Goal: Task Accomplishment & Management: Complete application form

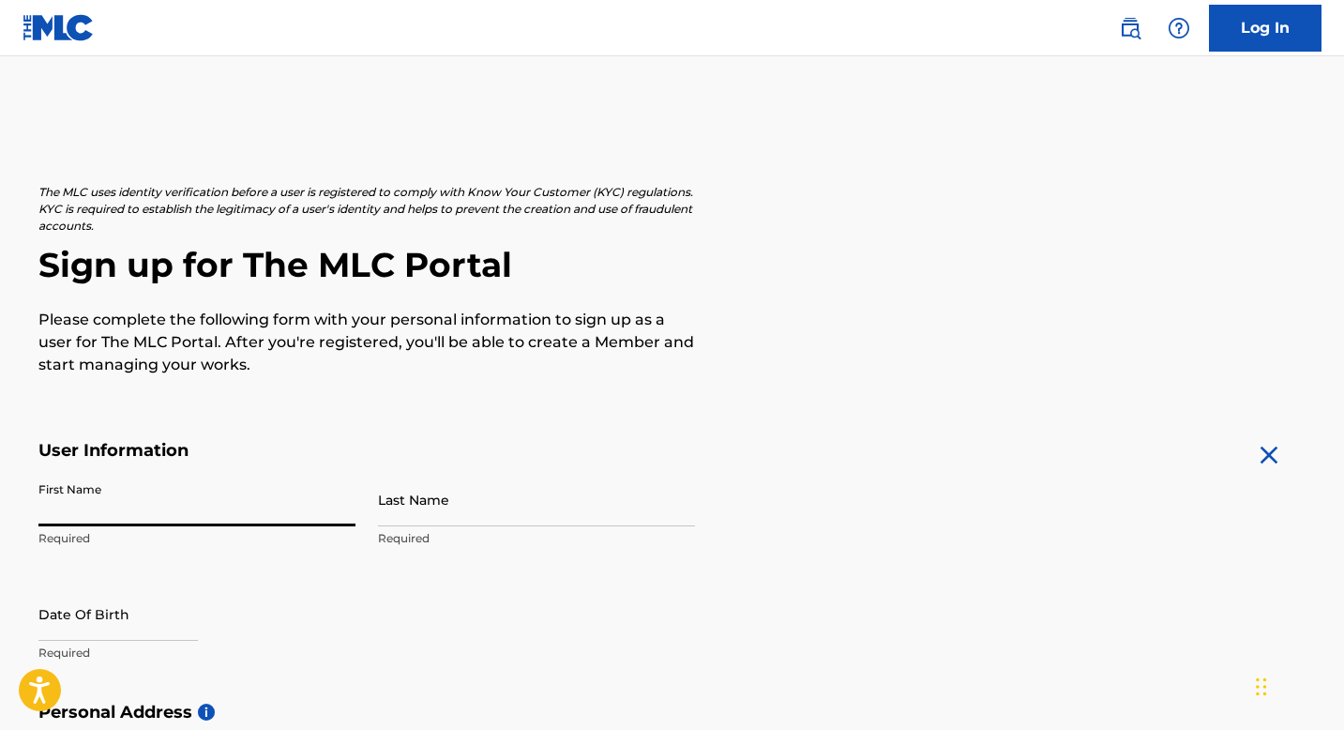
click at [255, 501] on input "First Name" at bounding box center [196, 499] width 317 height 53
type input "Taiwo"
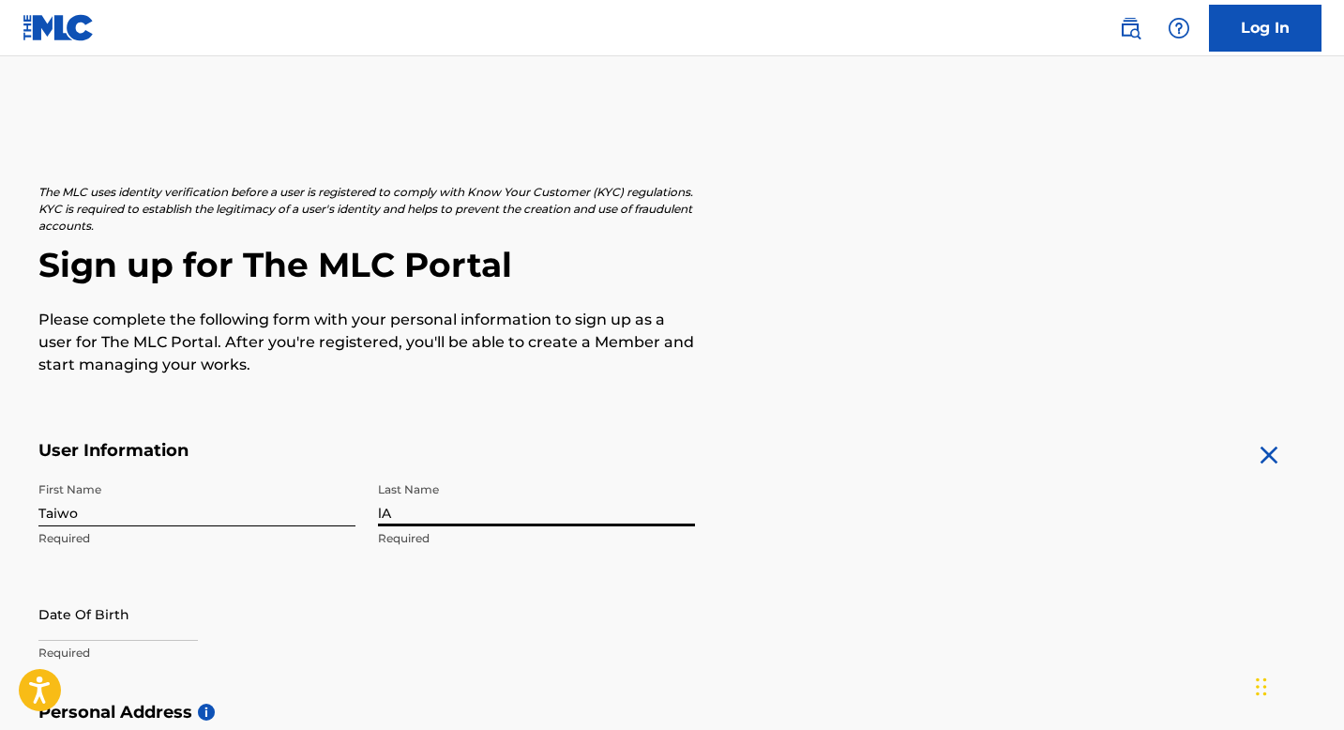
type input "l"
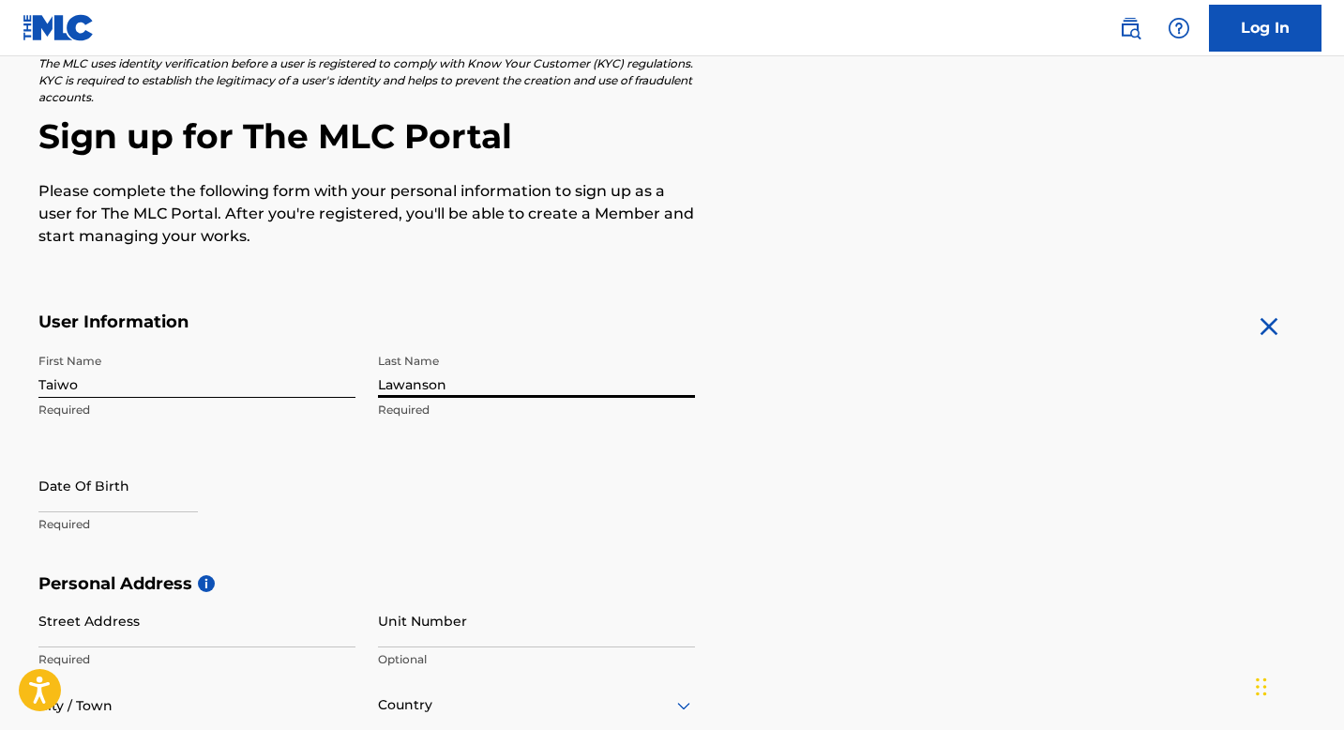
scroll to position [151, 0]
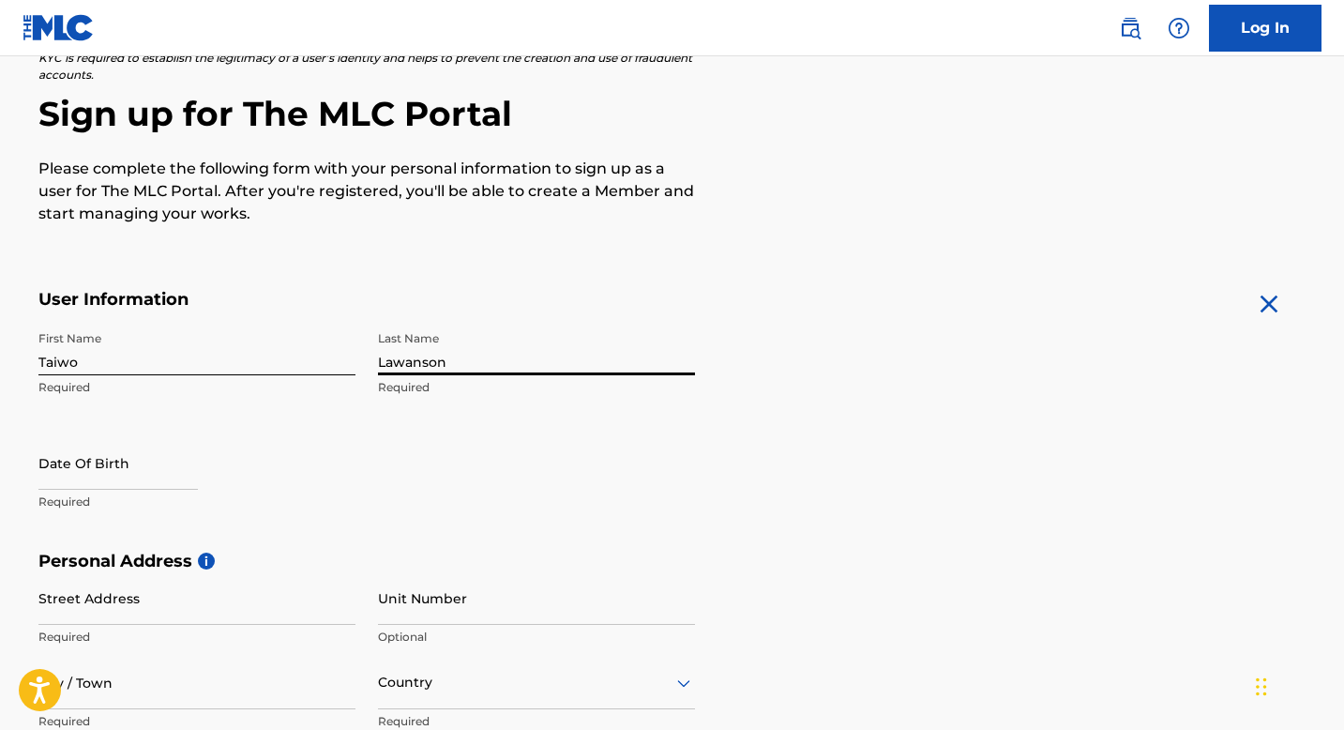
type input "Lawanson"
click at [56, 467] on input "text" at bounding box center [117, 462] width 159 height 53
select select "7"
select select "2025"
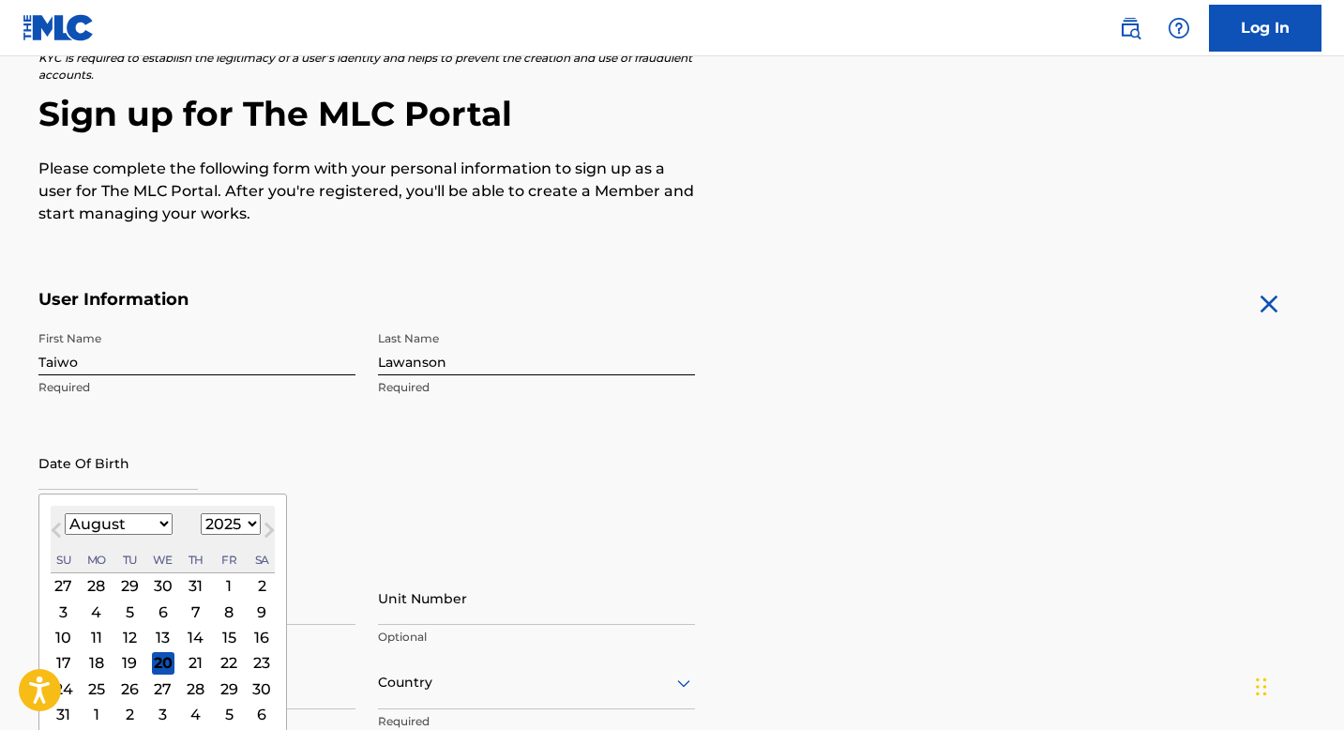
click at [117, 526] on select "January February March April May June July August September October November De…" at bounding box center [119, 524] width 108 height 22
select select "1"
click at [265, 632] on div "15" at bounding box center [261, 636] width 23 height 23
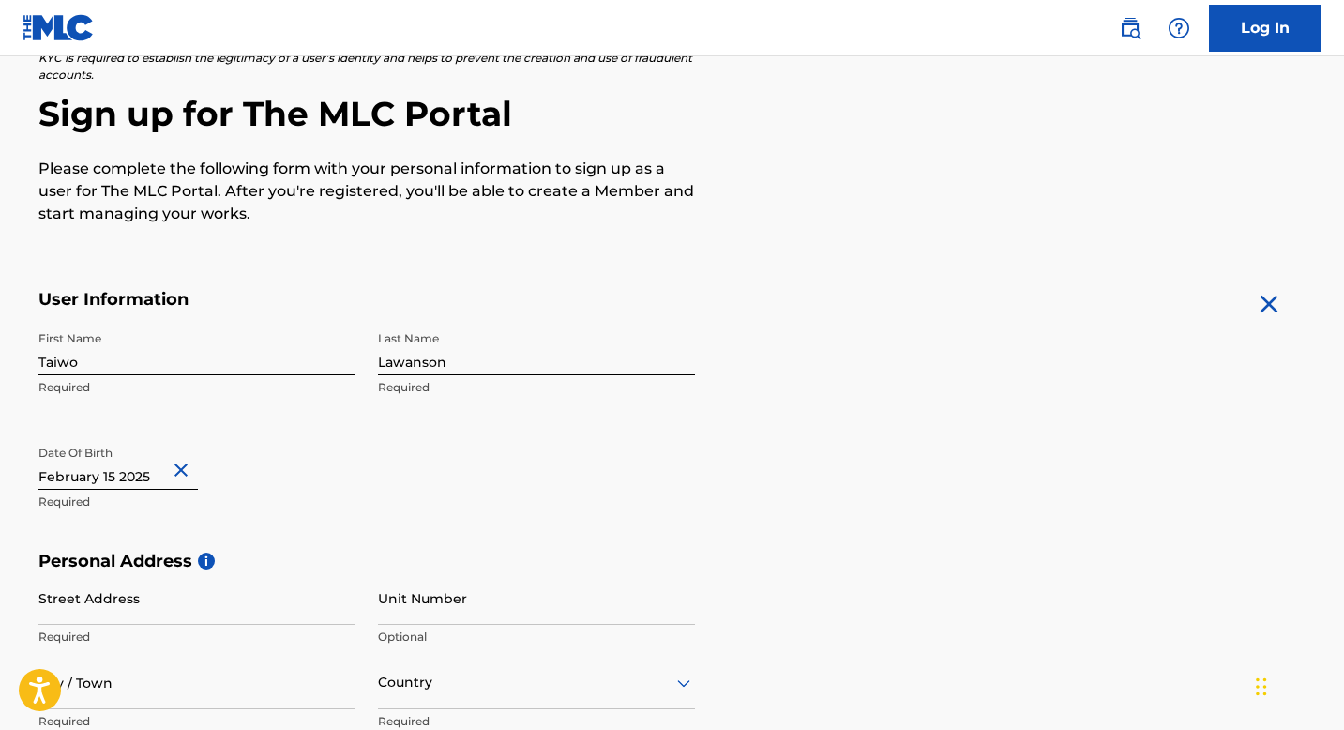
click at [143, 473] on input "text" at bounding box center [117, 462] width 159 height 53
select select "1"
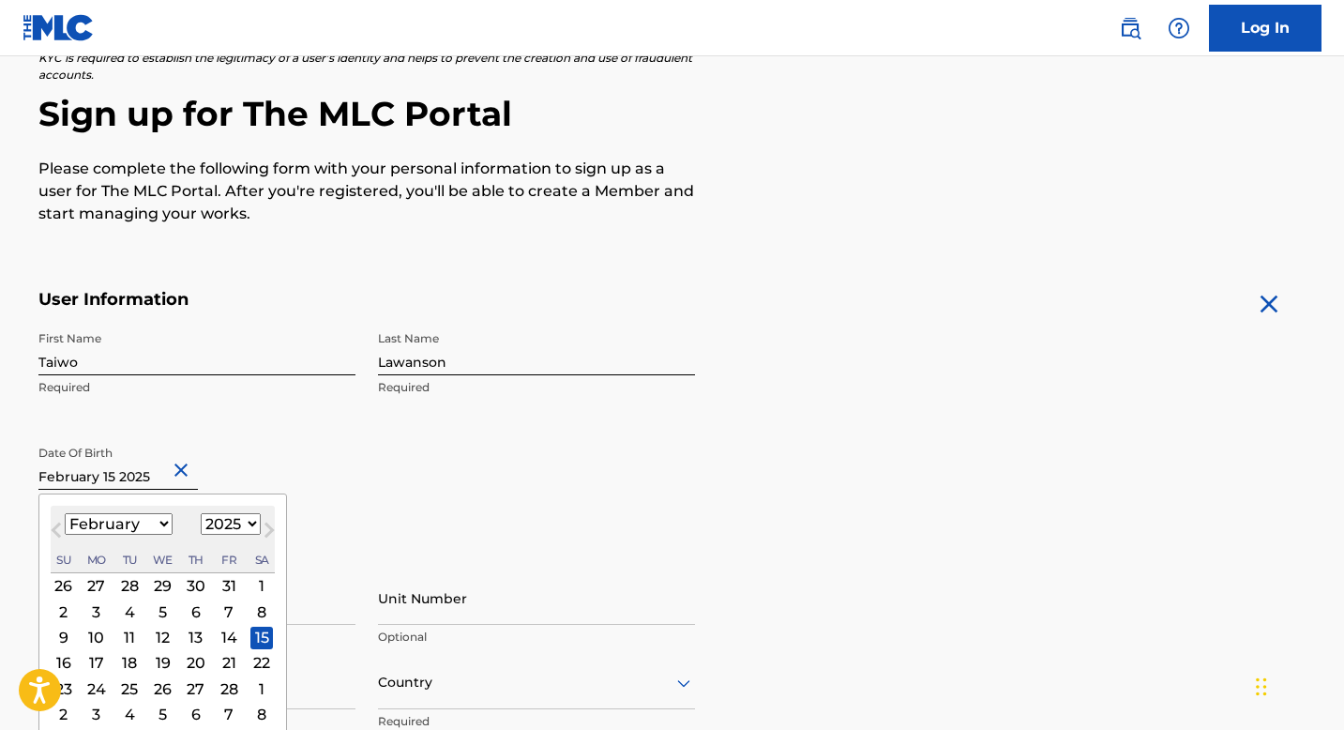
click at [142, 473] on input "text" at bounding box center [117, 462] width 159 height 53
click at [212, 521] on select "1899 1900 1901 1902 1903 1904 1905 1906 1907 1908 1909 1910 1911 1912 1913 1914…" at bounding box center [231, 524] width 60 height 22
select select "1995"
click at [164, 637] on div "15" at bounding box center [162, 636] width 23 height 23
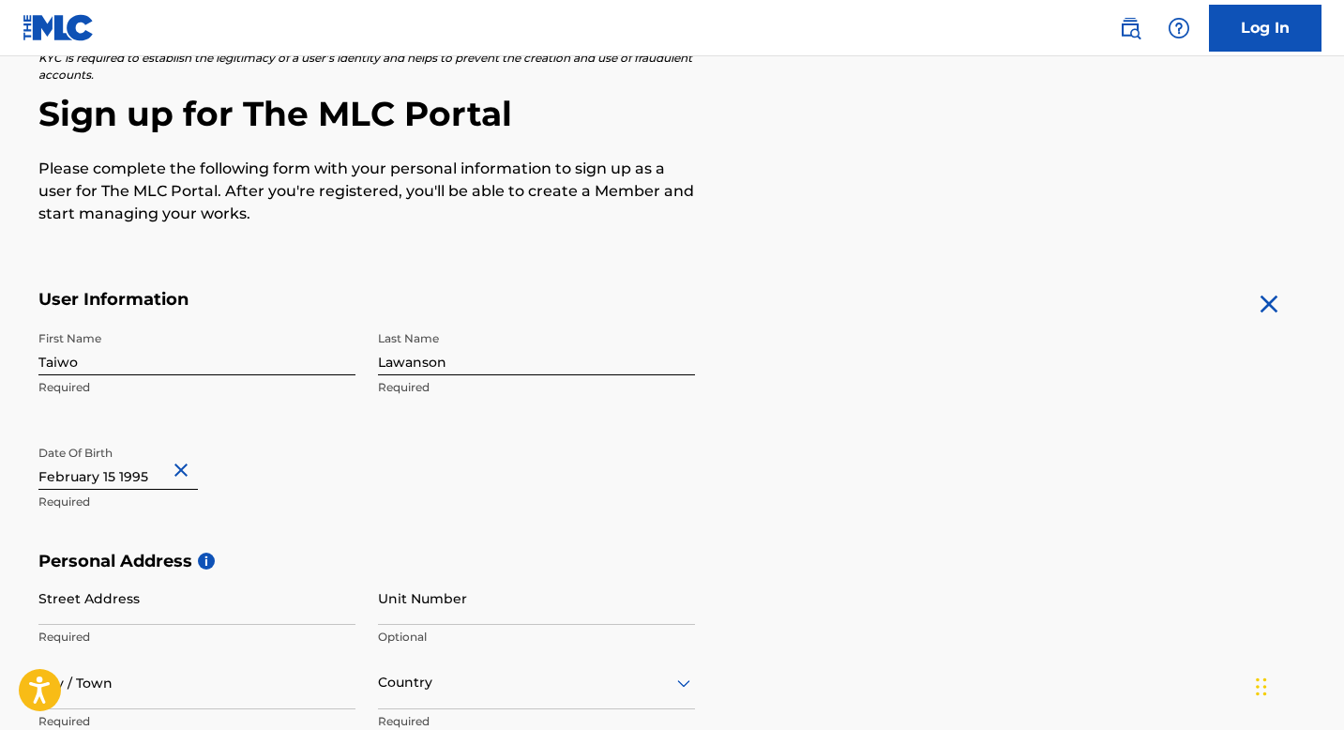
click at [201, 612] on input "Street Address" at bounding box center [196, 597] width 317 height 53
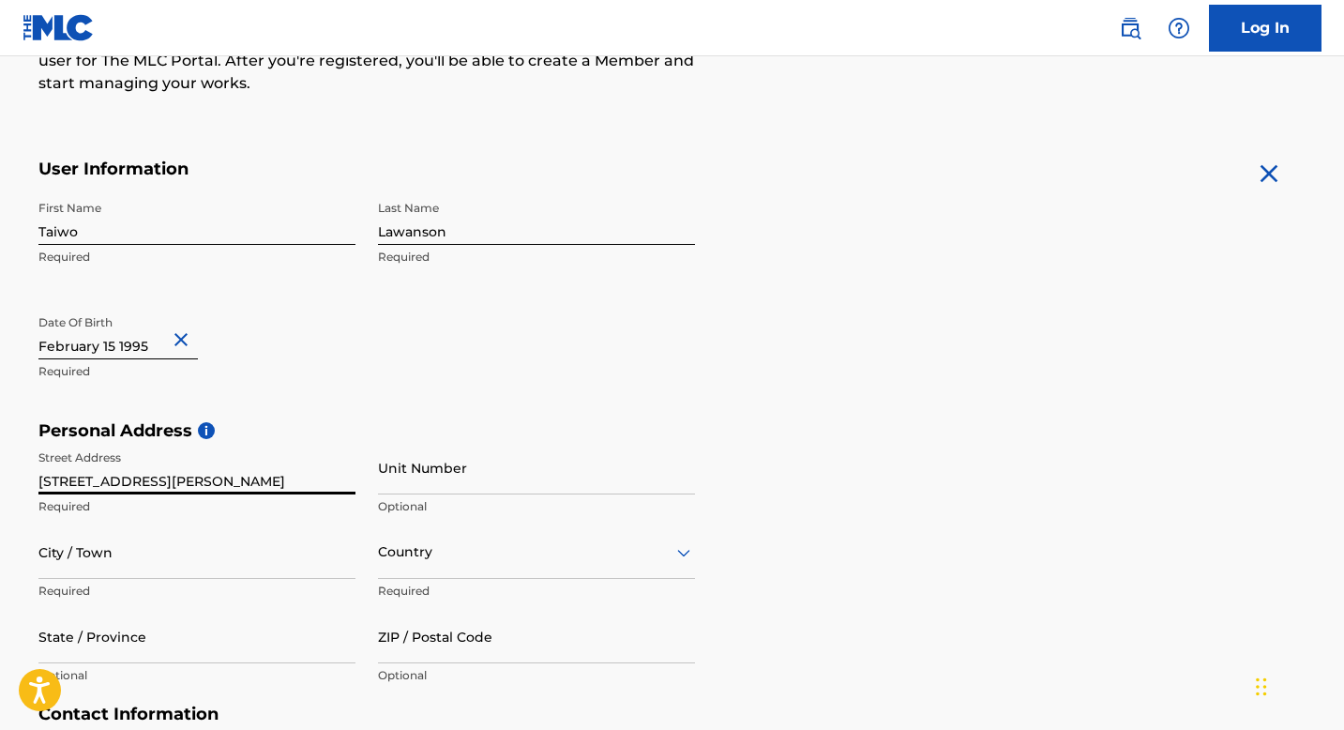
type input "760 eldert lane apt 10g"
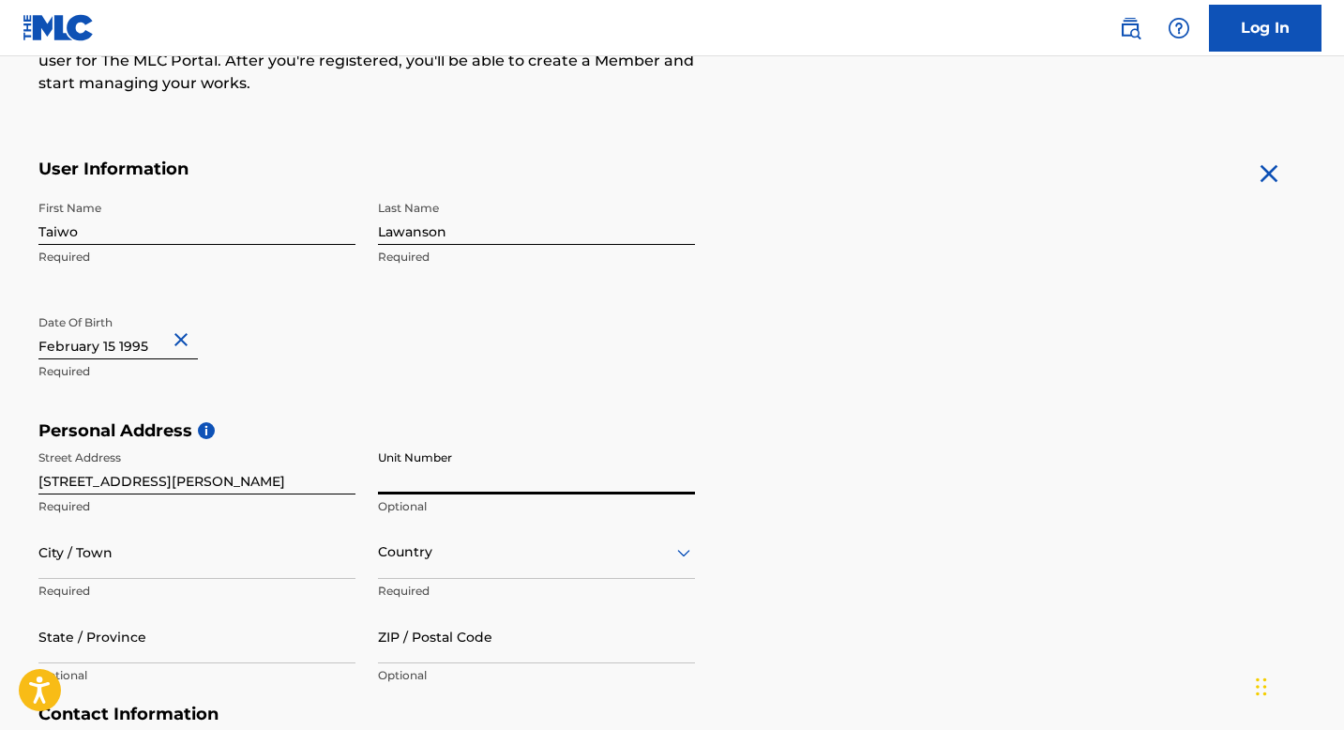
scroll to position [283, 0]
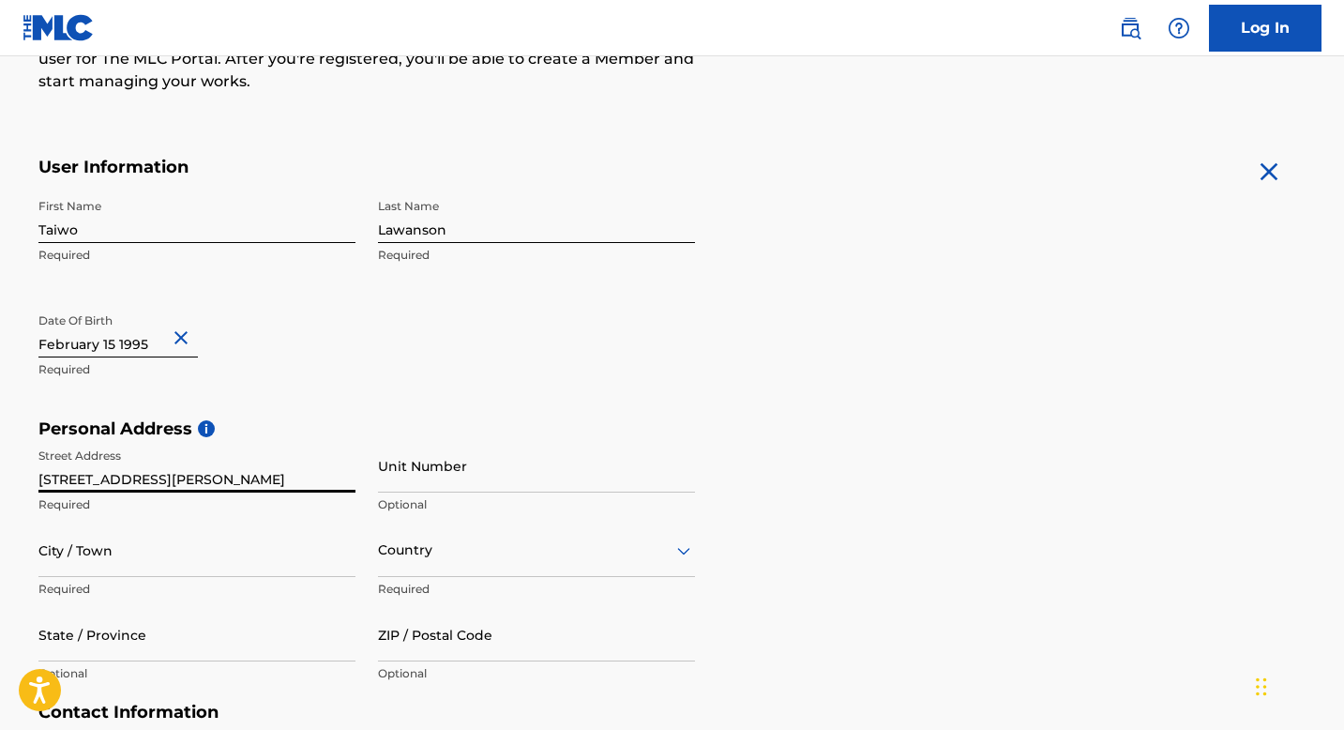
drag, startPoint x: 143, startPoint y: 480, endPoint x: 224, endPoint y: 478, distance: 80.7
click at [222, 479] on input "760 eldert lane apt 10g" at bounding box center [196, 465] width 317 height 53
click at [417, 455] on input "Unit Number" at bounding box center [536, 465] width 317 height 53
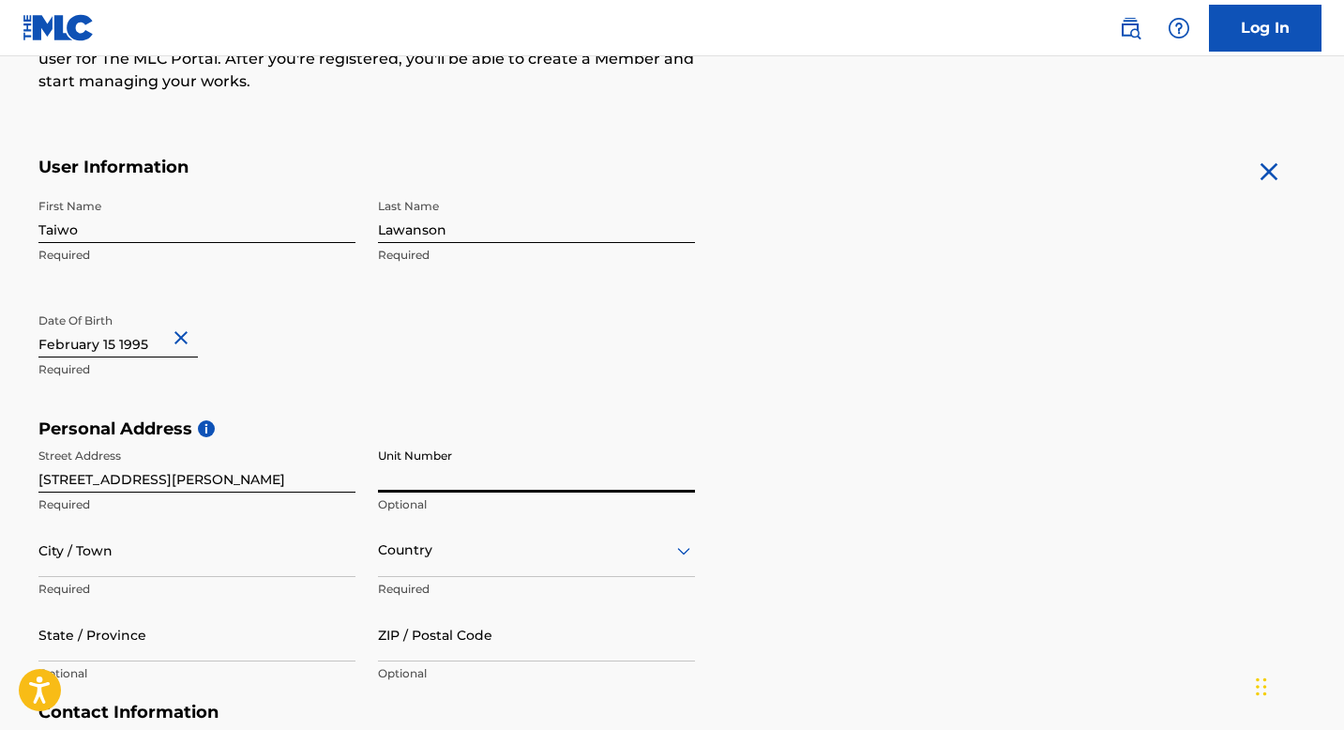
click at [416, 456] on input "Unit Number" at bounding box center [536, 465] width 317 height 53
paste input "apt 10g"
type input "apt 10g"
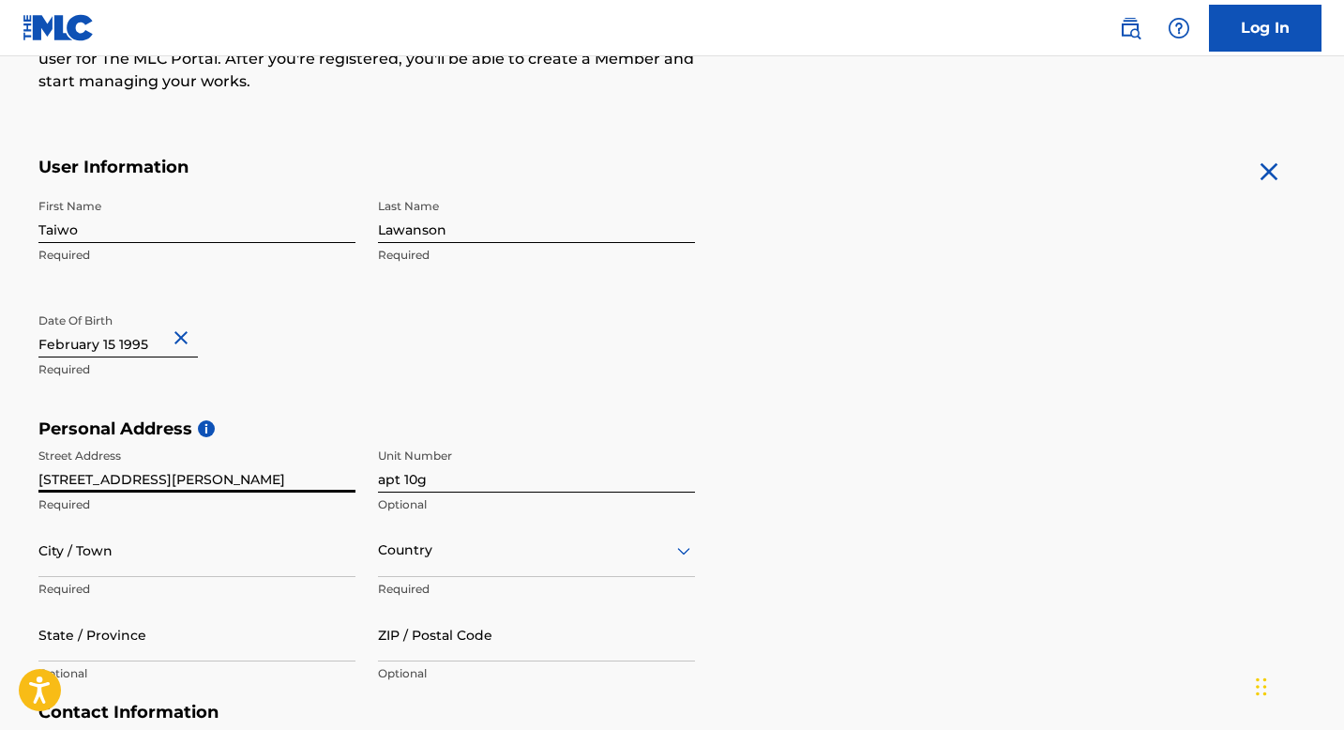
click at [180, 476] on input "760 eldert lane apt 10g" at bounding box center [196, 465] width 317 height 53
click at [179, 475] on input "760 eldert lane apt 10g" at bounding box center [196, 465] width 317 height 53
type input "[STREET_ADDRESS][PERSON_NAME]"
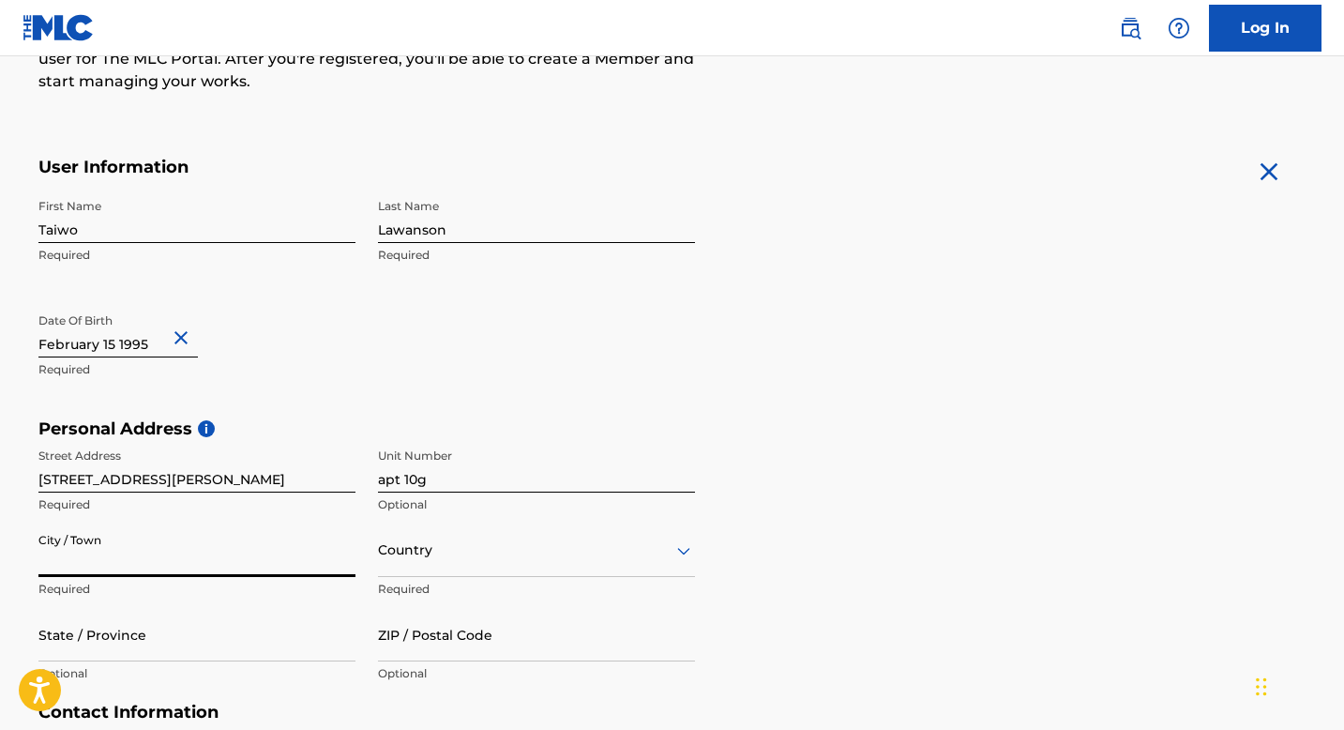
click at [91, 568] on input "City / Town" at bounding box center [196, 549] width 317 height 53
type input "[GEOGRAPHIC_DATA]"
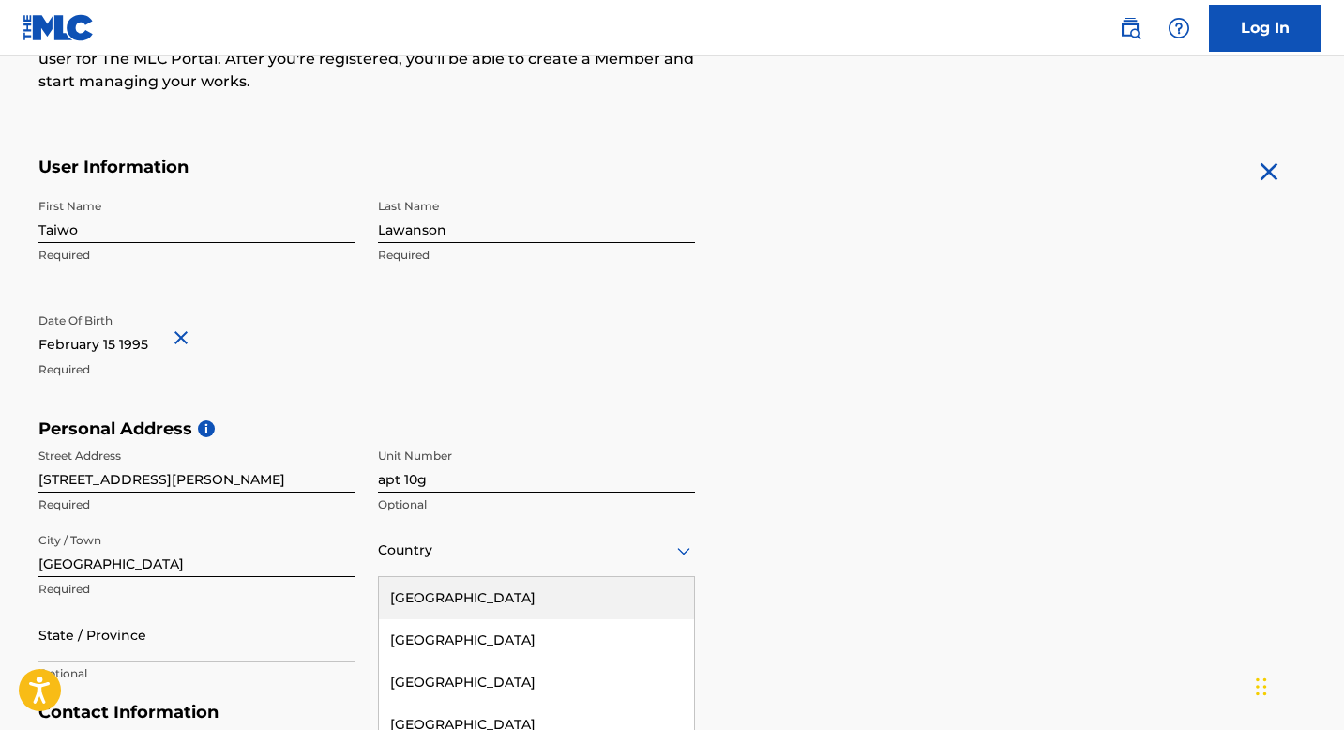
scroll to position [413, 0]
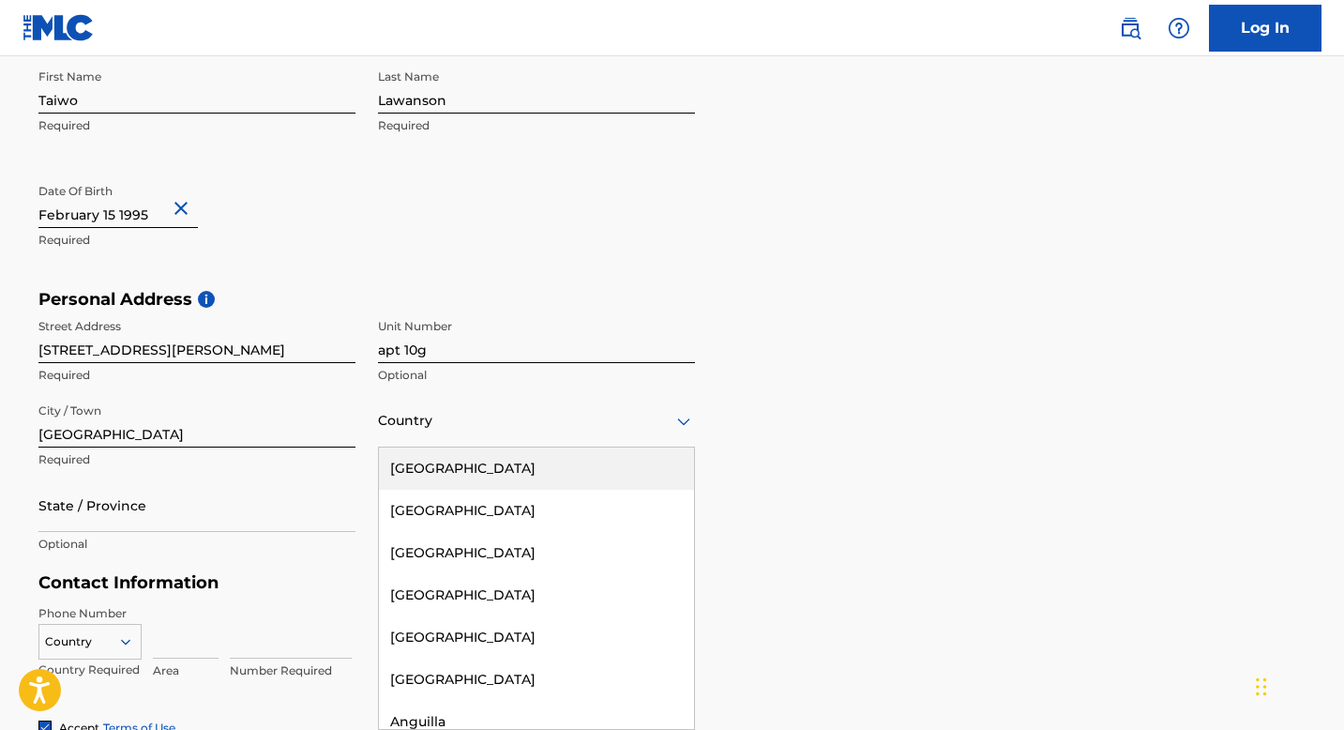
click at [392, 447] on div "United States, 1 of 223. 223 results available. Use Up and Down to choose optio…" at bounding box center [536, 420] width 317 height 53
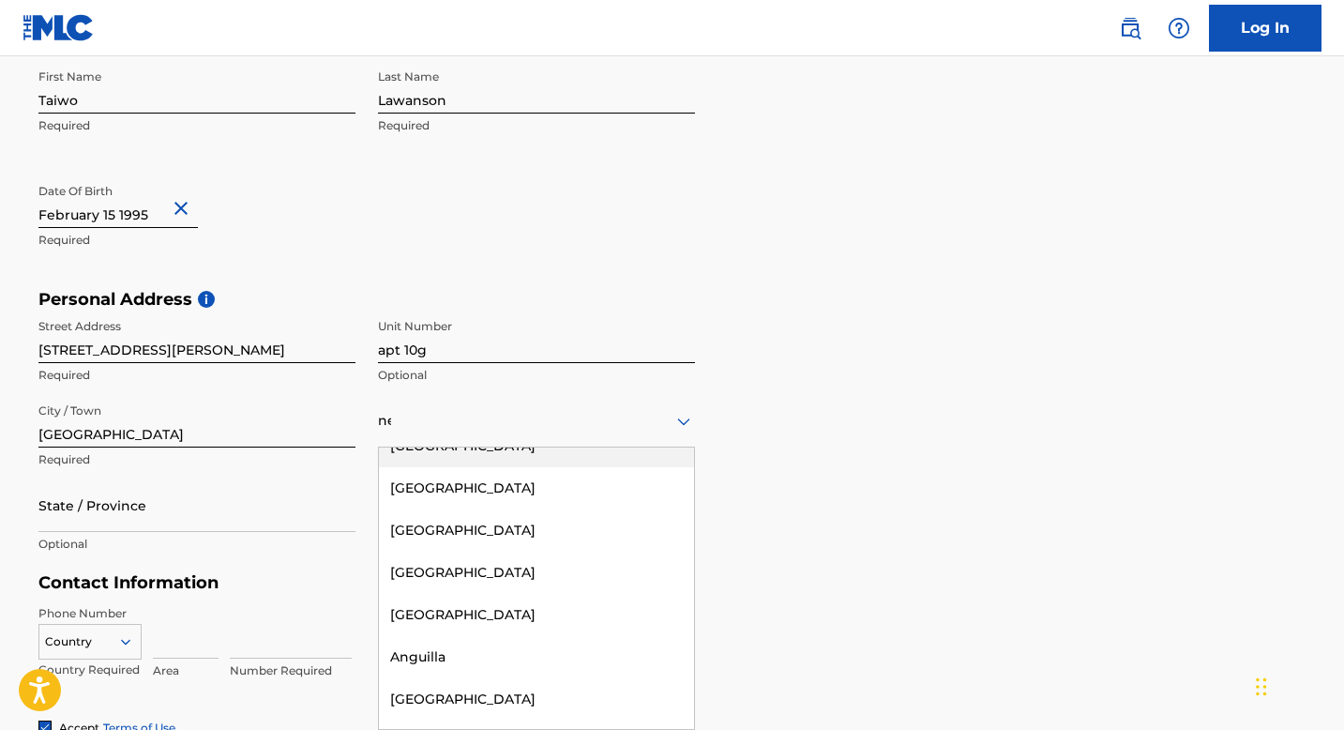
scroll to position [136, 0]
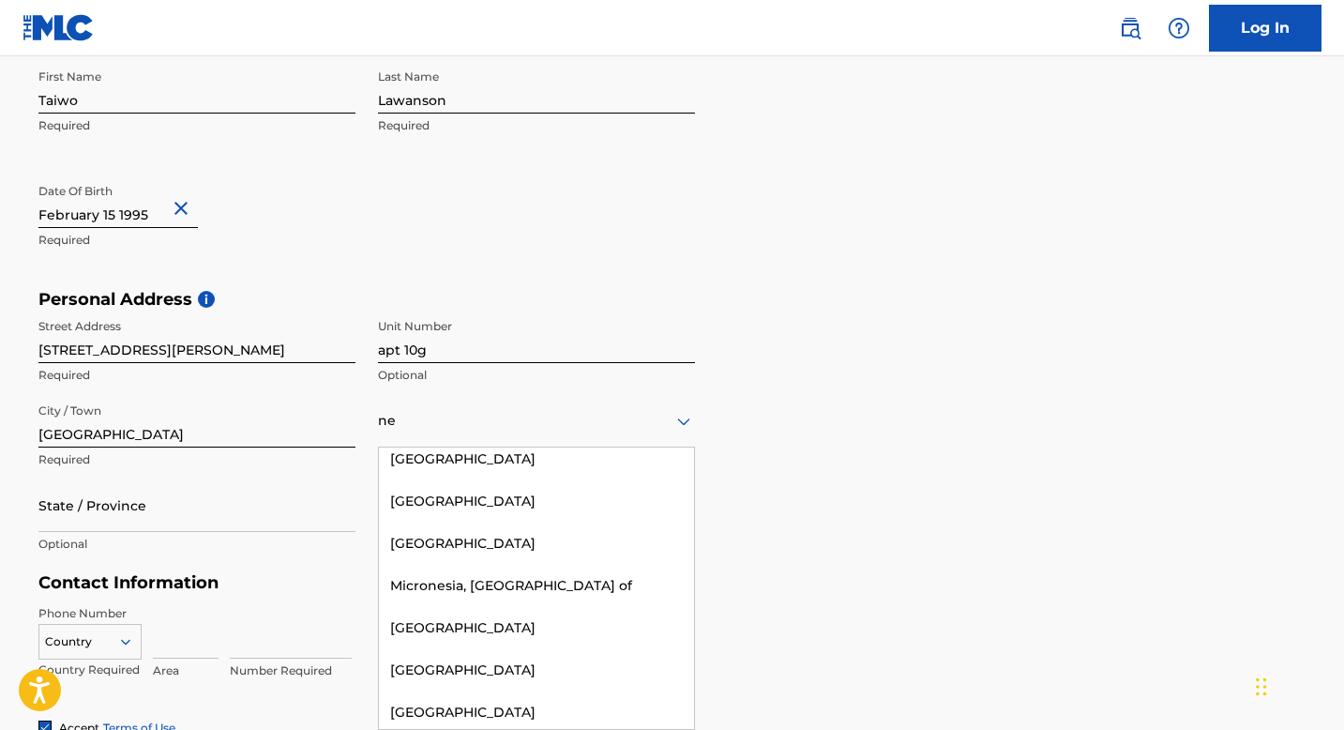
type input "new"
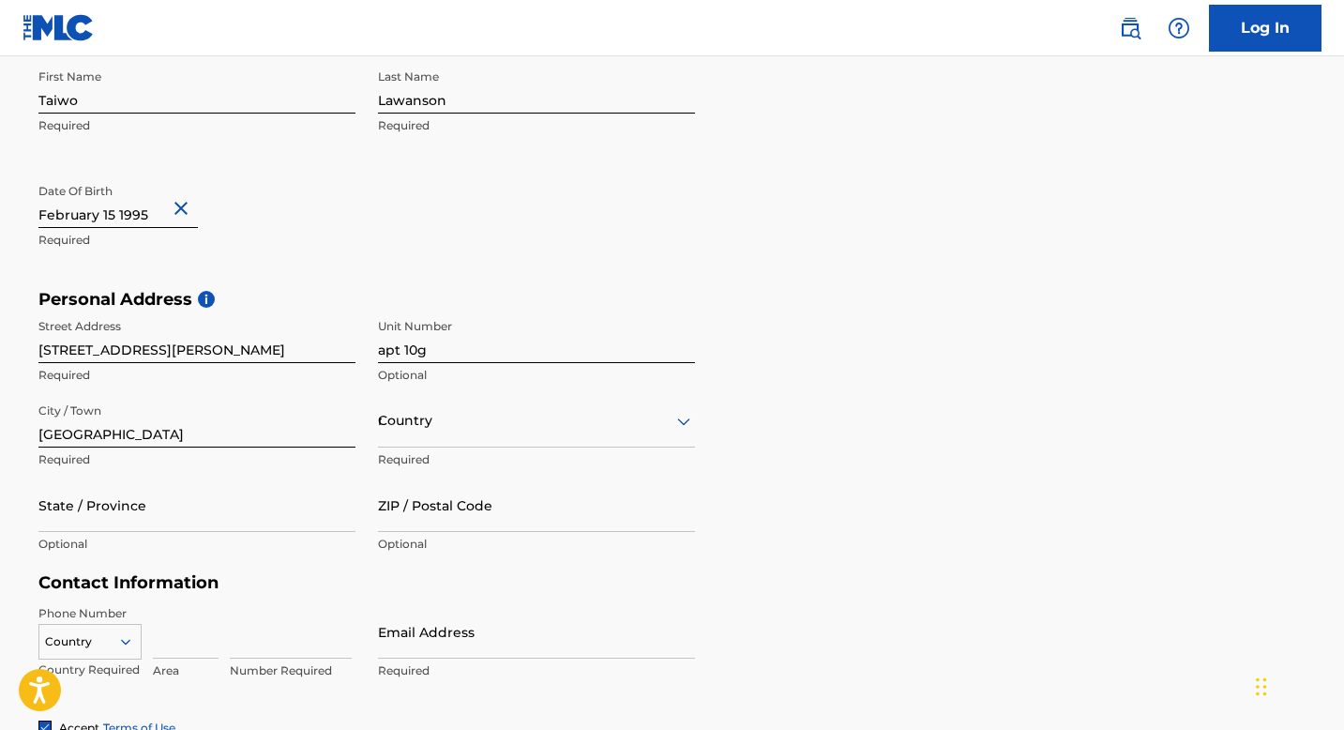
click at [458, 429] on div "new" at bounding box center [536, 420] width 317 height 23
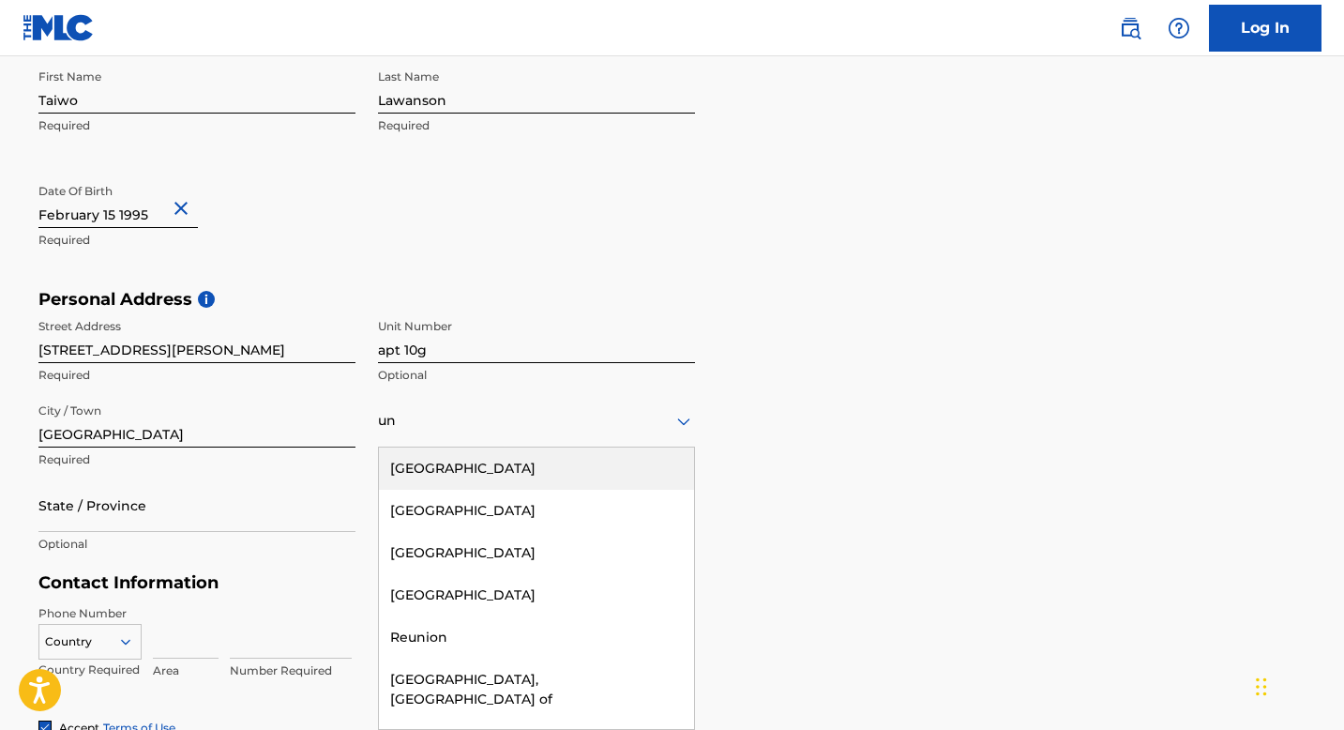
type input "uni"
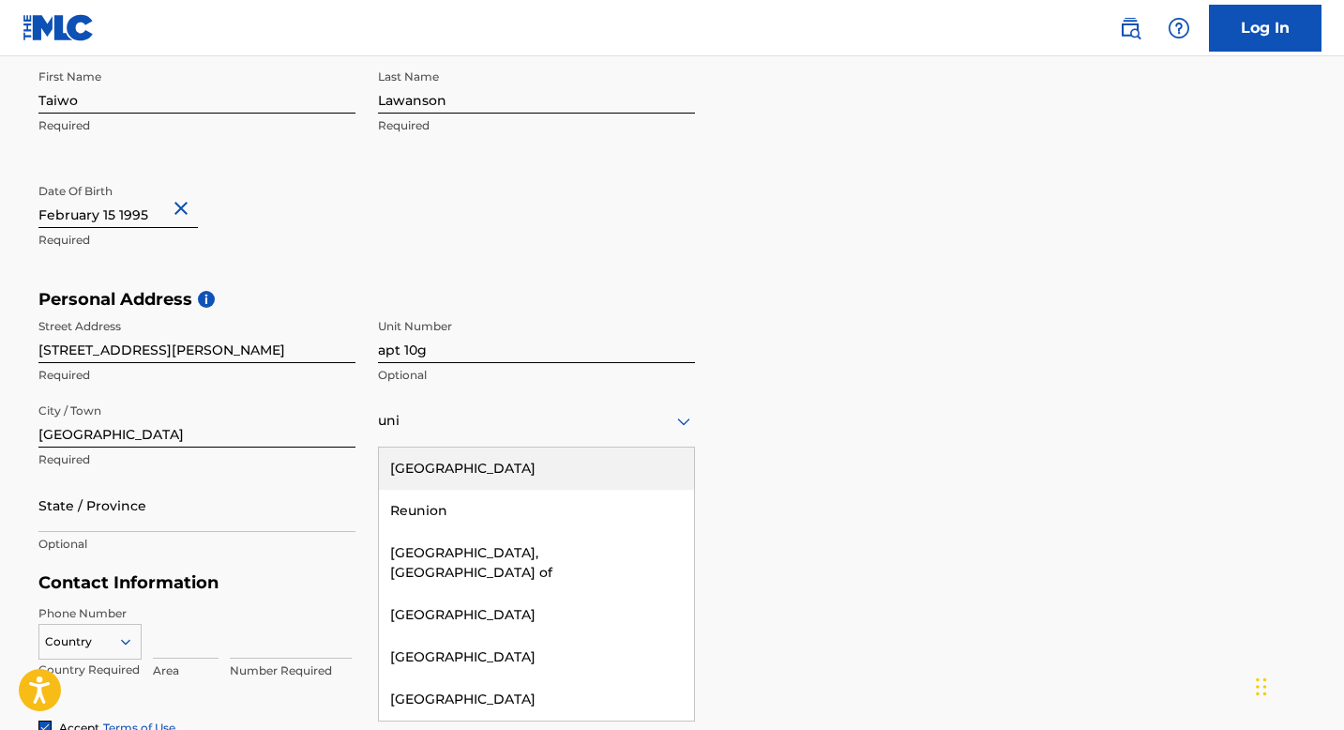
click at [456, 468] on div "[GEOGRAPHIC_DATA]" at bounding box center [536, 468] width 315 height 42
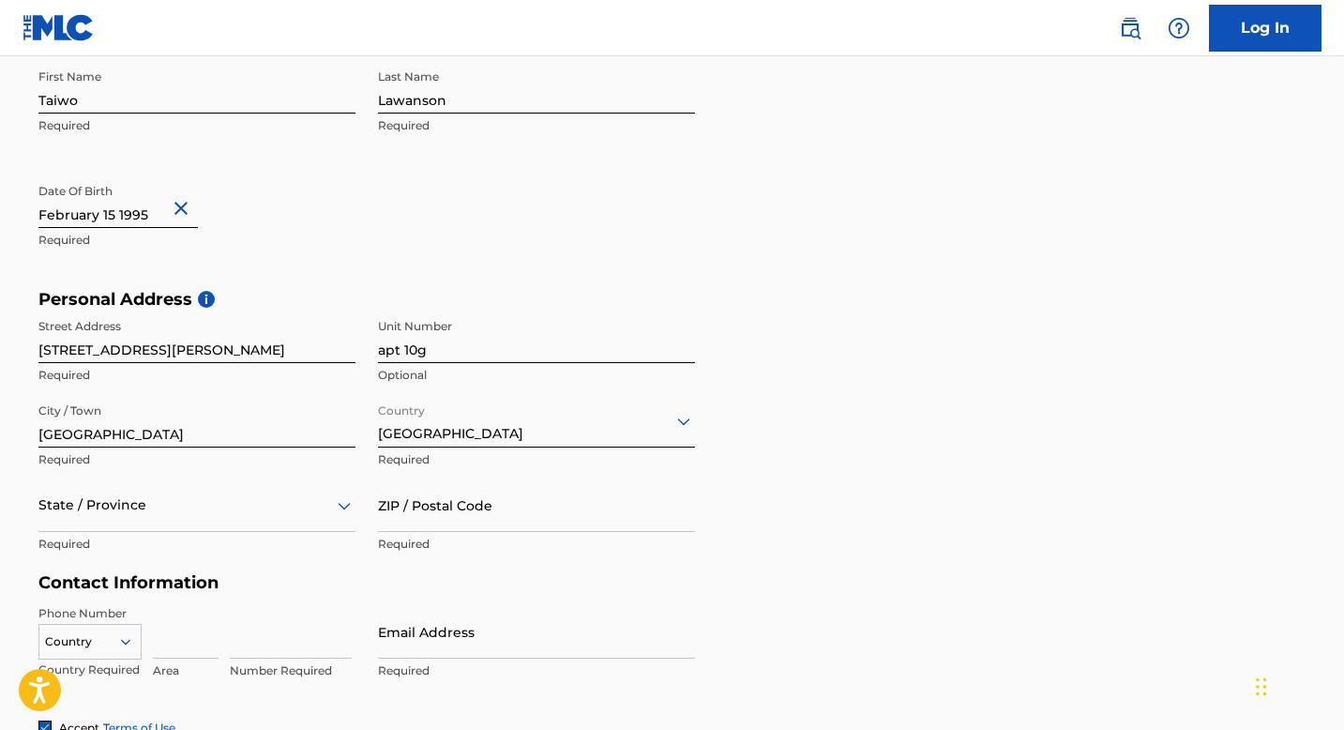
scroll to position [497, 0]
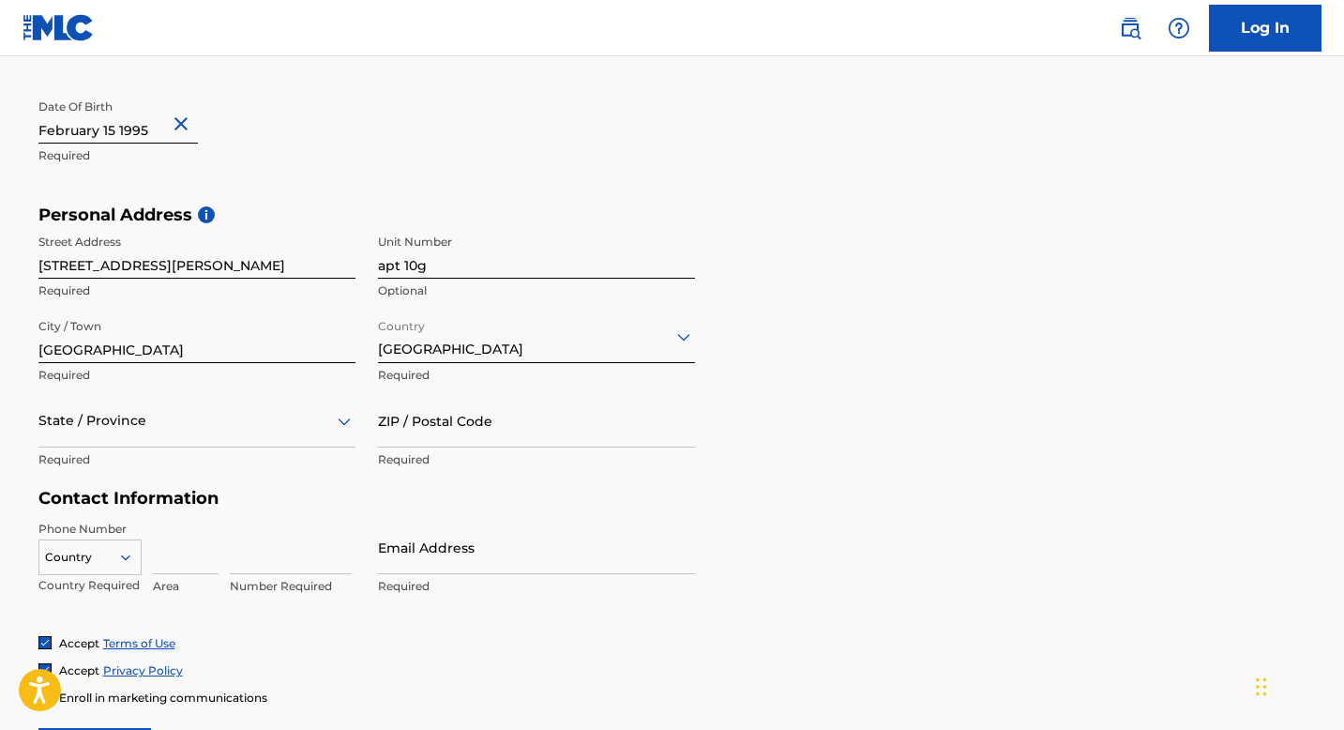
click at [212, 447] on div "State / Province" at bounding box center [196, 420] width 317 height 53
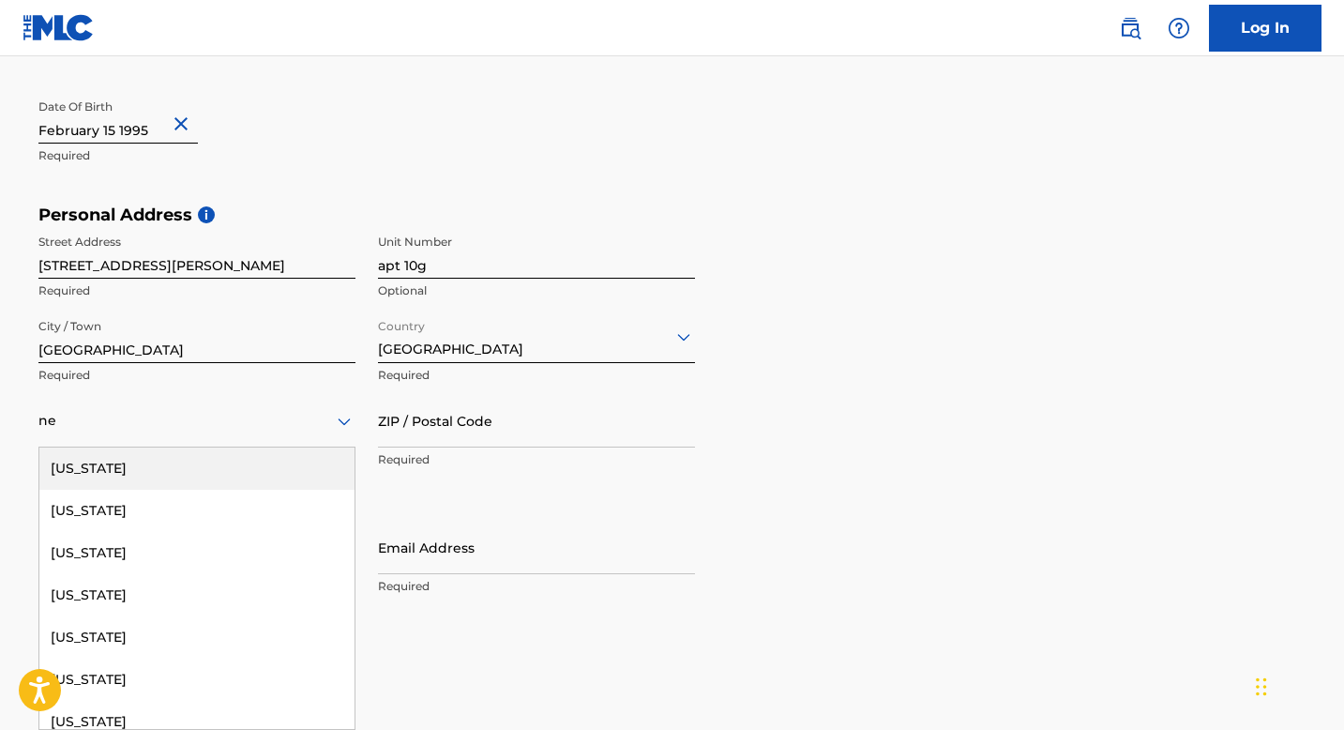
type input "new"
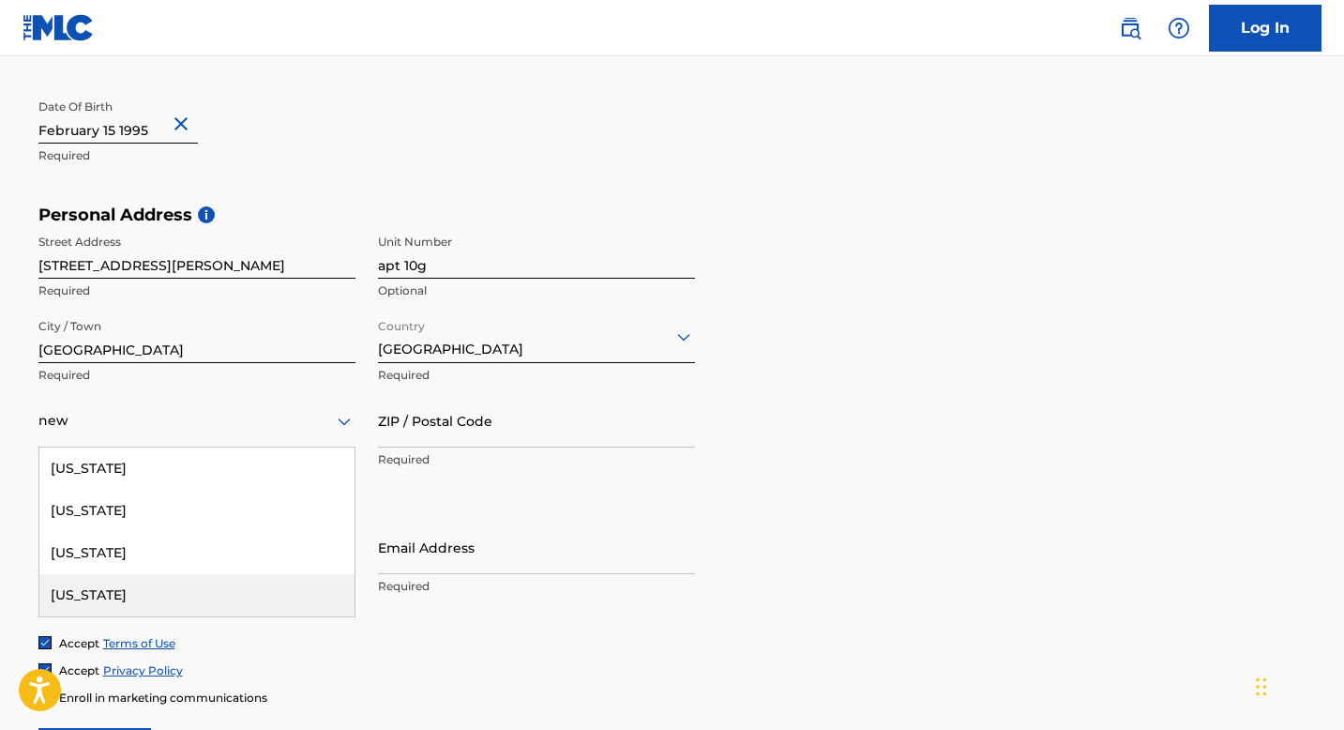
click at [150, 584] on div "[US_STATE]" at bounding box center [196, 595] width 315 height 42
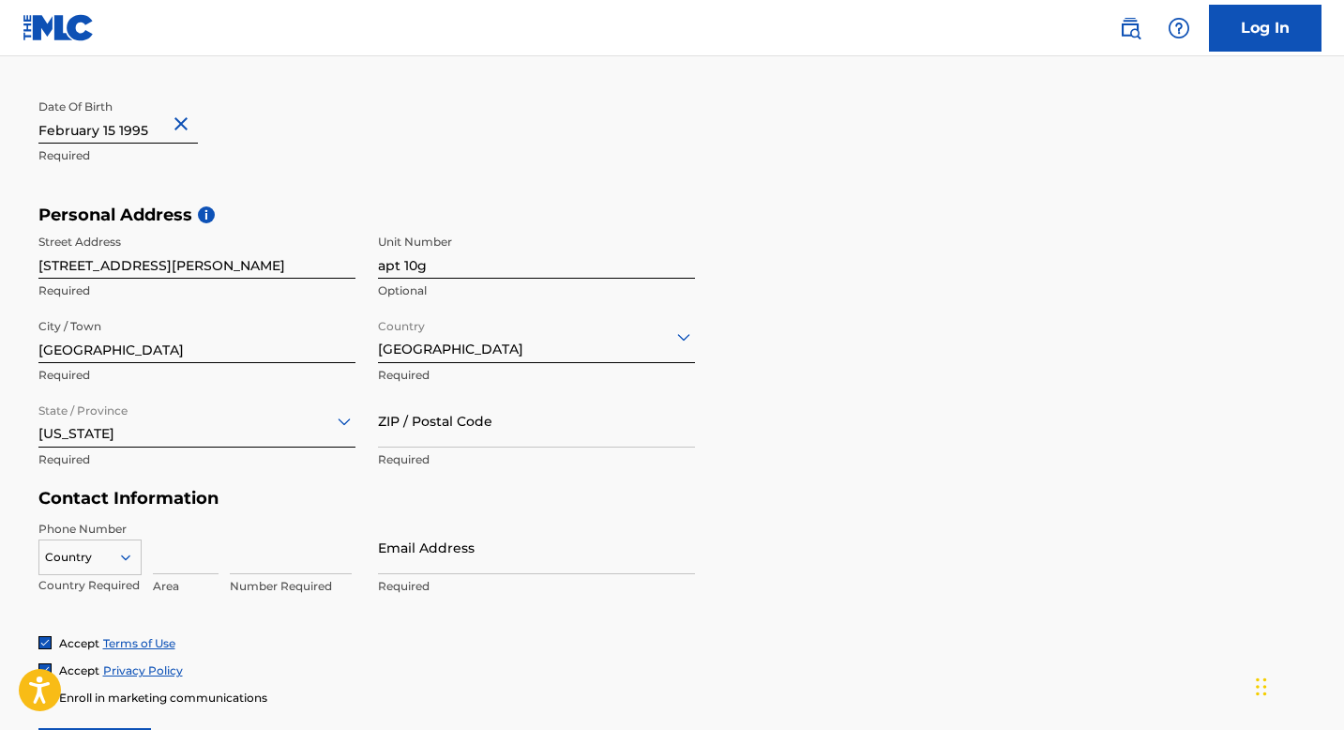
click at [397, 426] on input "ZIP / Postal Code" at bounding box center [536, 420] width 317 height 53
type input "11208"
click at [126, 554] on div "Country" at bounding box center [89, 553] width 103 height 28
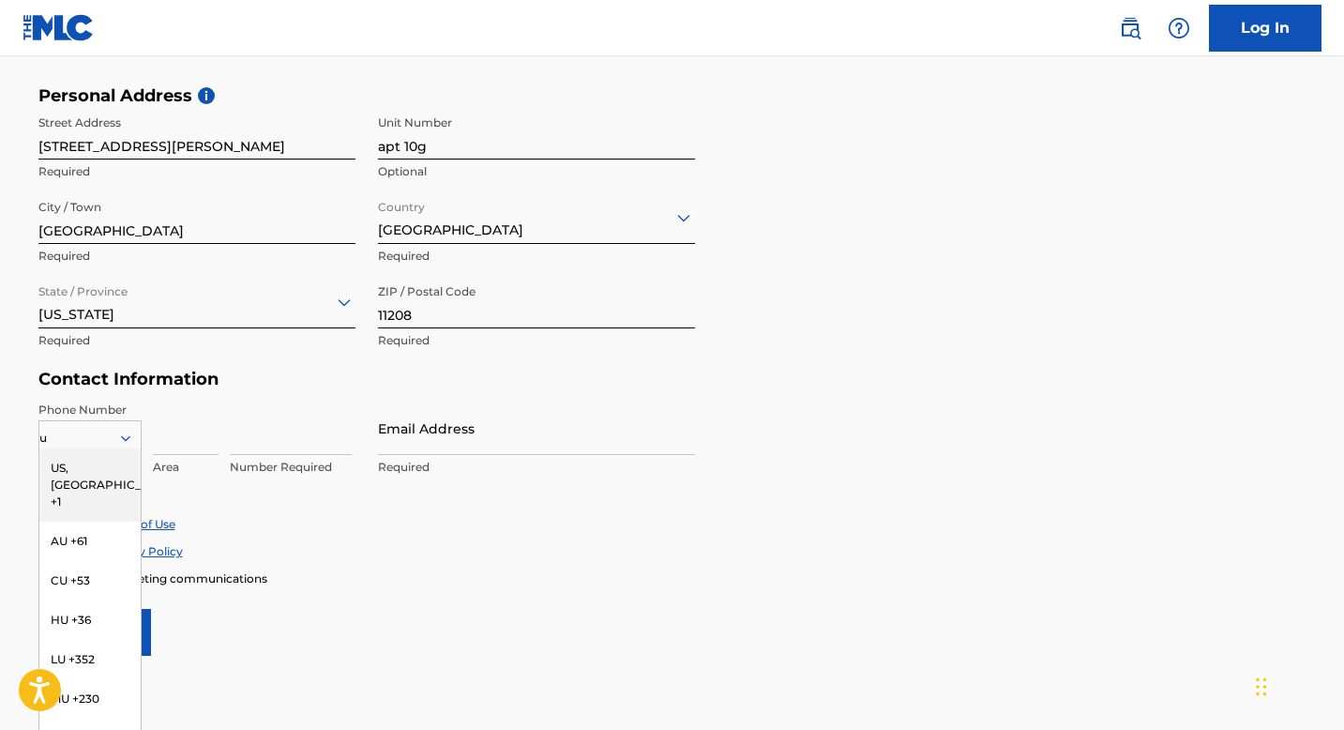
type input "us"
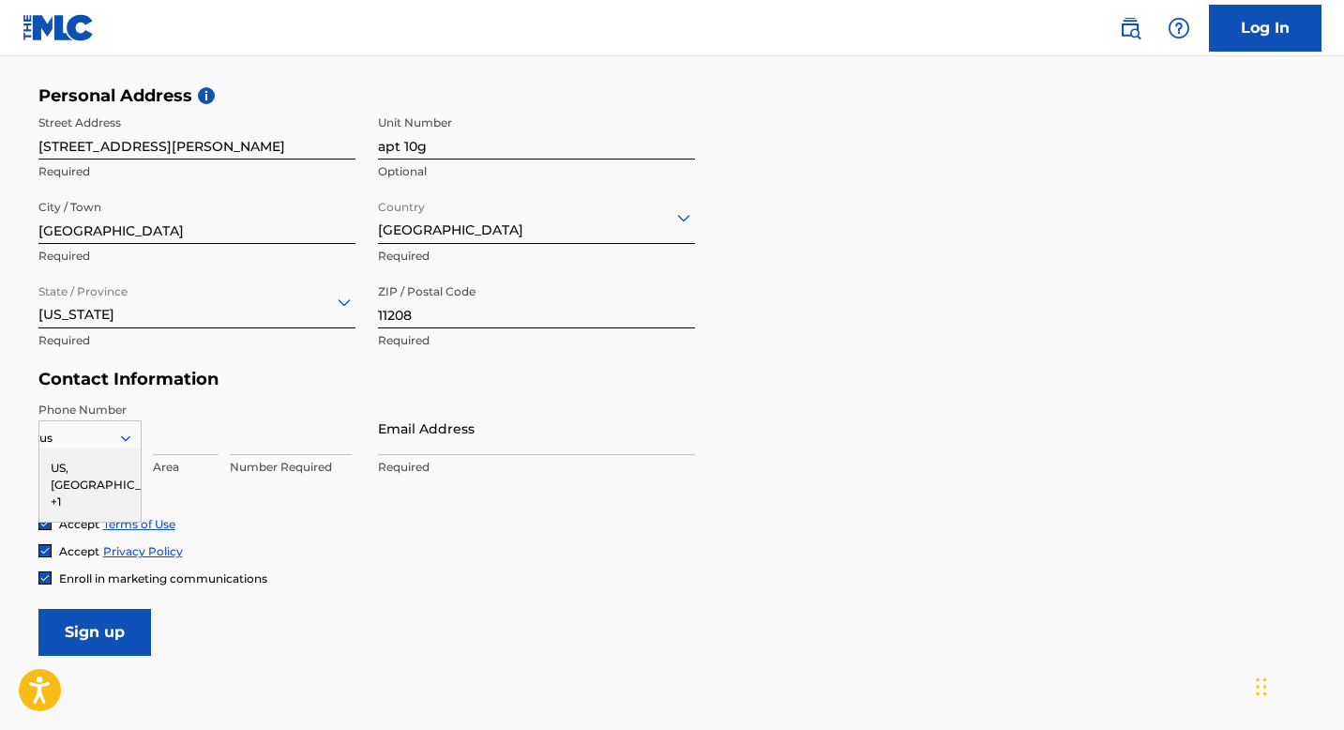
click at [91, 467] on div "US, [GEOGRAPHIC_DATA] +1" at bounding box center [89, 484] width 101 height 73
click at [184, 448] on input at bounding box center [186, 427] width 66 height 53
type input "347"
click at [262, 433] on input at bounding box center [291, 427] width 122 height 53
type input "9351548"
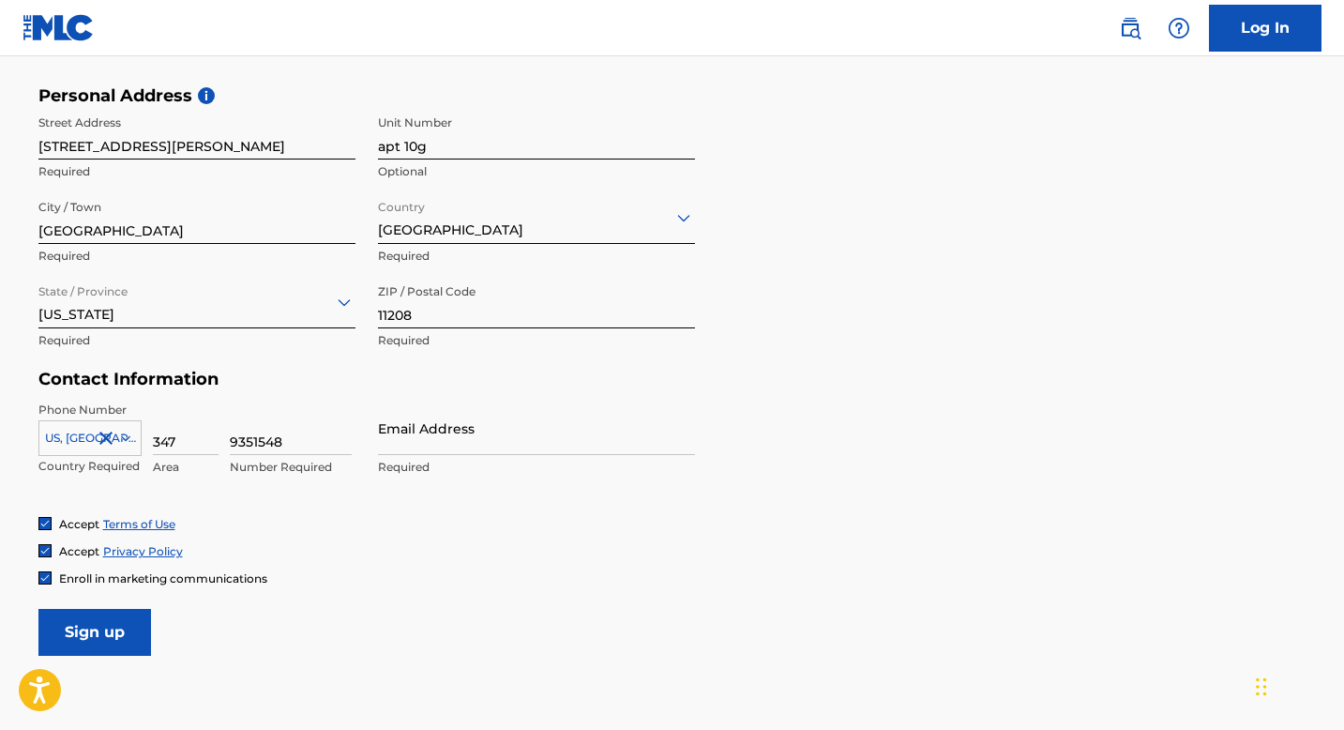
click at [383, 429] on input "Email Address" at bounding box center [536, 427] width 317 height 53
type input "[EMAIL_ADDRESS][DOMAIN_NAME]"
click at [82, 622] on input "Sign up" at bounding box center [94, 632] width 113 height 47
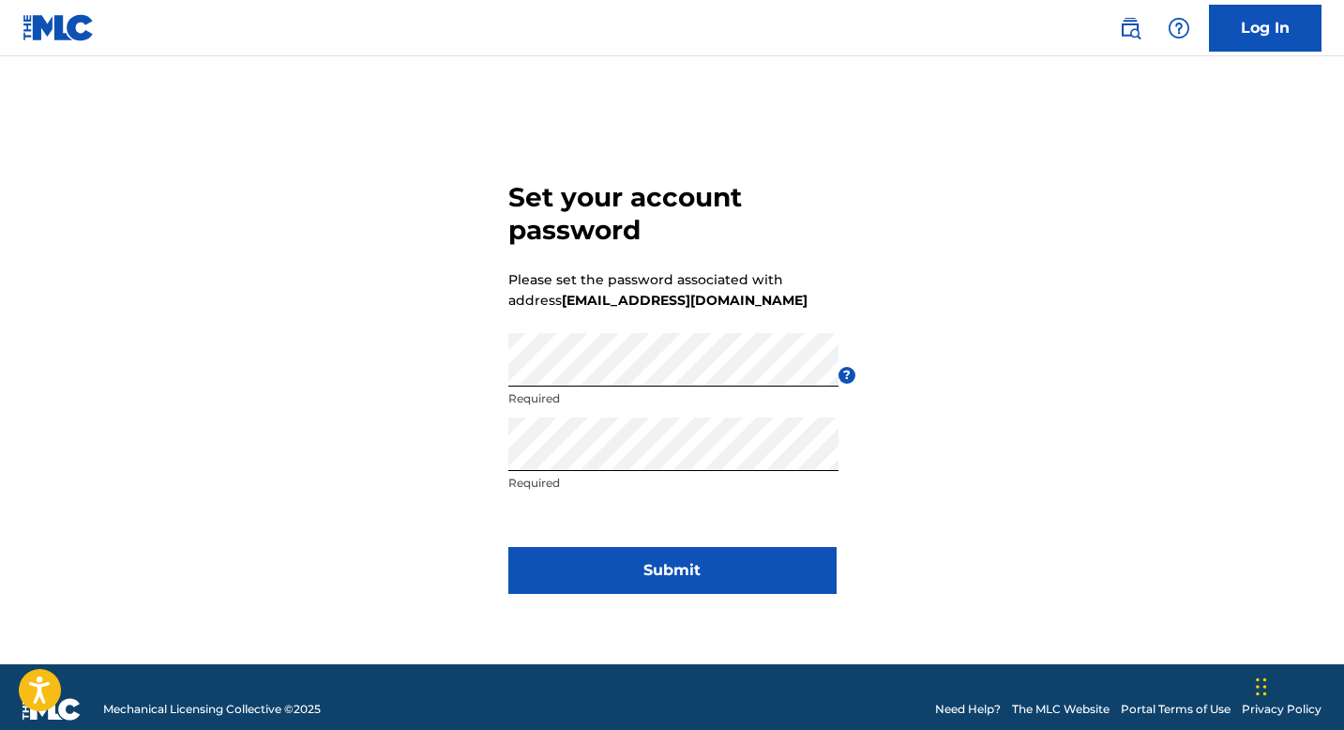
click at [720, 589] on button "Submit" at bounding box center [672, 570] width 328 height 47
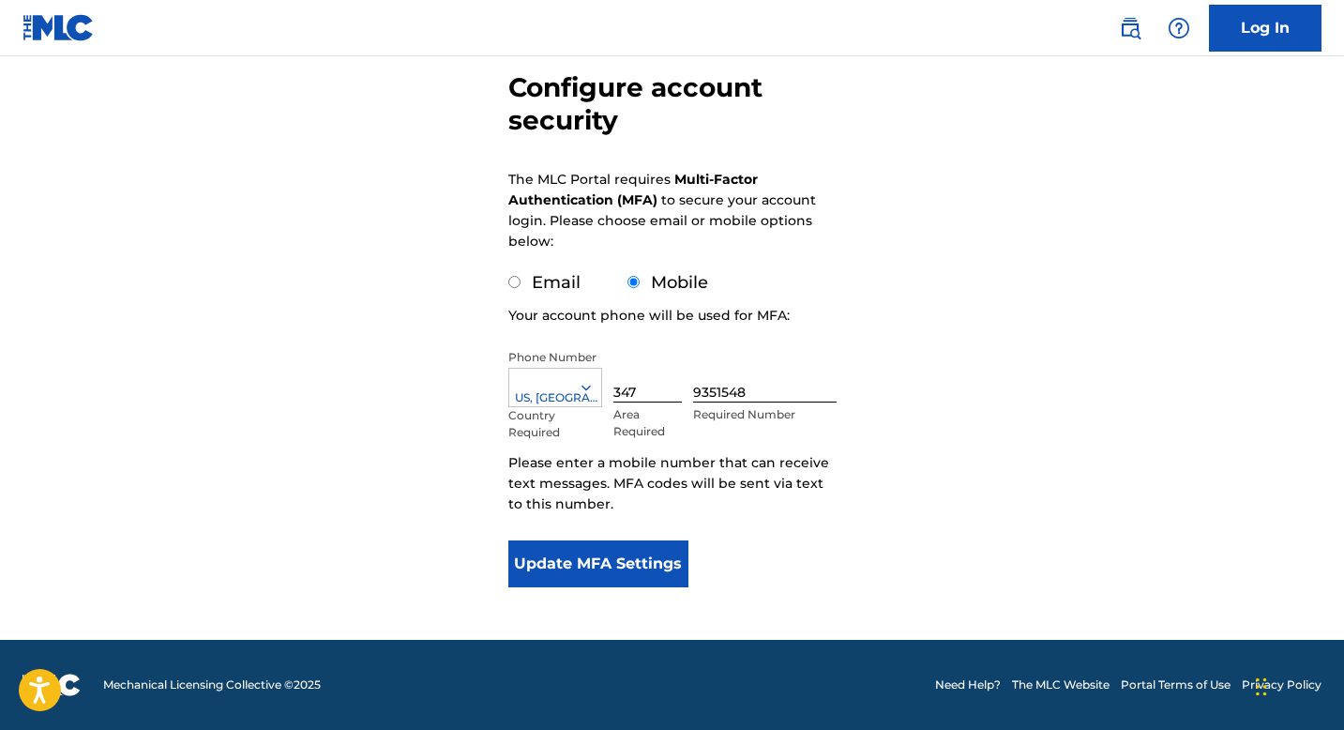
scroll to position [171, 0]
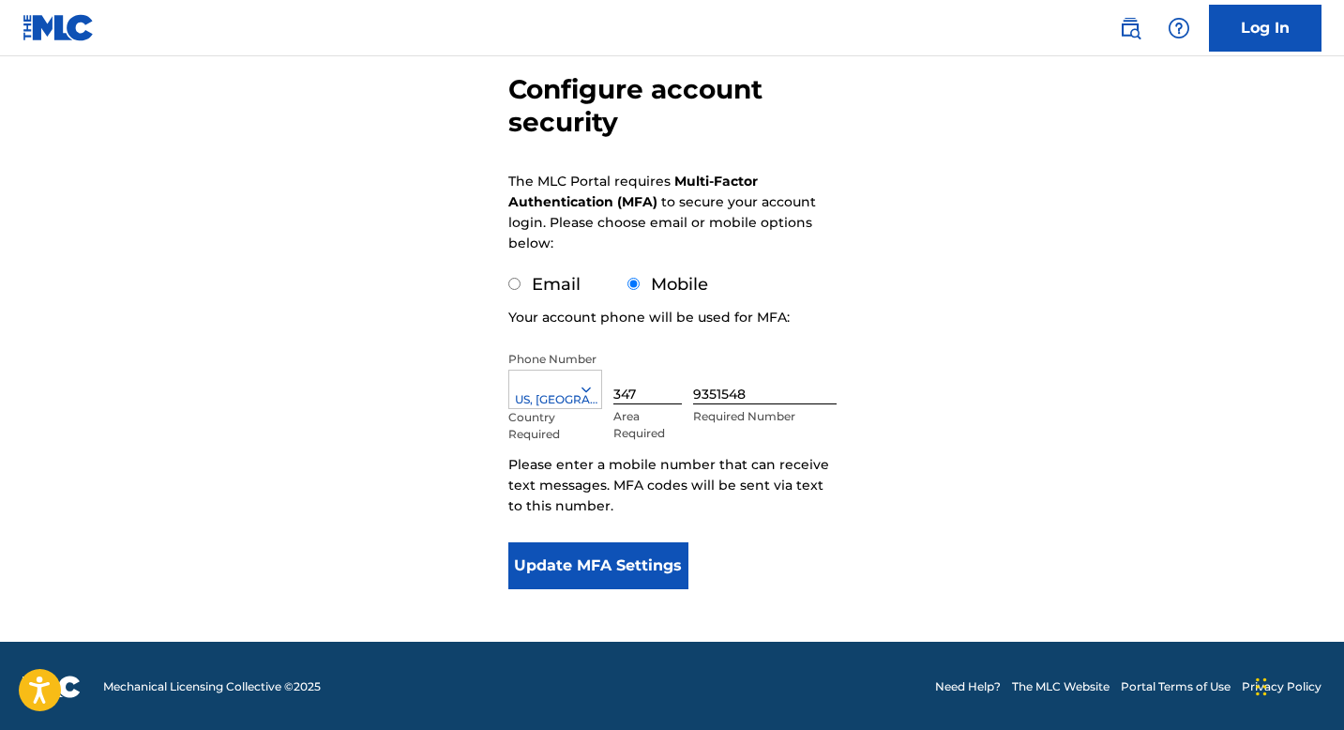
click at [501, 269] on div "Configure account security The MLC Portal requires Multi-Factor Authentication …" at bounding box center [672, 286] width 1313 height 709
click at [504, 269] on div "Configure account security The MLC Portal requires Multi-Factor Authentication …" at bounding box center [672, 286] width 1313 height 709
click at [514, 285] on input "Email" at bounding box center [514, 284] width 12 height 12
radio input "true"
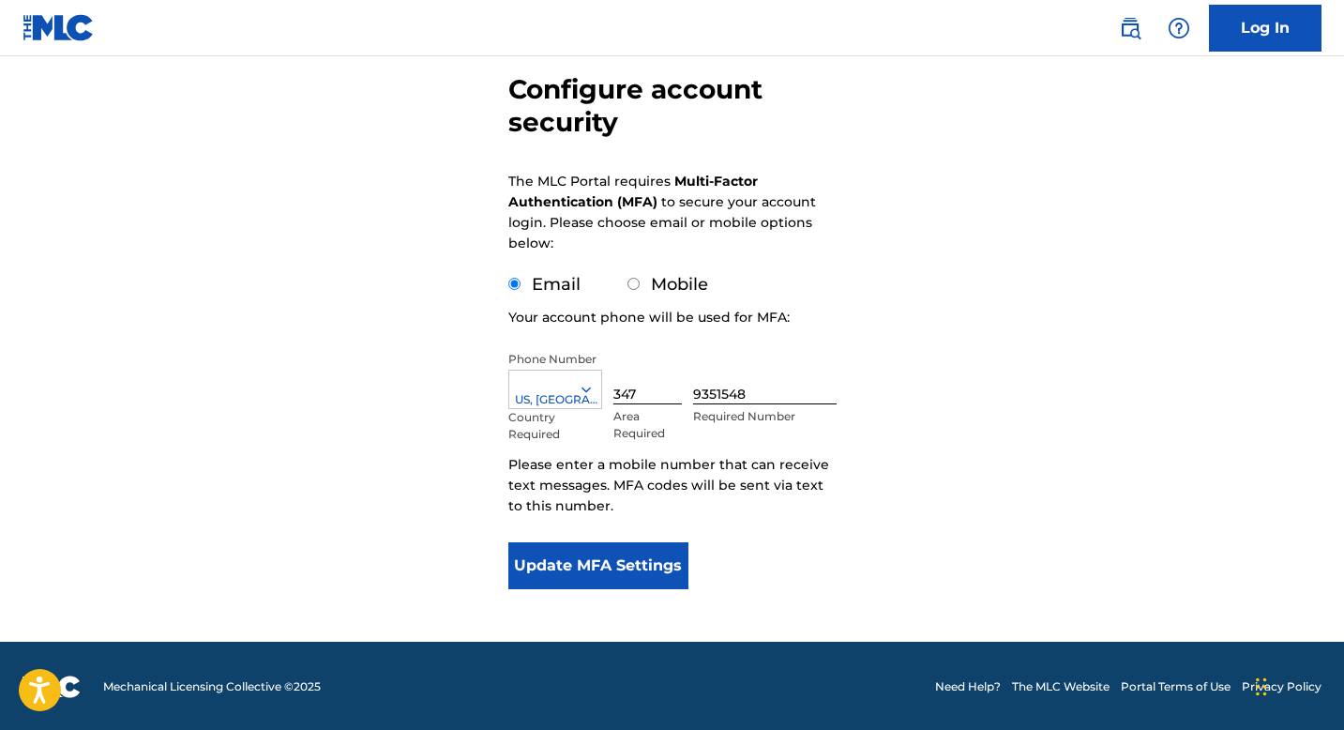
scroll to position [5, 0]
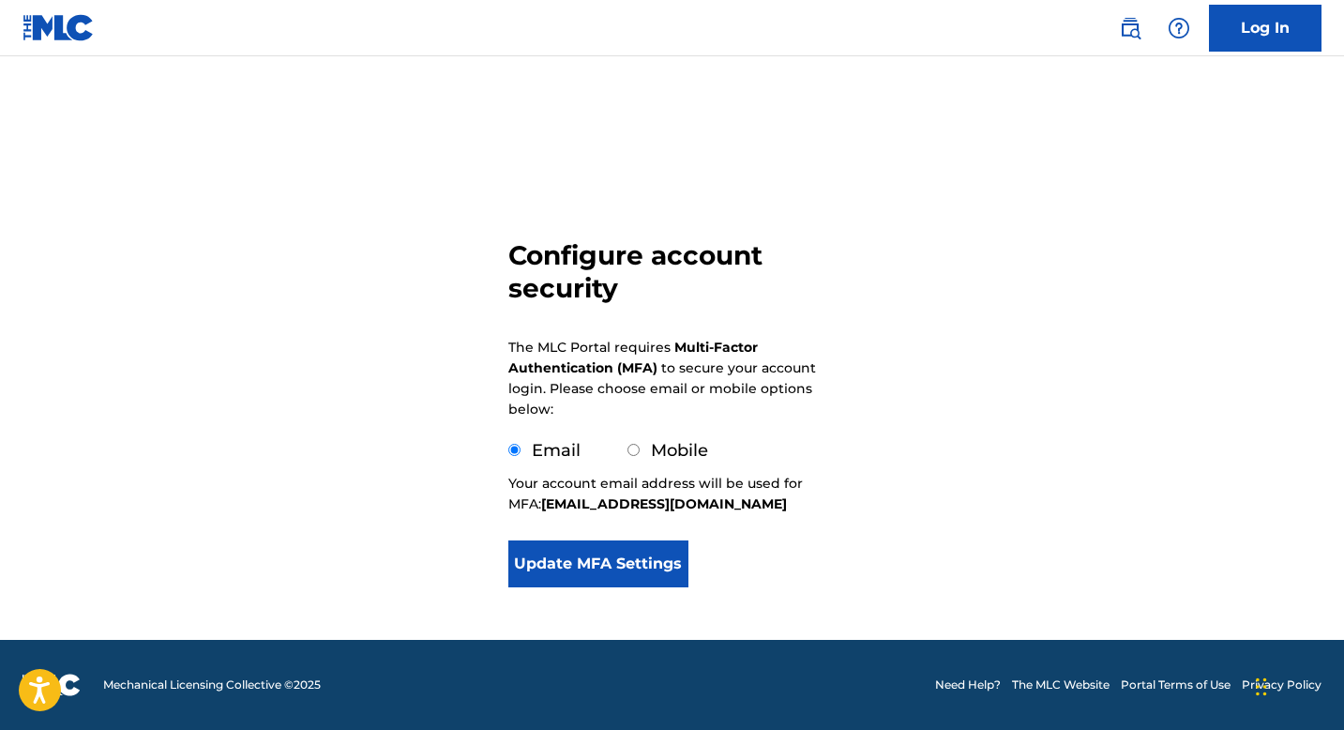
click at [621, 566] on button "Update MFA Settings" at bounding box center [598, 563] width 181 height 47
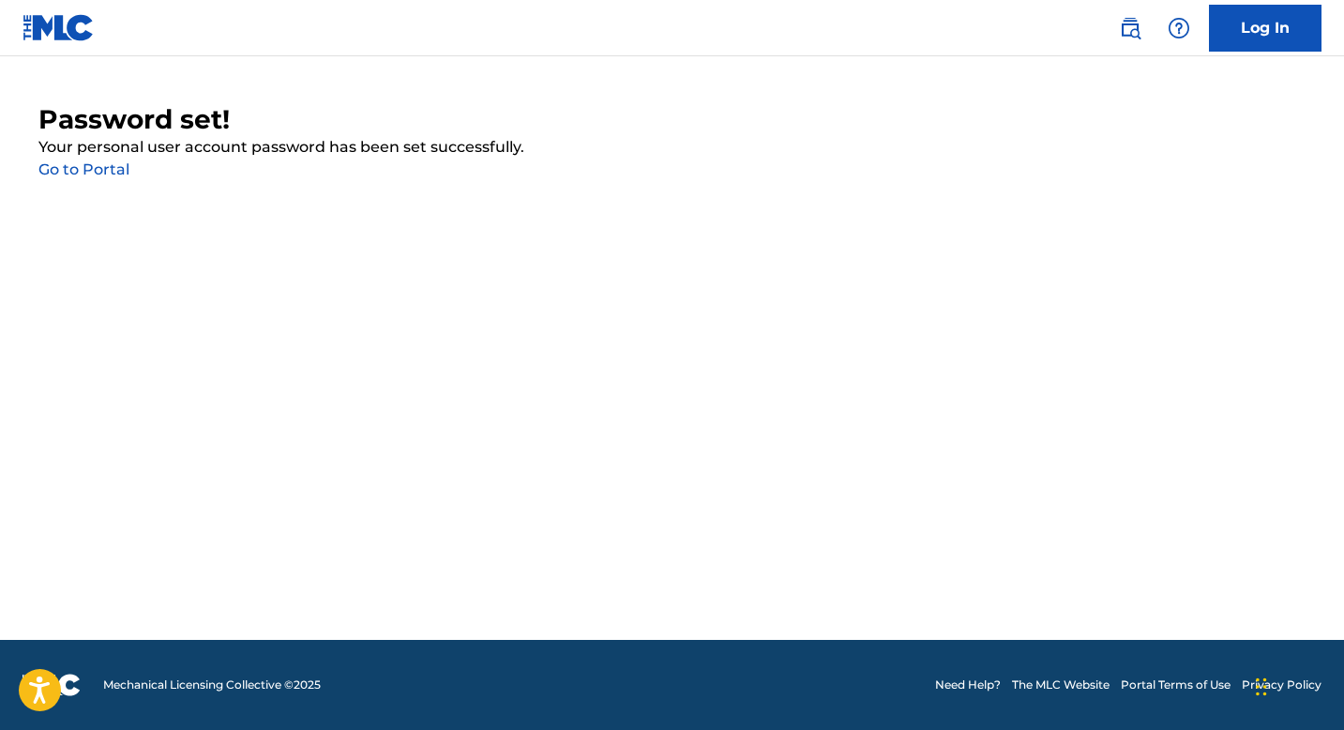
click at [86, 173] on link "Go to Portal" at bounding box center [83, 169] width 91 height 18
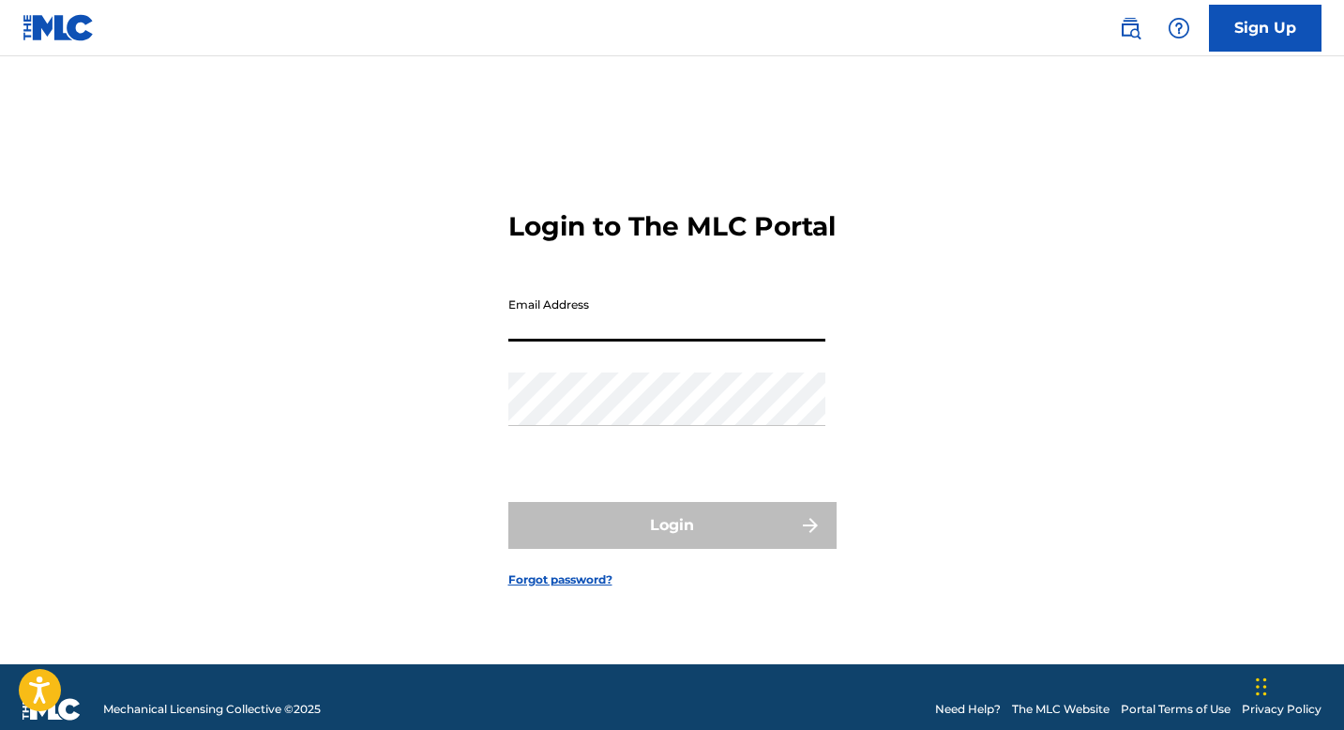
click at [682, 341] on input "Email Address" at bounding box center [666, 314] width 317 height 53
type input "[EMAIL_ADDRESS][DOMAIN_NAME]"
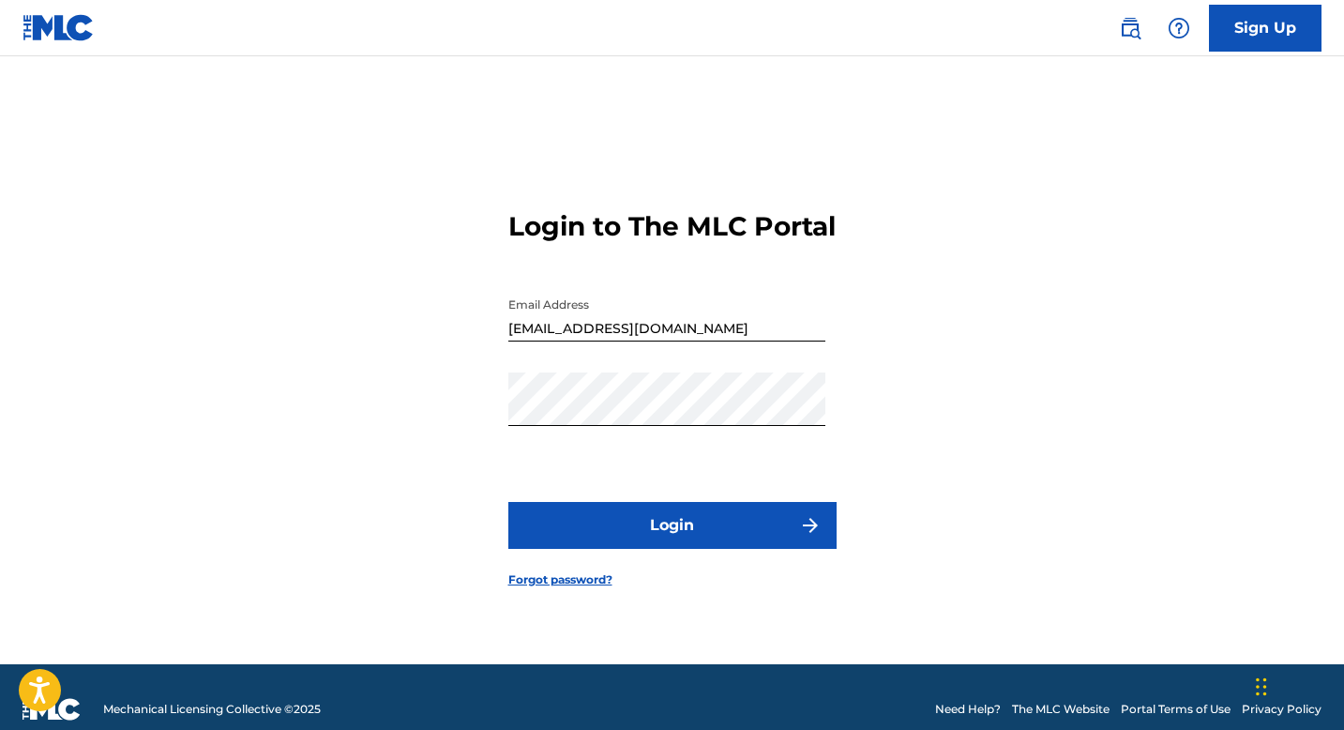
click at [641, 534] on button "Login" at bounding box center [672, 525] width 328 height 47
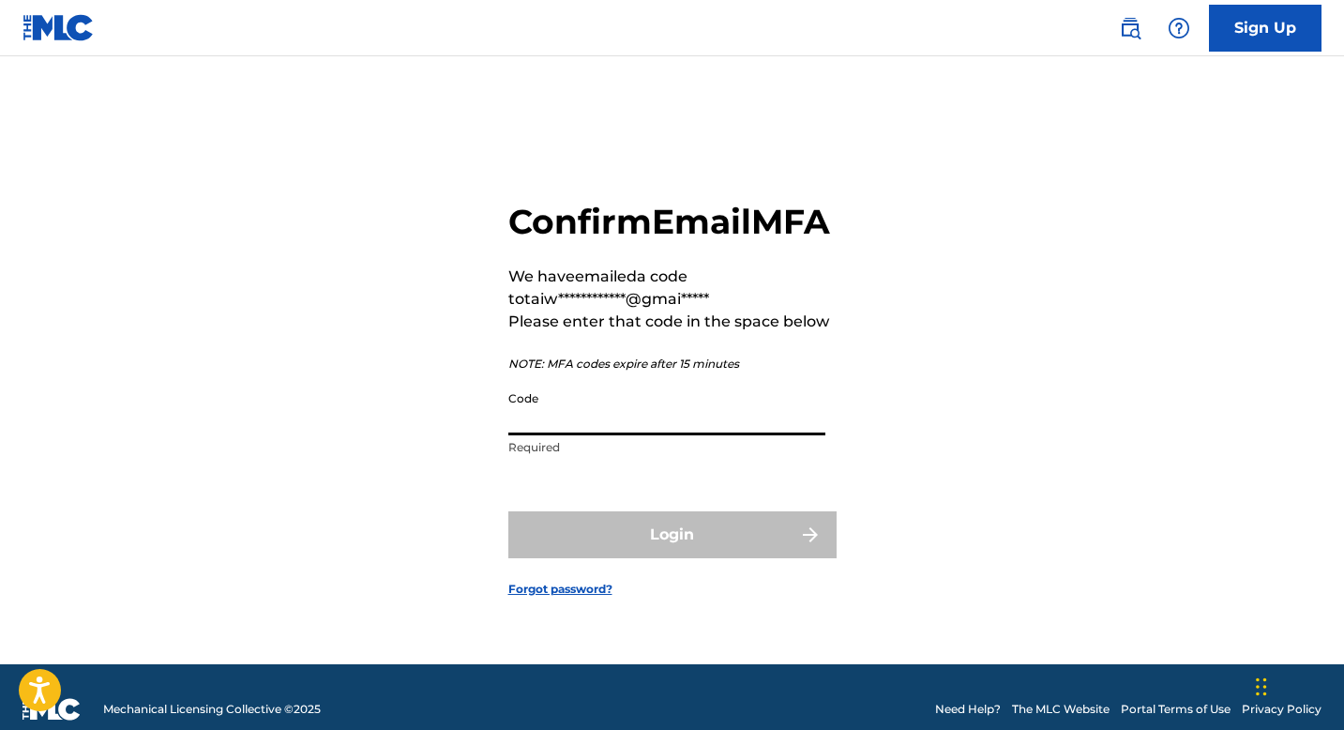
click at [580, 429] on input "Code" at bounding box center [666, 408] width 317 height 53
paste input "642258"
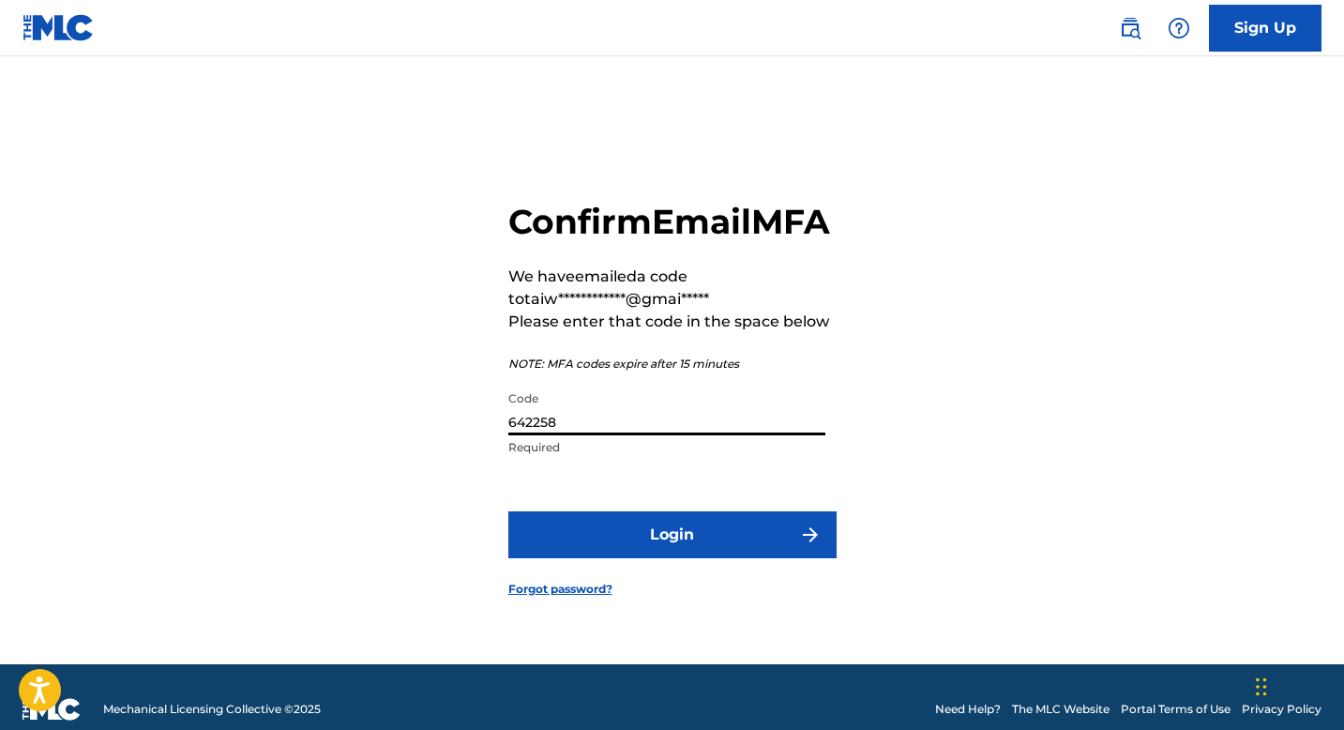
type input "642258"
click at [692, 558] on button "Login" at bounding box center [672, 534] width 328 height 47
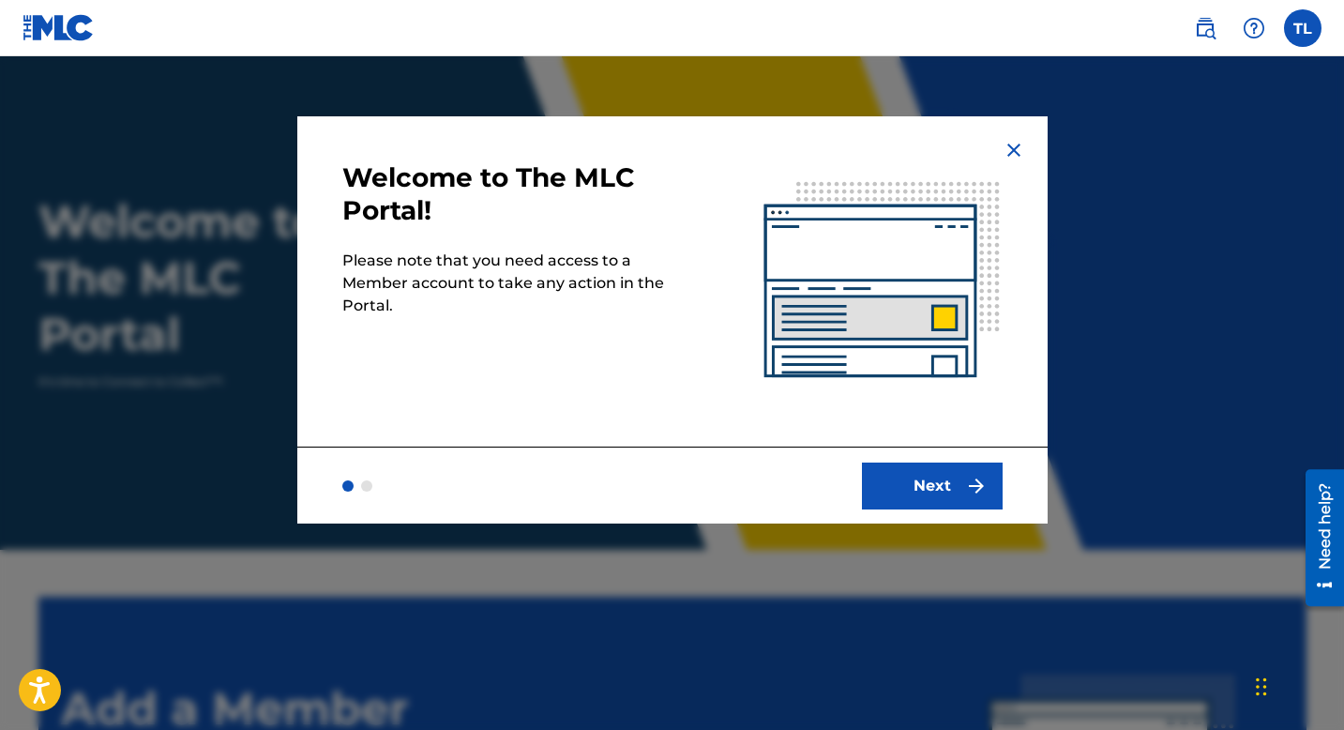
click at [917, 475] on button "Next" at bounding box center [932, 485] width 141 height 47
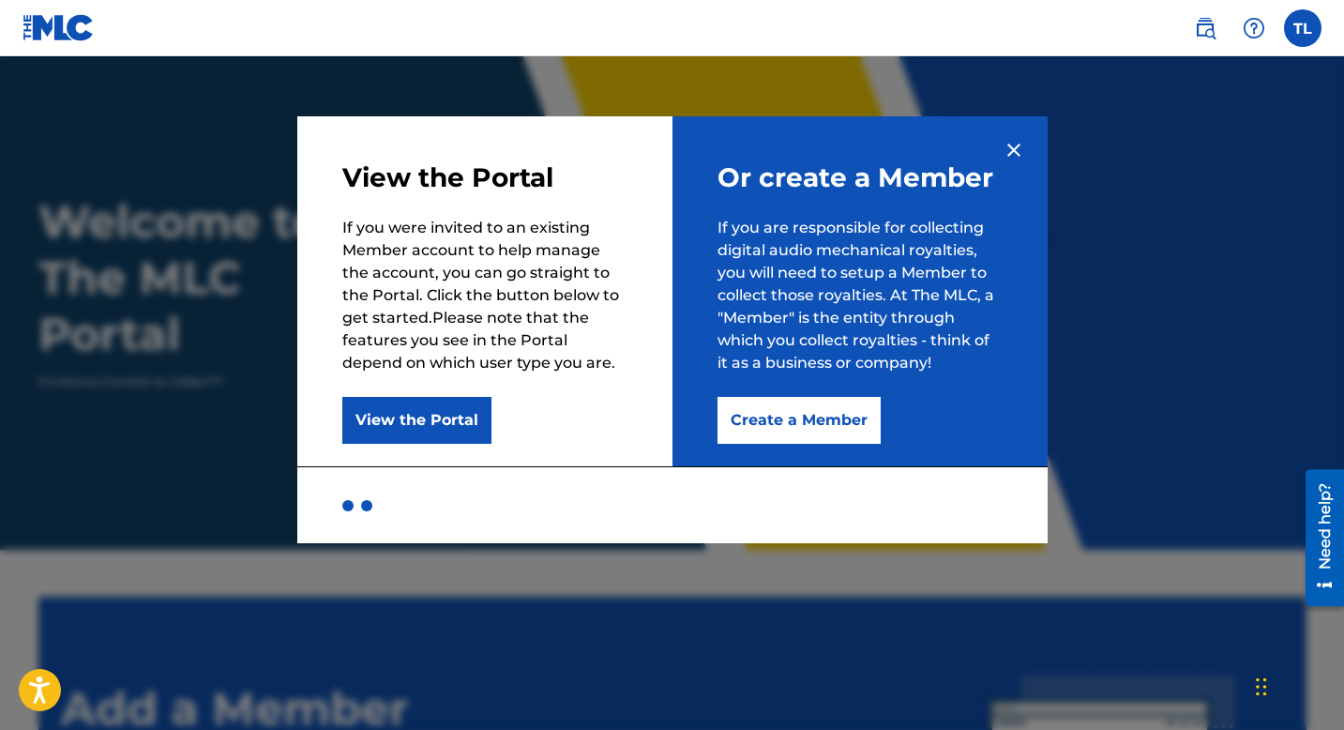
click at [747, 423] on button "Create a Member" at bounding box center [798, 420] width 163 height 47
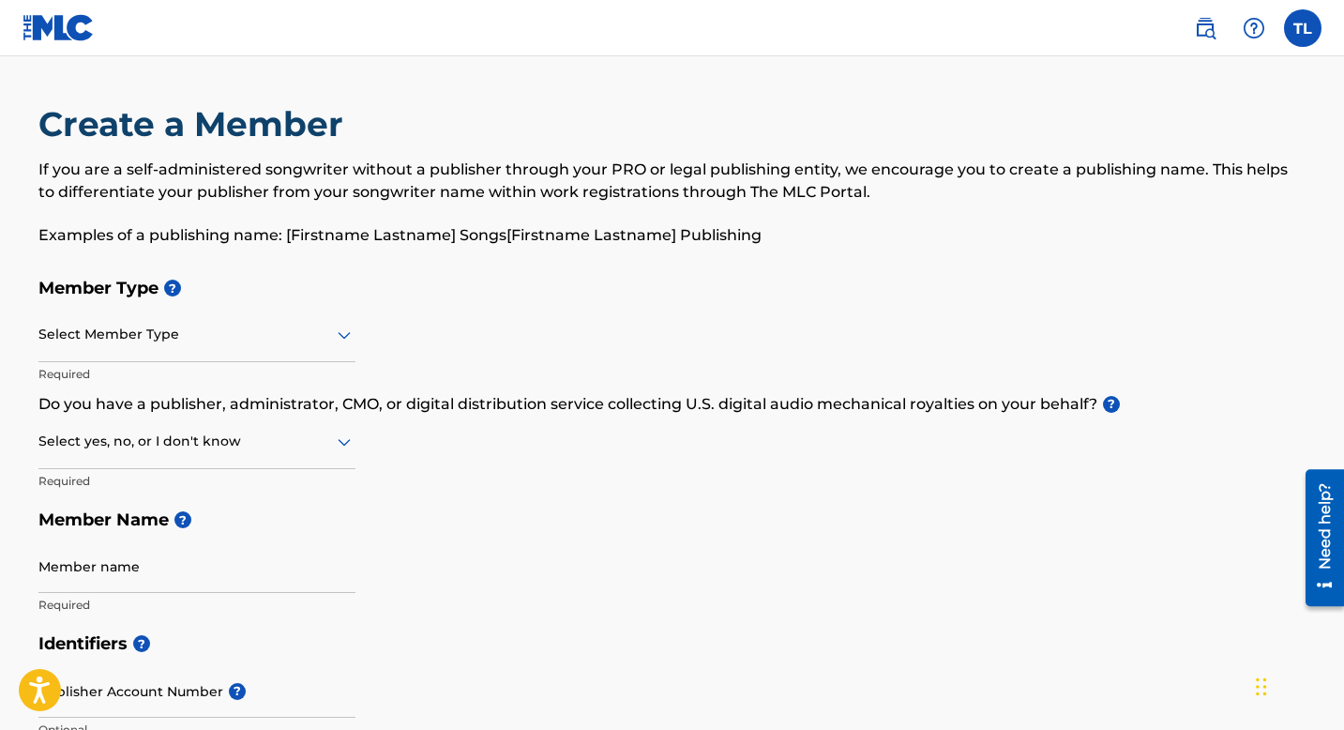
click at [190, 364] on div "Select Member Type Required" at bounding box center [196, 351] width 317 height 84
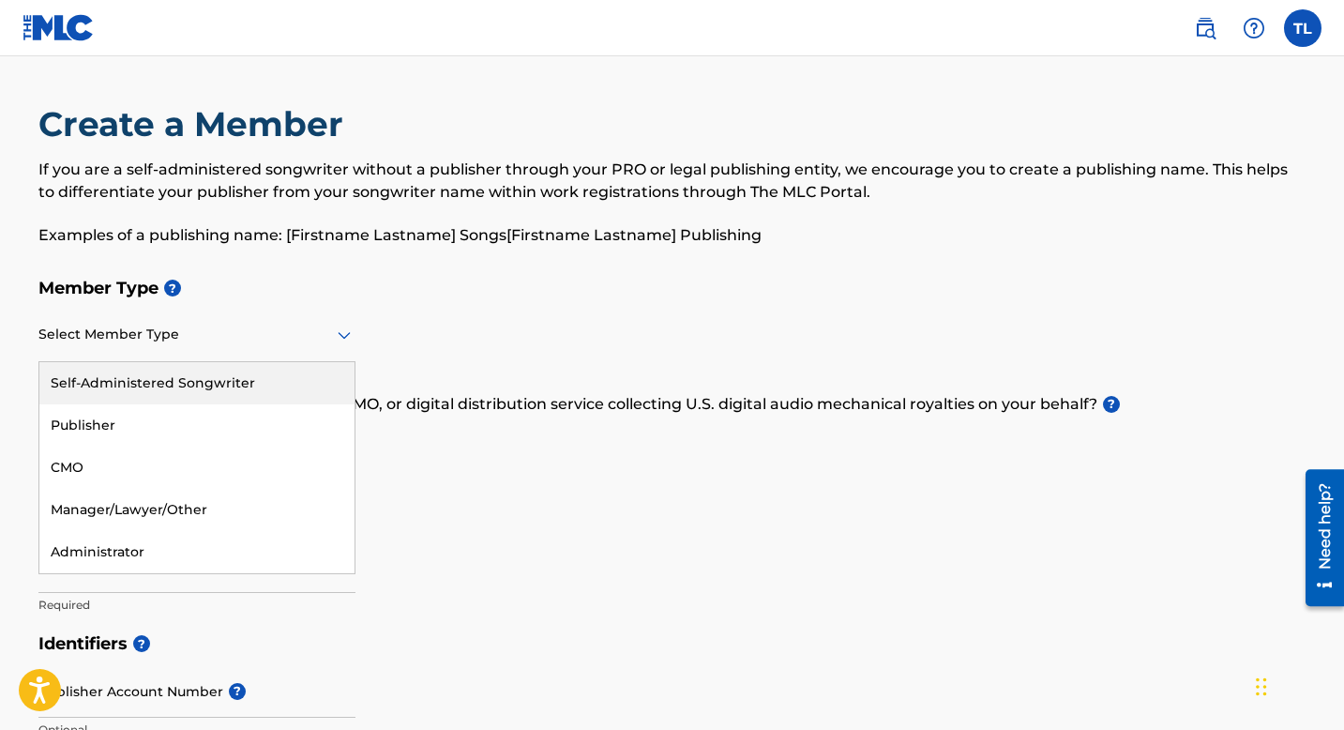
click at [190, 351] on div "Select Member Type" at bounding box center [196, 335] width 317 height 53
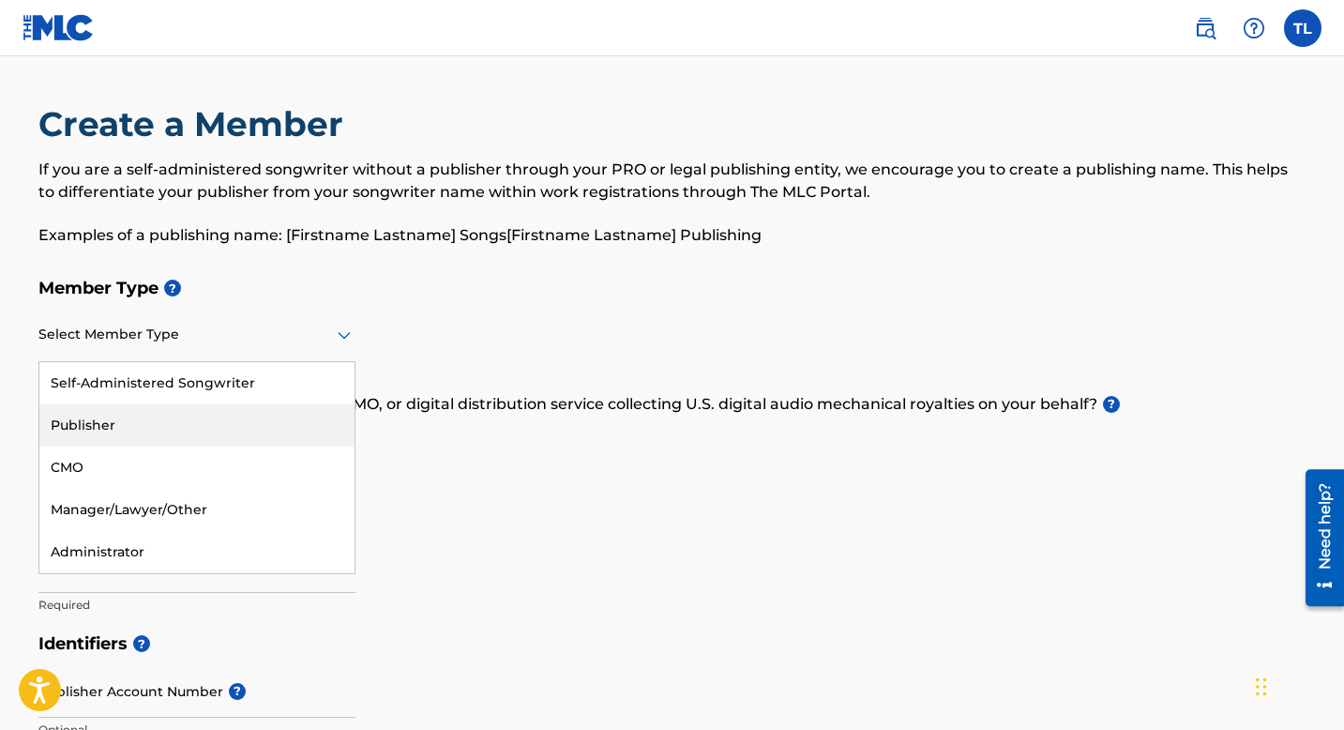
click at [319, 423] on div "Publisher" at bounding box center [196, 425] width 315 height 42
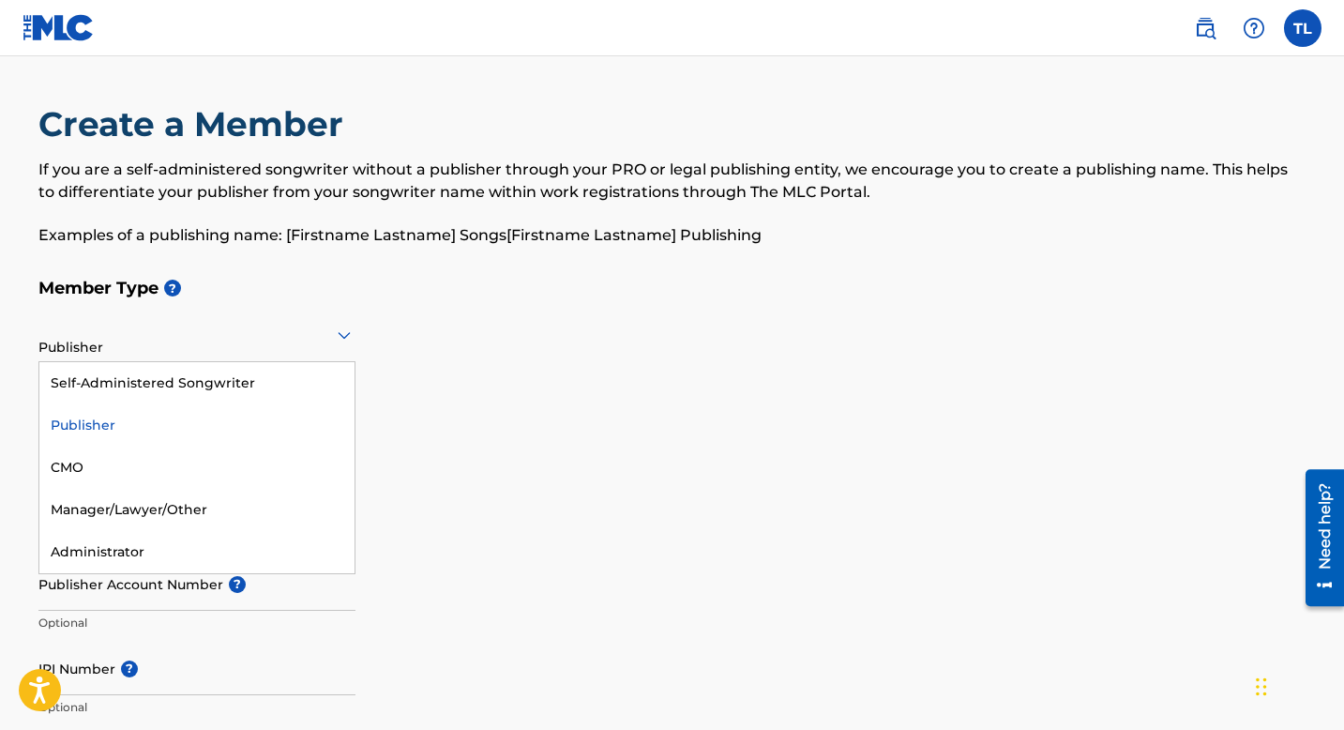
click at [259, 344] on div at bounding box center [196, 334] width 317 height 23
click at [241, 390] on div "Self-Administered Songwriter" at bounding box center [196, 383] width 315 height 42
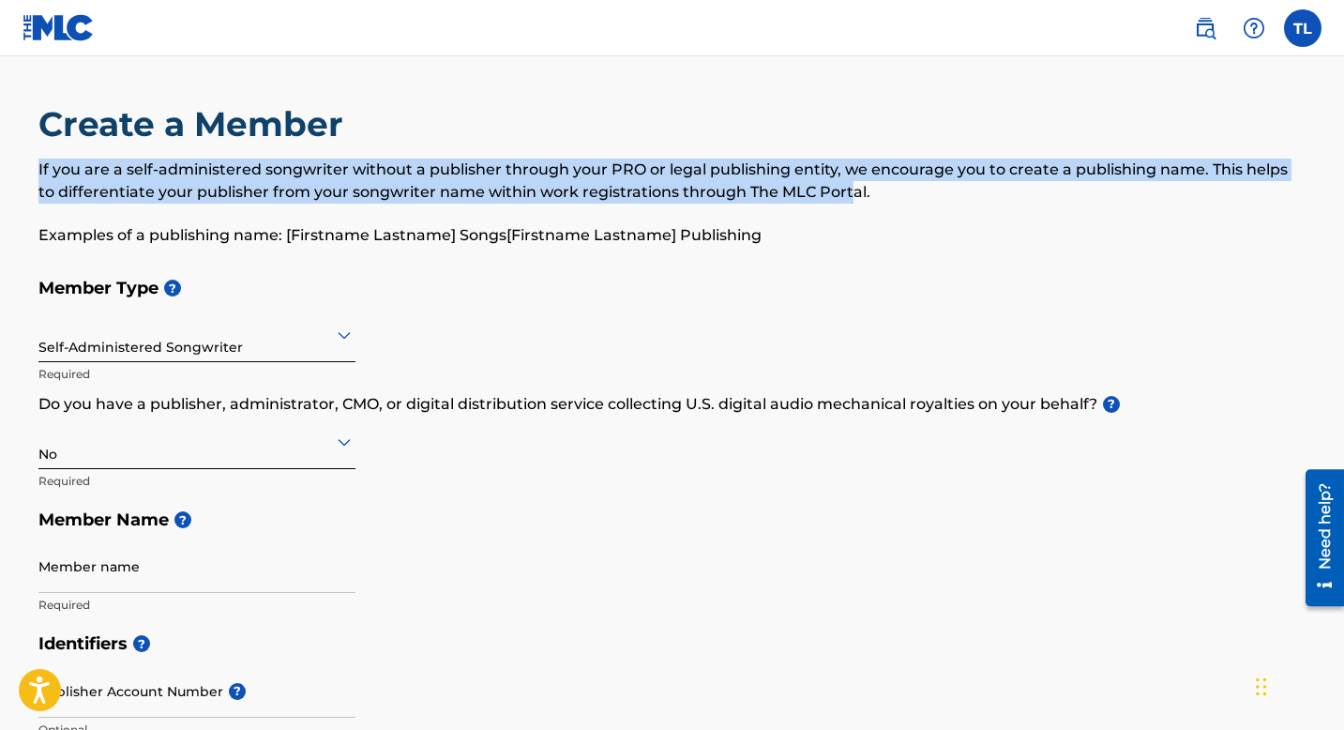
drag, startPoint x: 32, startPoint y: 167, endPoint x: 832, endPoint y: 187, distance: 800.1
drag, startPoint x: 848, startPoint y: 191, endPoint x: 0, endPoint y: 165, distance: 848.1
click at [330, 168] on p "If you are a self-administered songwriter without a publisher through your PRO …" at bounding box center [672, 180] width 1268 height 45
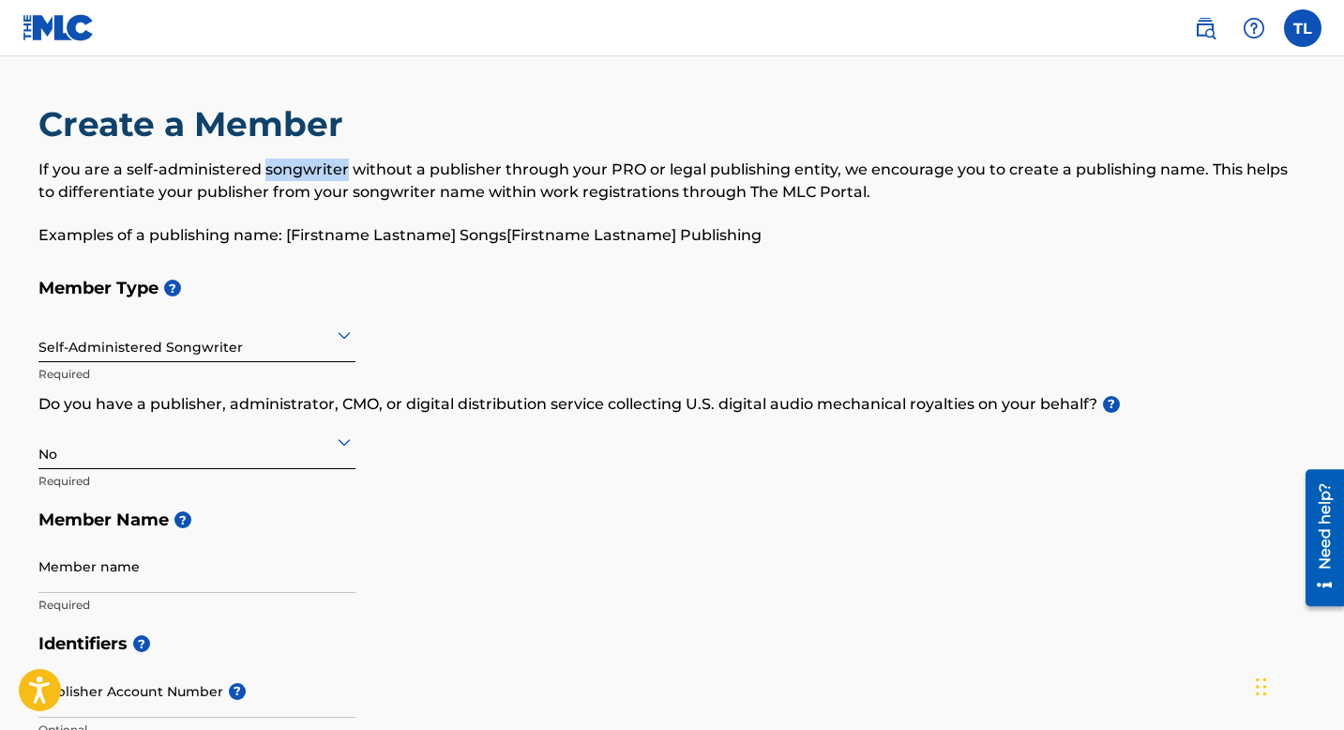
click at [330, 168] on p "If you are a self-administered songwriter without a publisher through your PRO …" at bounding box center [672, 180] width 1268 height 45
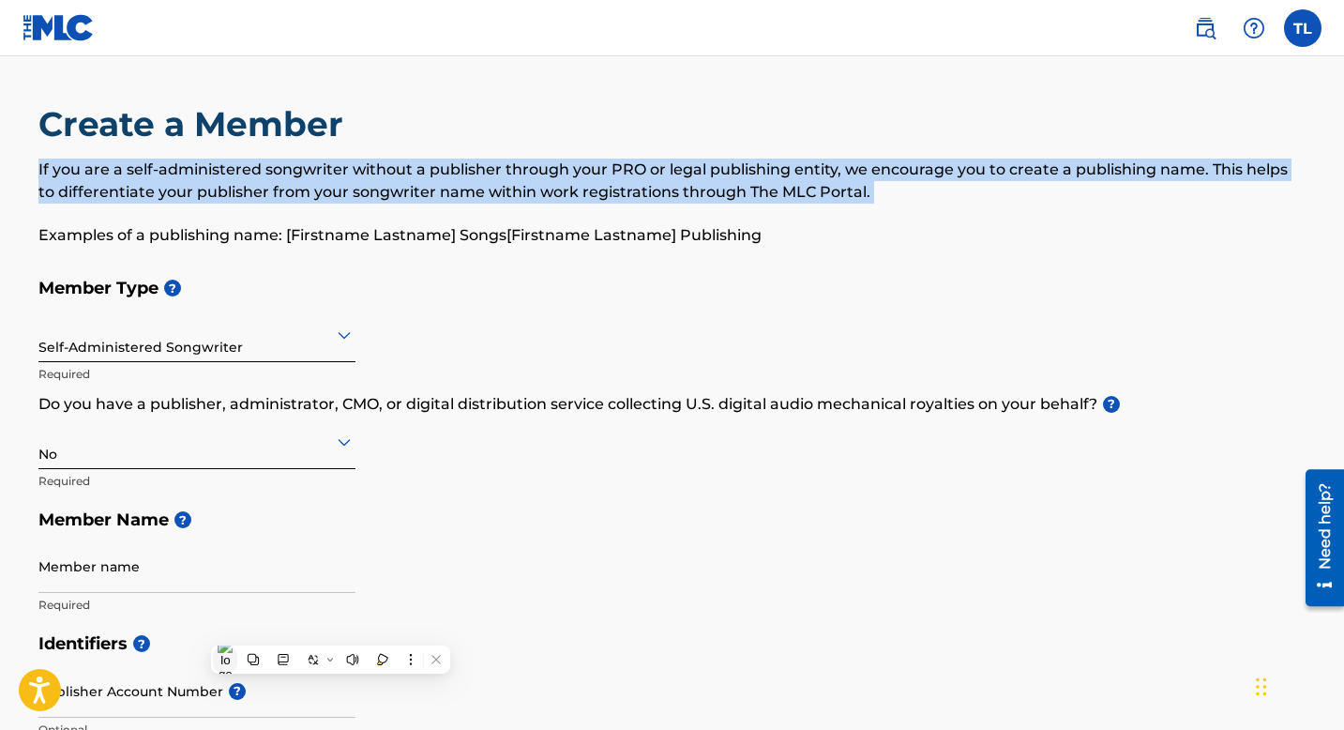
click at [220, 655] on img at bounding box center [225, 659] width 15 height 43
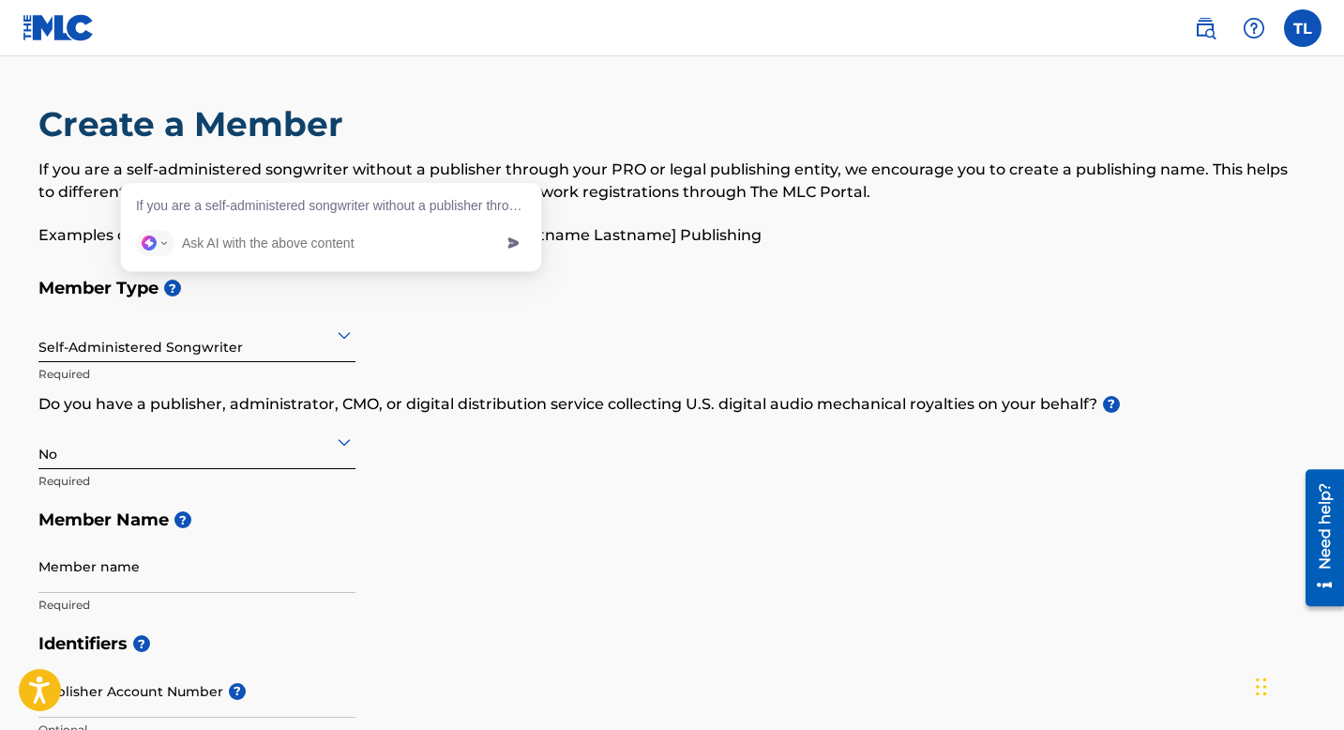
click at [243, 239] on input "text" at bounding box center [337, 243] width 310 height 26
click at [489, 239] on input "i am an independent artist with a bmi account, i own all my songs 100 % would i…" at bounding box center [337, 243] width 310 height 26
drag, startPoint x: 489, startPoint y: 239, endPoint x: 526, endPoint y: 240, distance: 37.5
click at [526, 240] on div "i am an independent artist with a bmi account, i own all my songs 100 % would i…" at bounding box center [331, 243] width 420 height 56
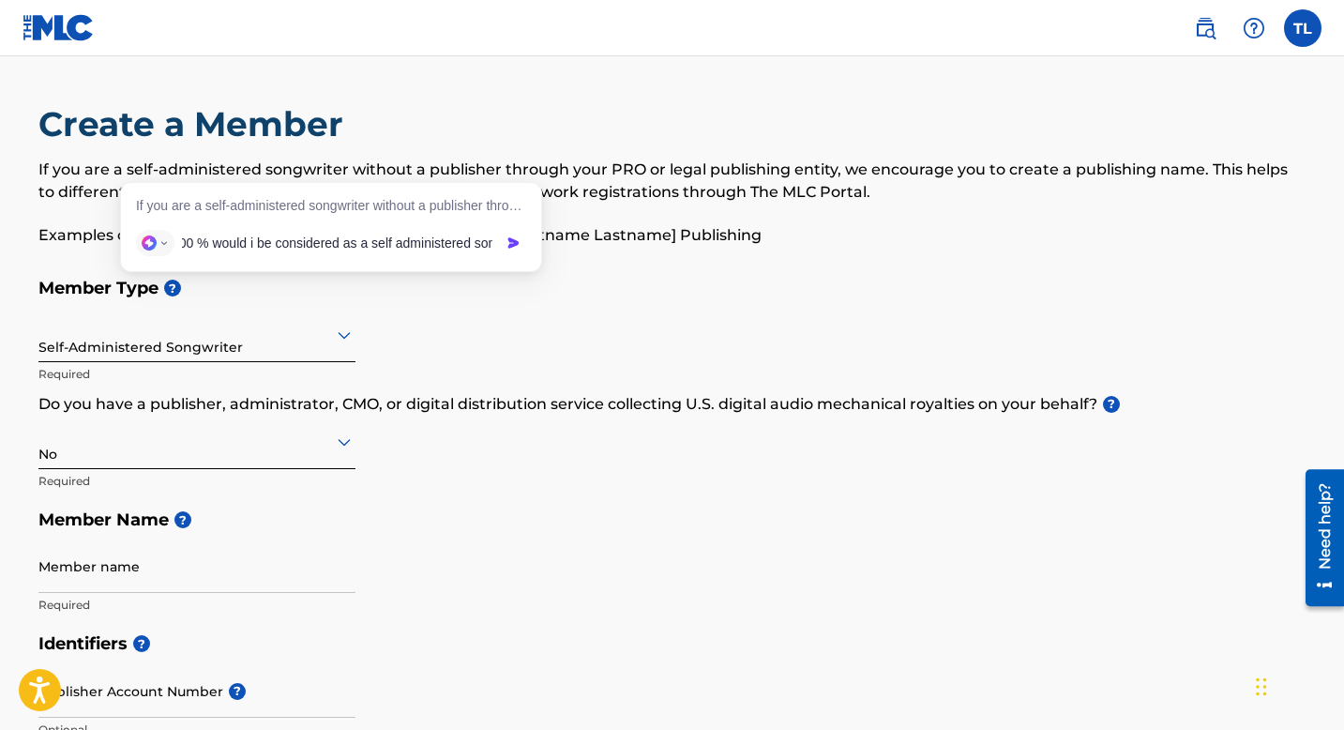
click at [486, 241] on input "i am an independent artist with a bmi account, i own all my songs 100 % would i…" at bounding box center [337, 243] width 310 height 26
click at [465, 241] on input "i am an independent artist with a bmi account, i own all my songs 100 % would i…" at bounding box center [337, 243] width 310 height 26
click at [484, 243] on input "i am an independent artist with a bmi account, i own all my songs 100 % would i…" at bounding box center [337, 243] width 310 height 26
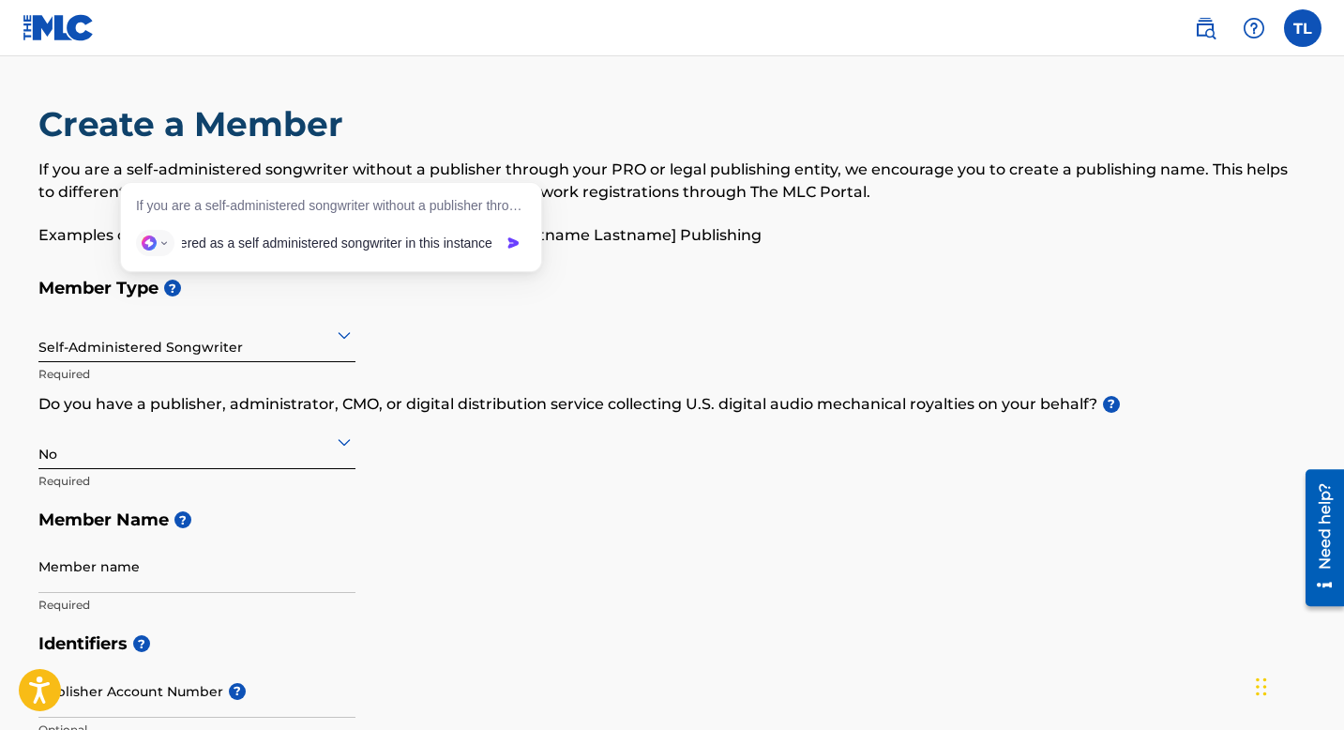
type input "i am an independent artist with a bmi account, i own all my songs 100 % would i…"
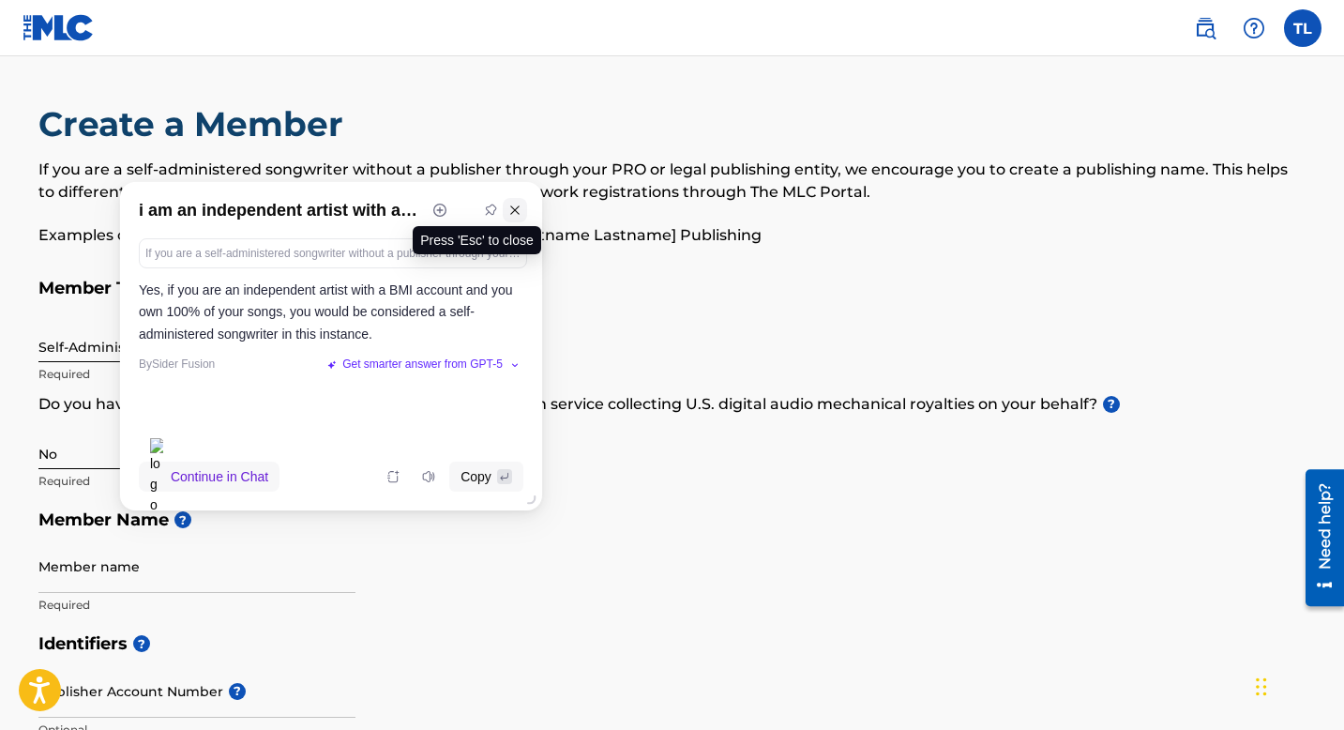
click at [519, 212] on icon at bounding box center [514, 209] width 13 height 13
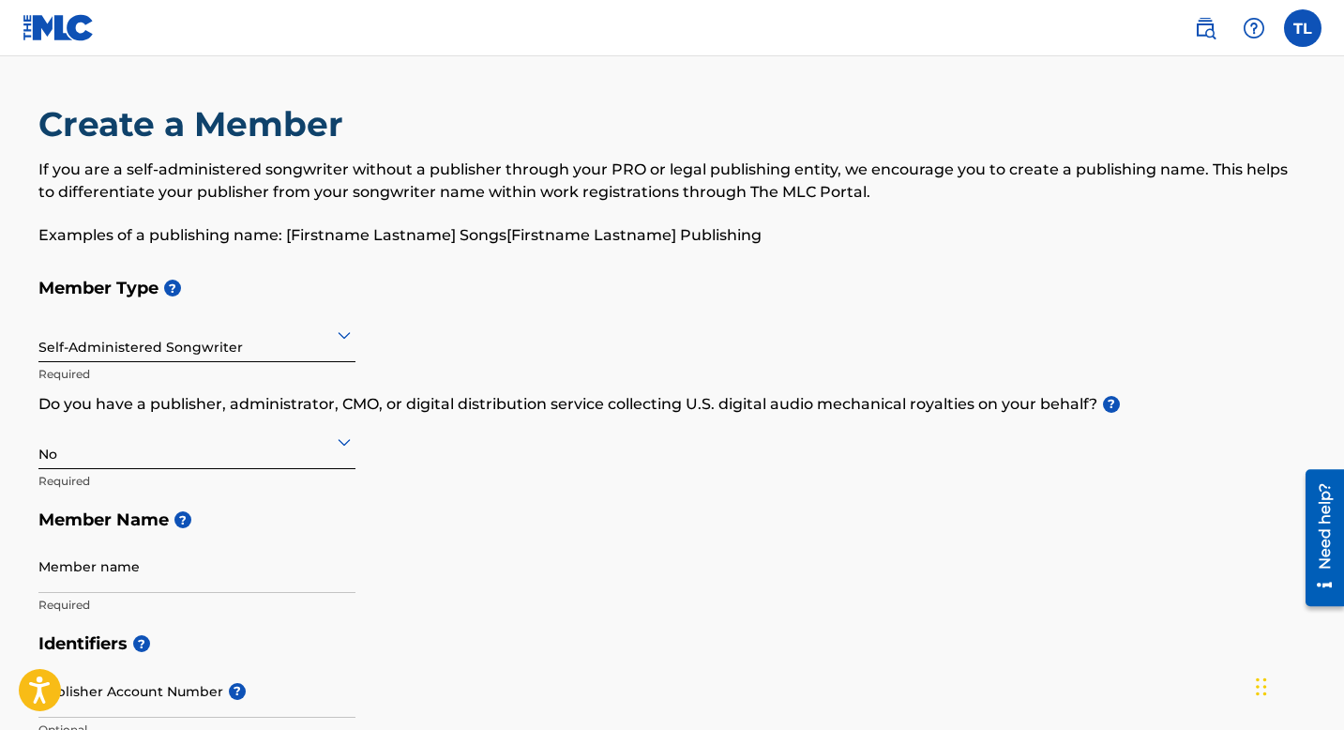
click at [298, 348] on div "Self-Administered Songwriter" at bounding box center [196, 334] width 317 height 46
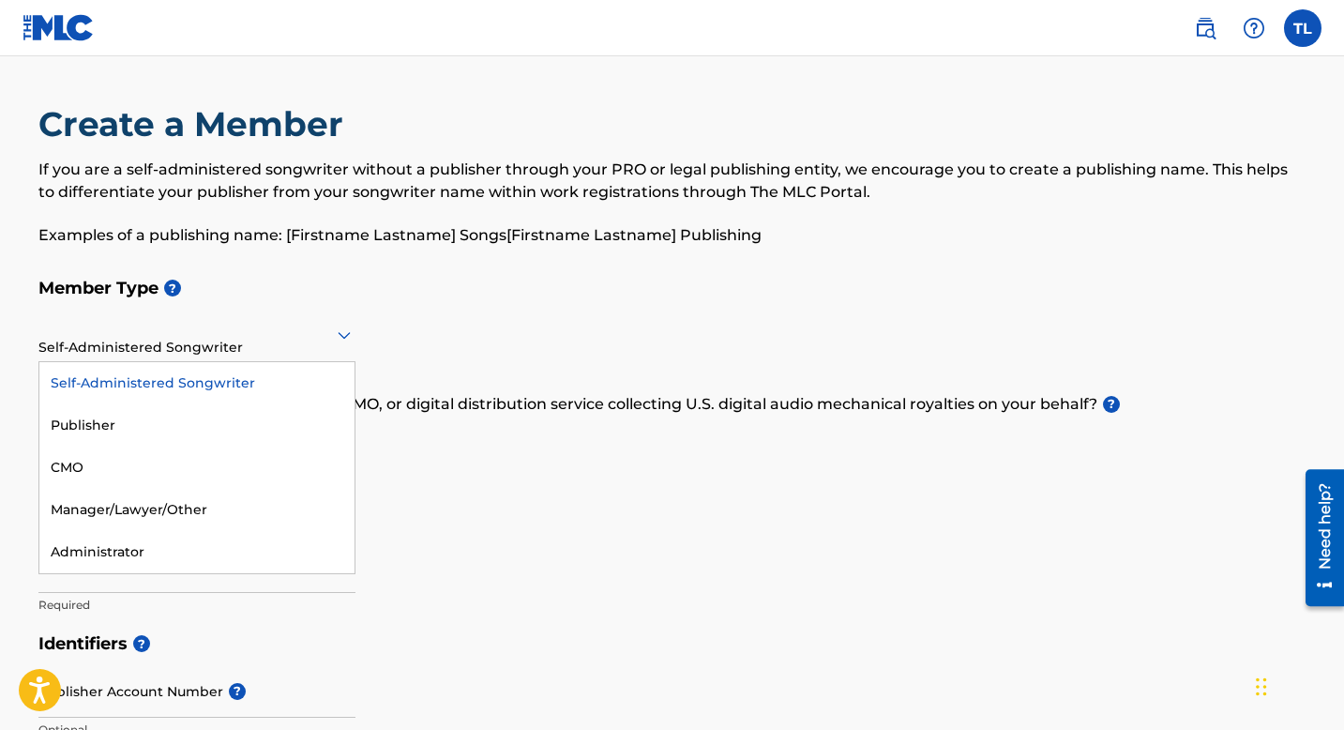
click at [244, 374] on div "Self-Administered Songwriter" at bounding box center [196, 383] width 315 height 42
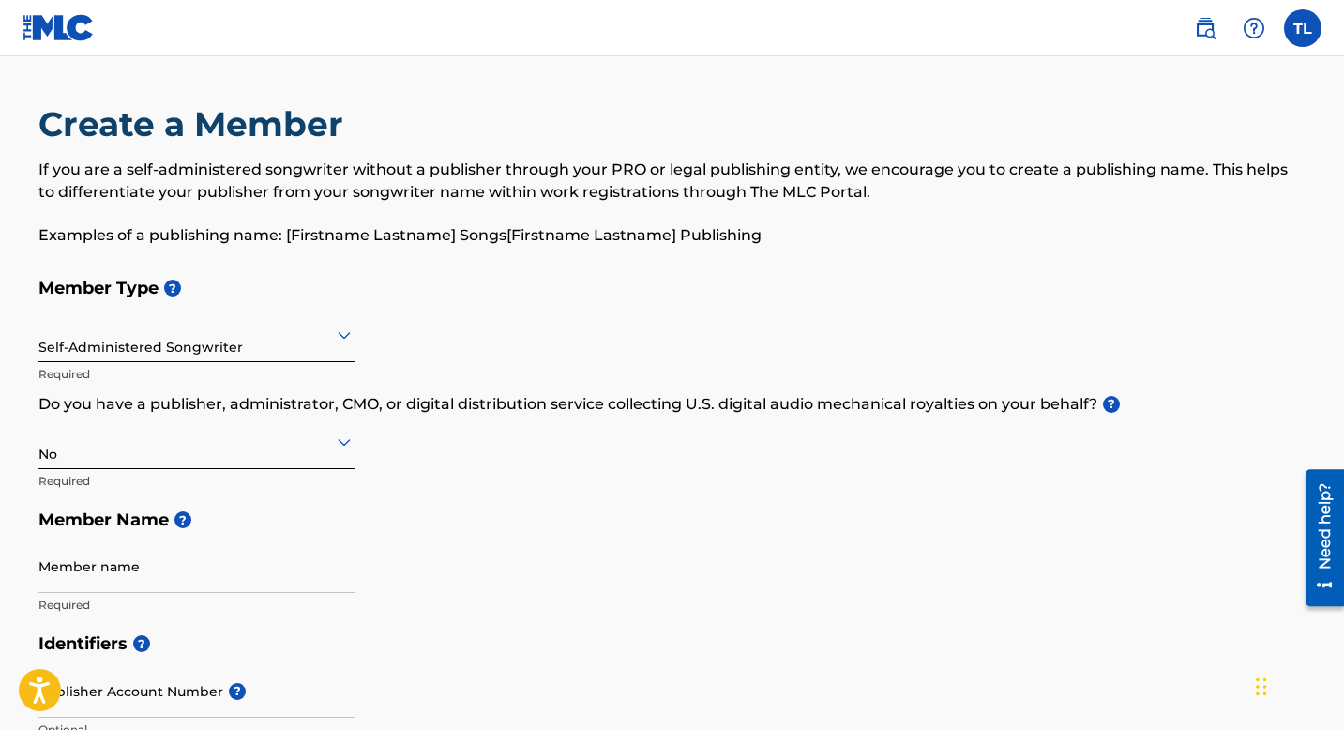
click at [215, 576] on input "Member name" at bounding box center [196, 565] width 317 height 53
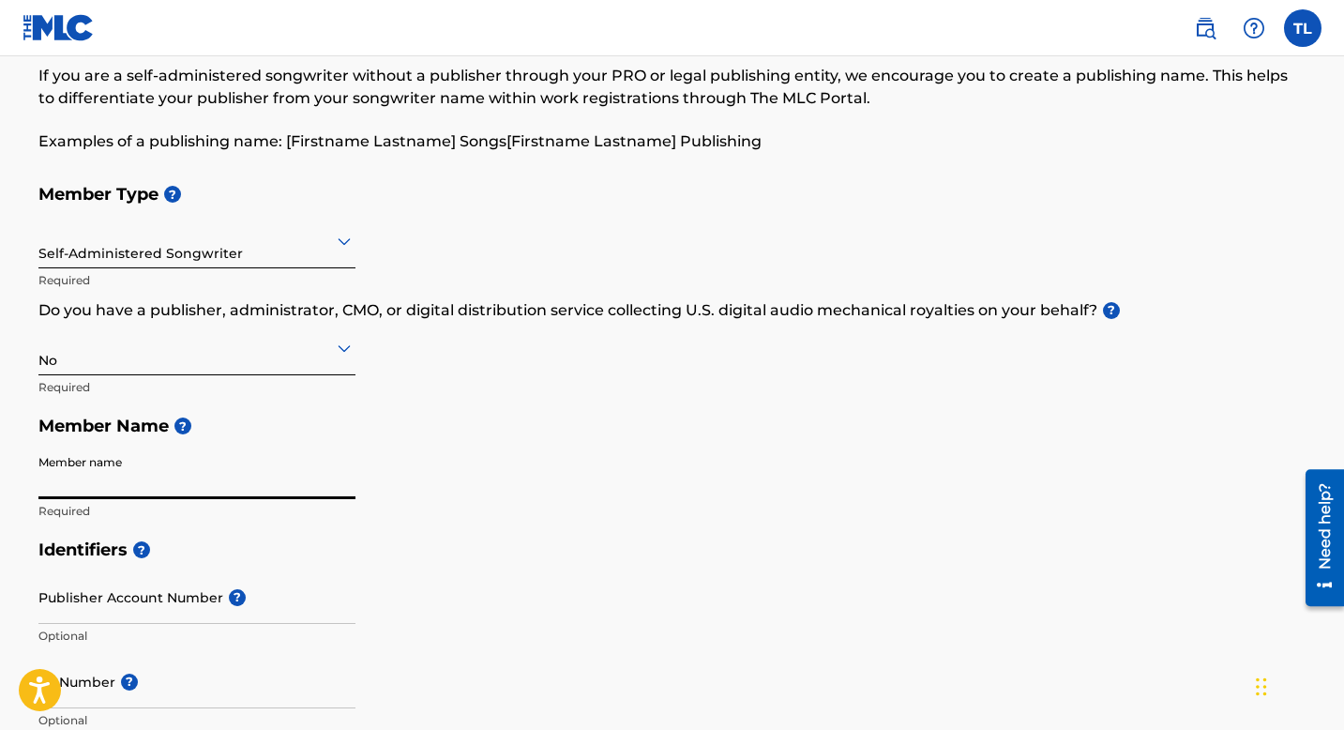
scroll to position [98, 0]
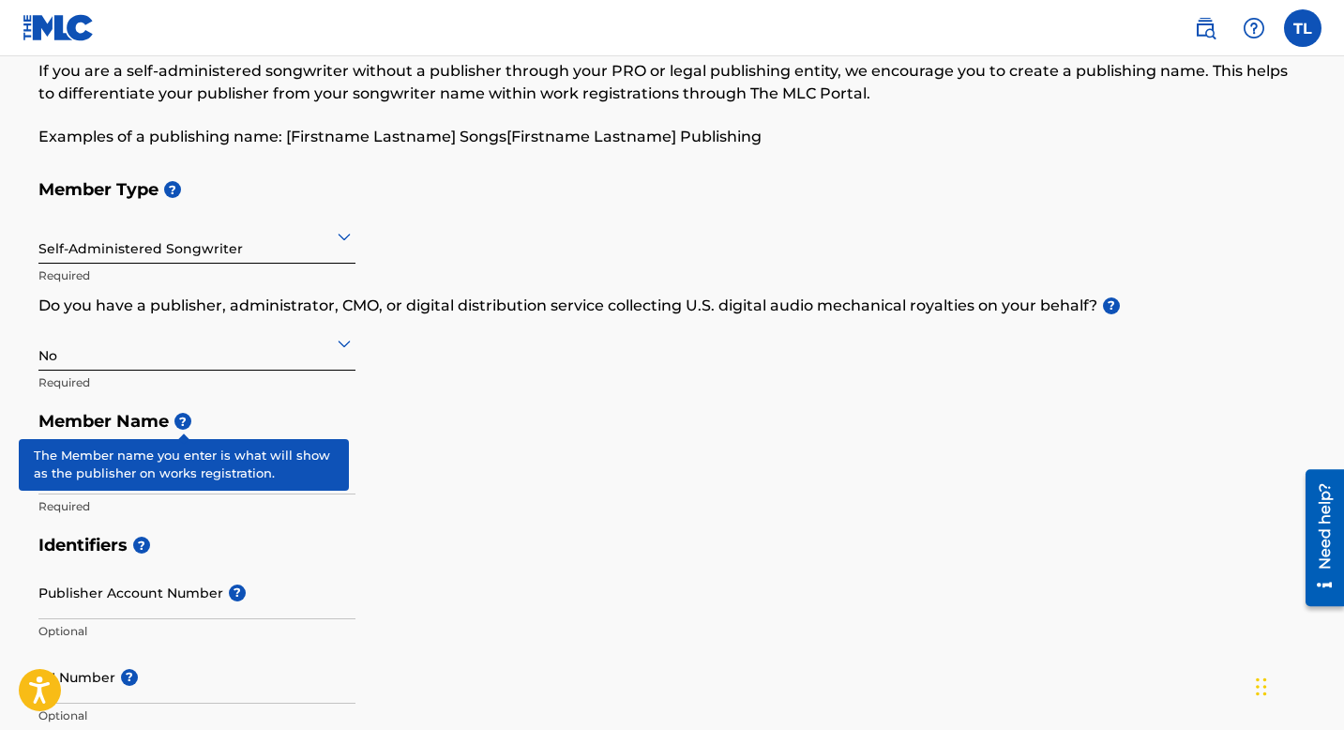
click at [188, 422] on span "?" at bounding box center [182, 421] width 17 height 17
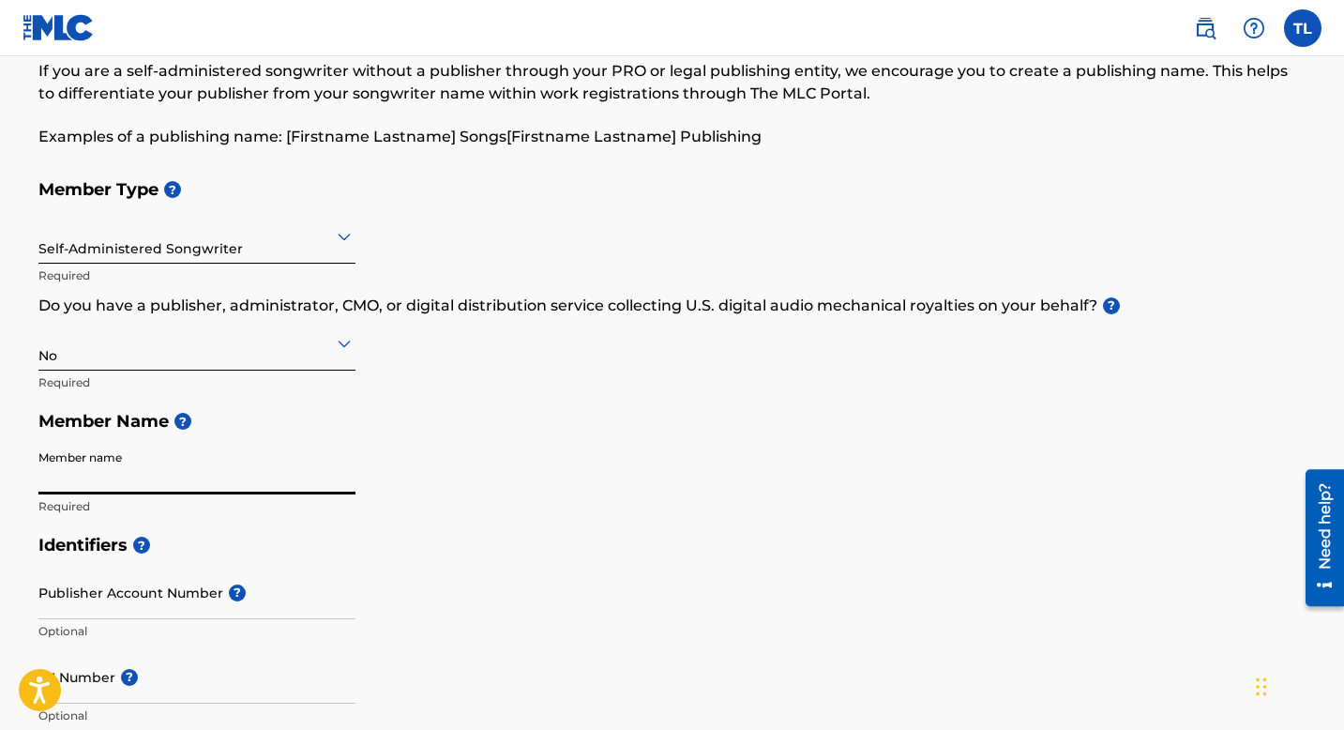
click at [163, 467] on input "Member name" at bounding box center [196, 467] width 317 height 53
click at [120, 424] on h5 "Member Name ?" at bounding box center [672, 421] width 1268 height 40
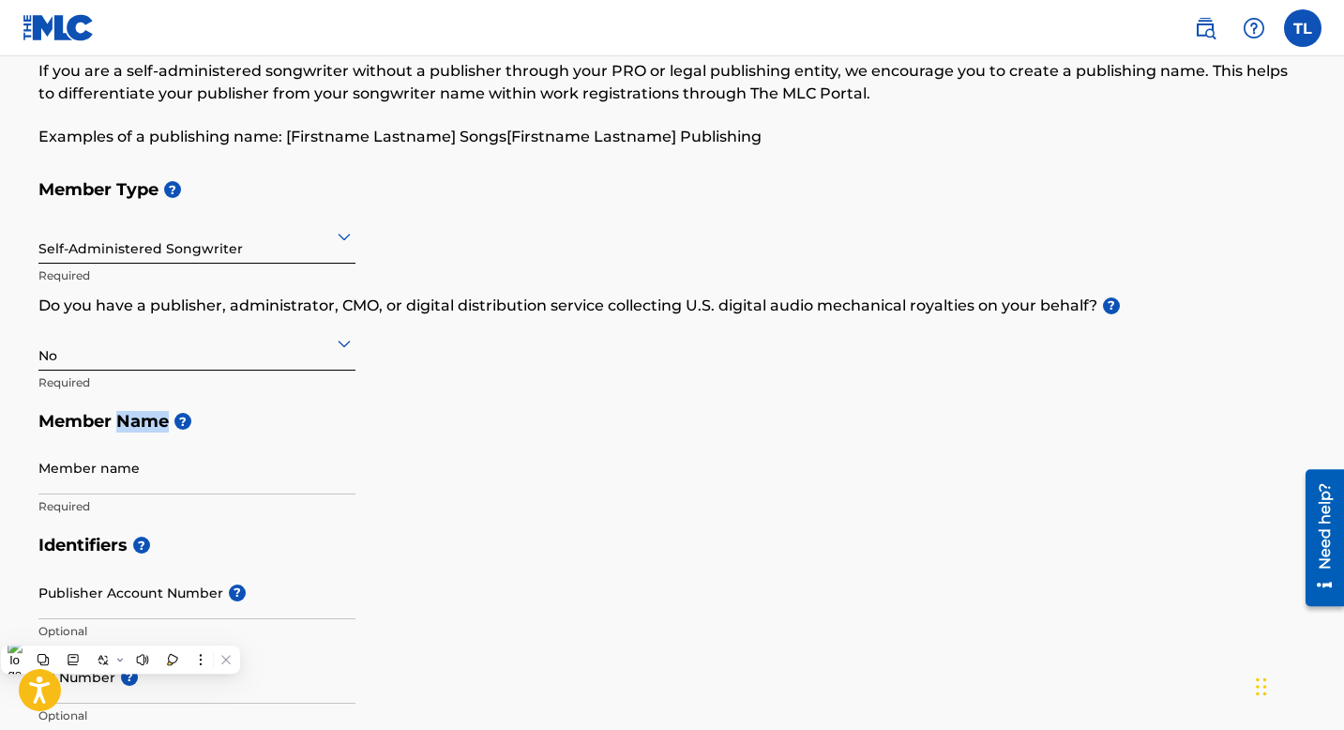
click at [120, 424] on h5 "Member Name ?" at bounding box center [672, 421] width 1268 height 40
click at [89, 476] on input "Member name" at bounding box center [196, 467] width 317 height 53
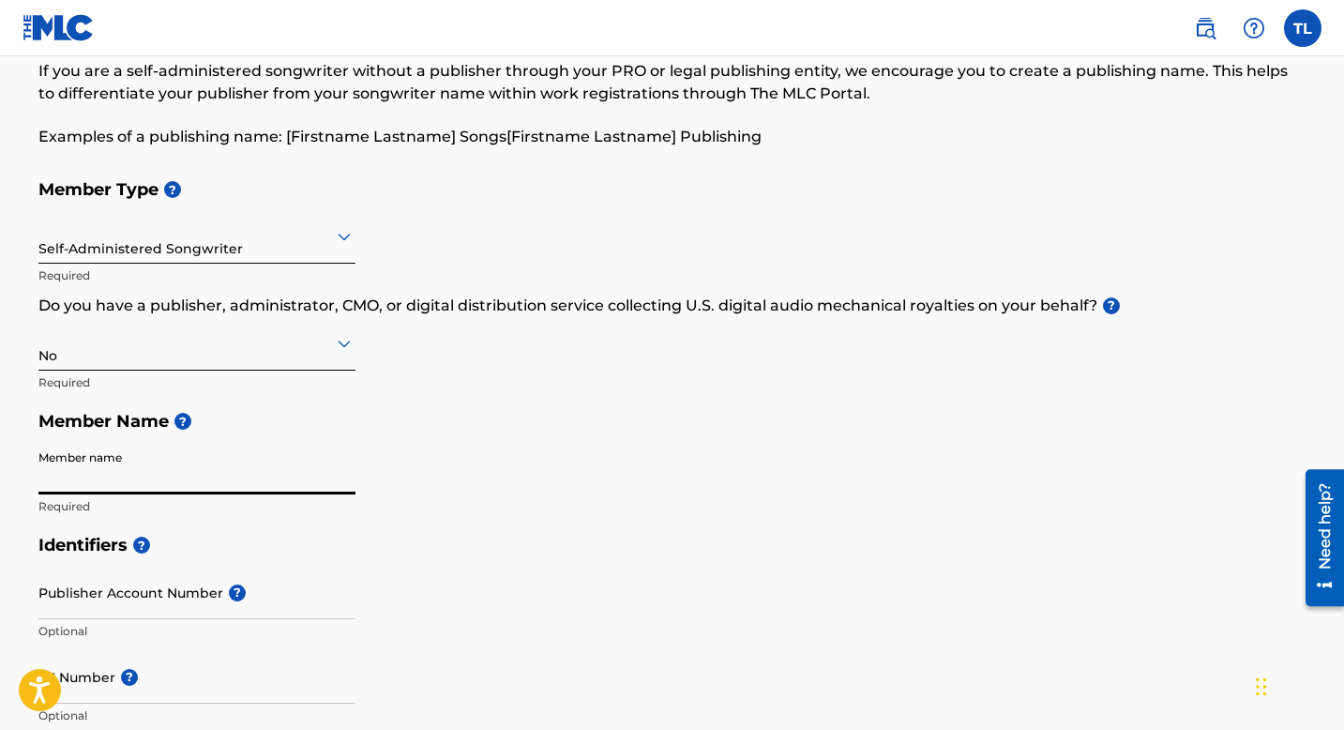
click at [126, 469] on input "Member name" at bounding box center [196, 467] width 317 height 53
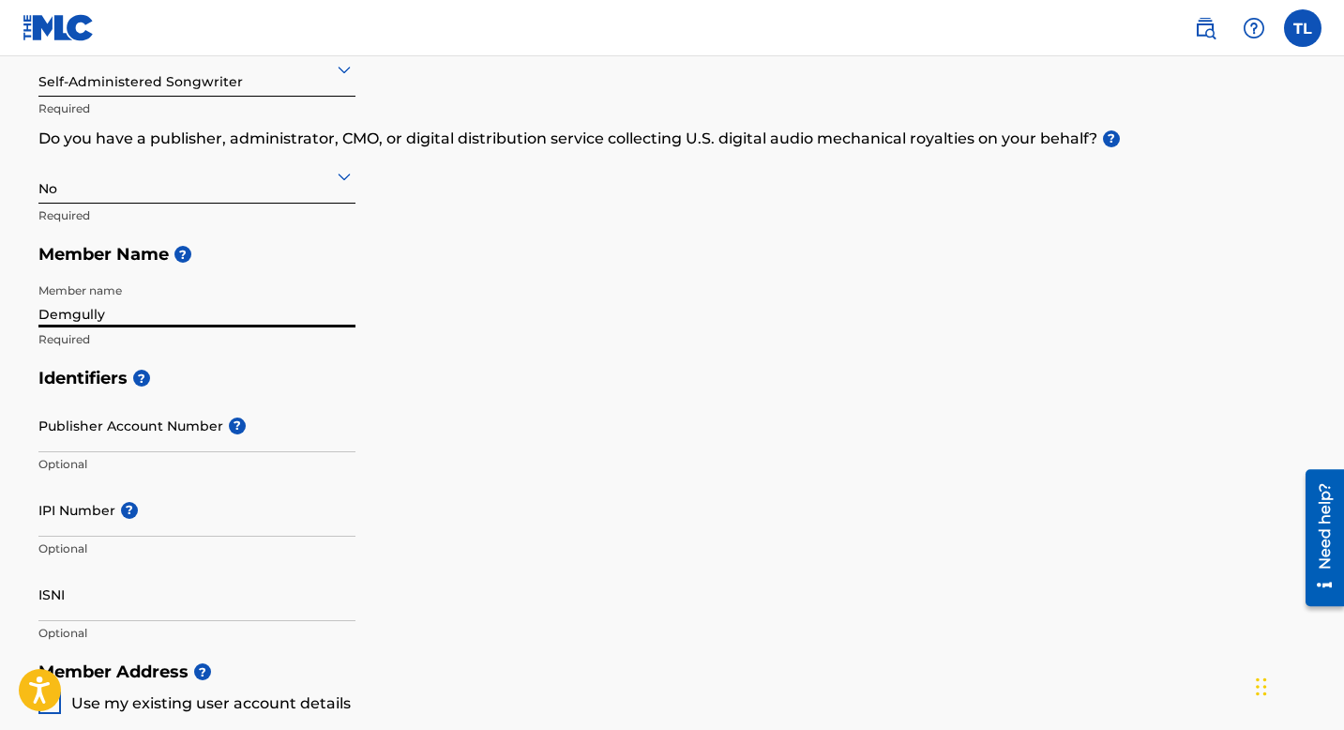
scroll to position [269, 0]
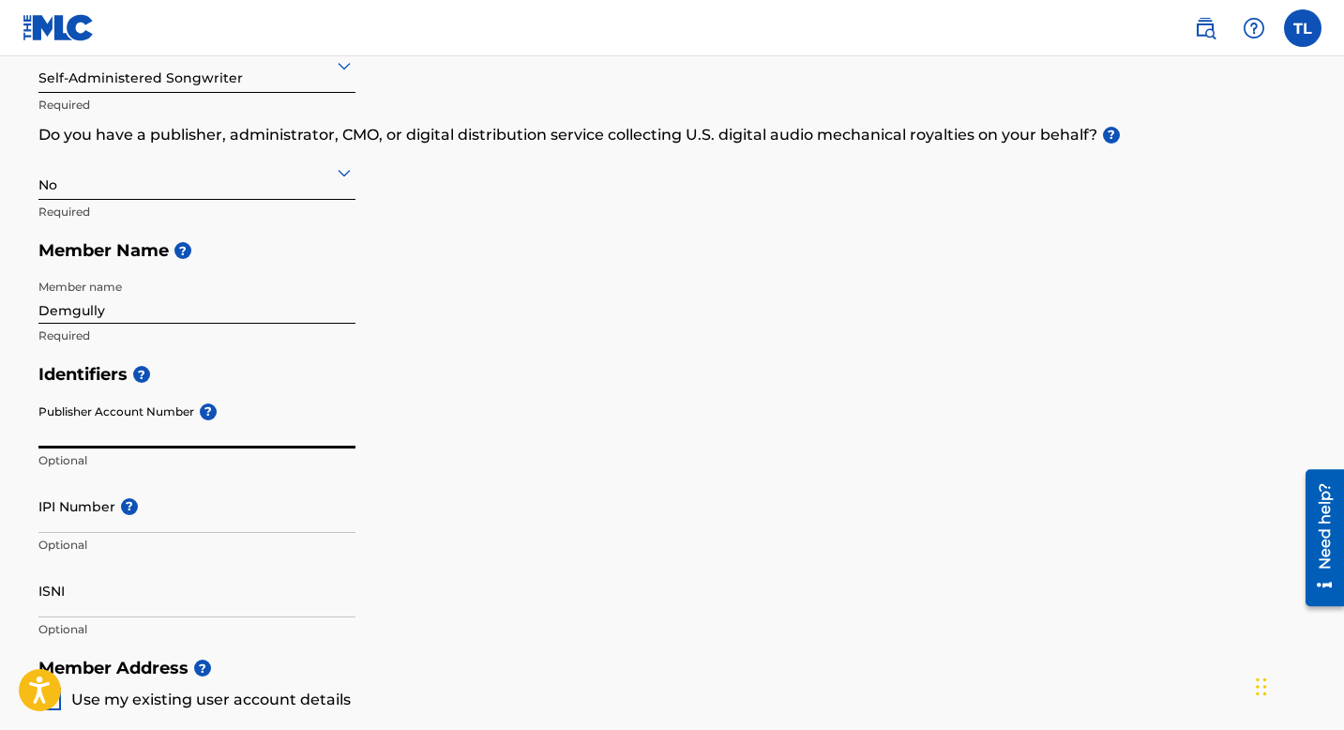
click at [123, 430] on input "Publisher Account Number ?" at bounding box center [196, 421] width 317 height 53
click at [156, 301] on input "Demgully" at bounding box center [196, 296] width 317 height 53
click at [114, 433] on input "Publisher Account Number ?" at bounding box center [196, 421] width 317 height 53
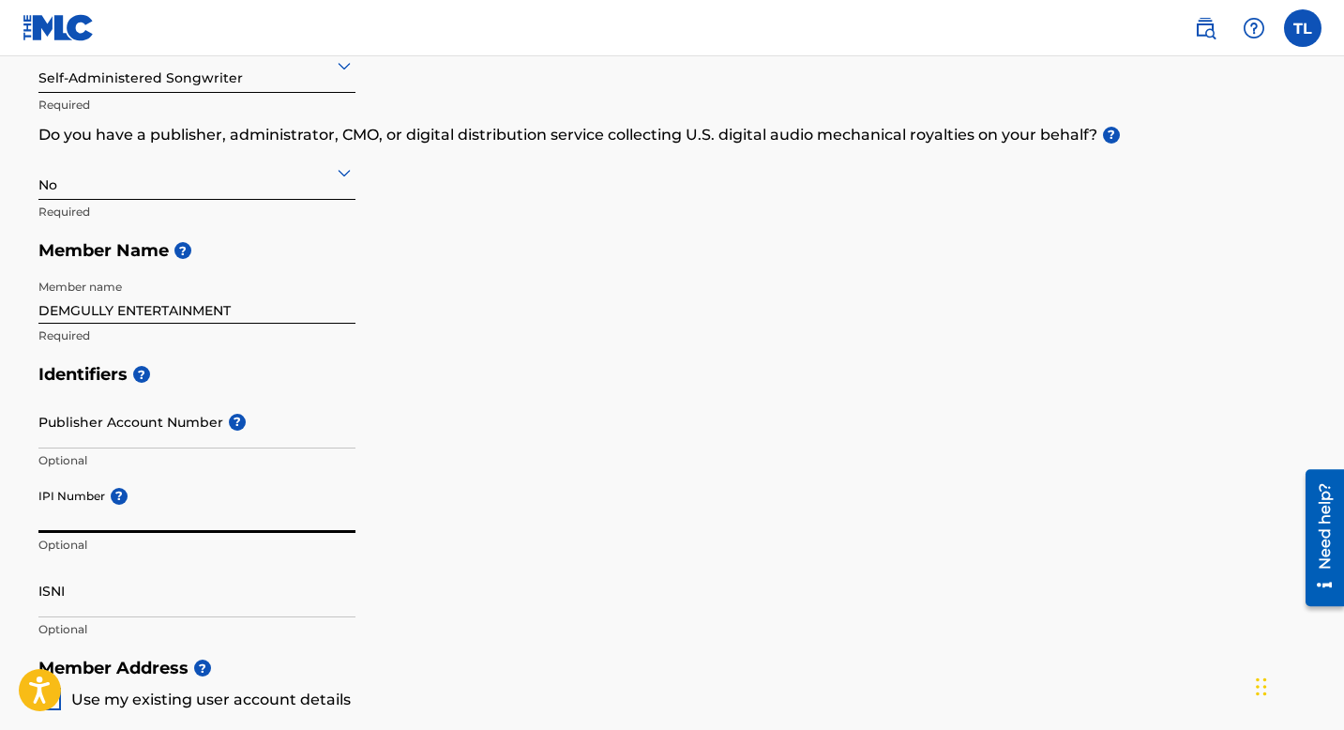
click at [60, 527] on input "IPI Number ?" at bounding box center [196, 505] width 317 height 53
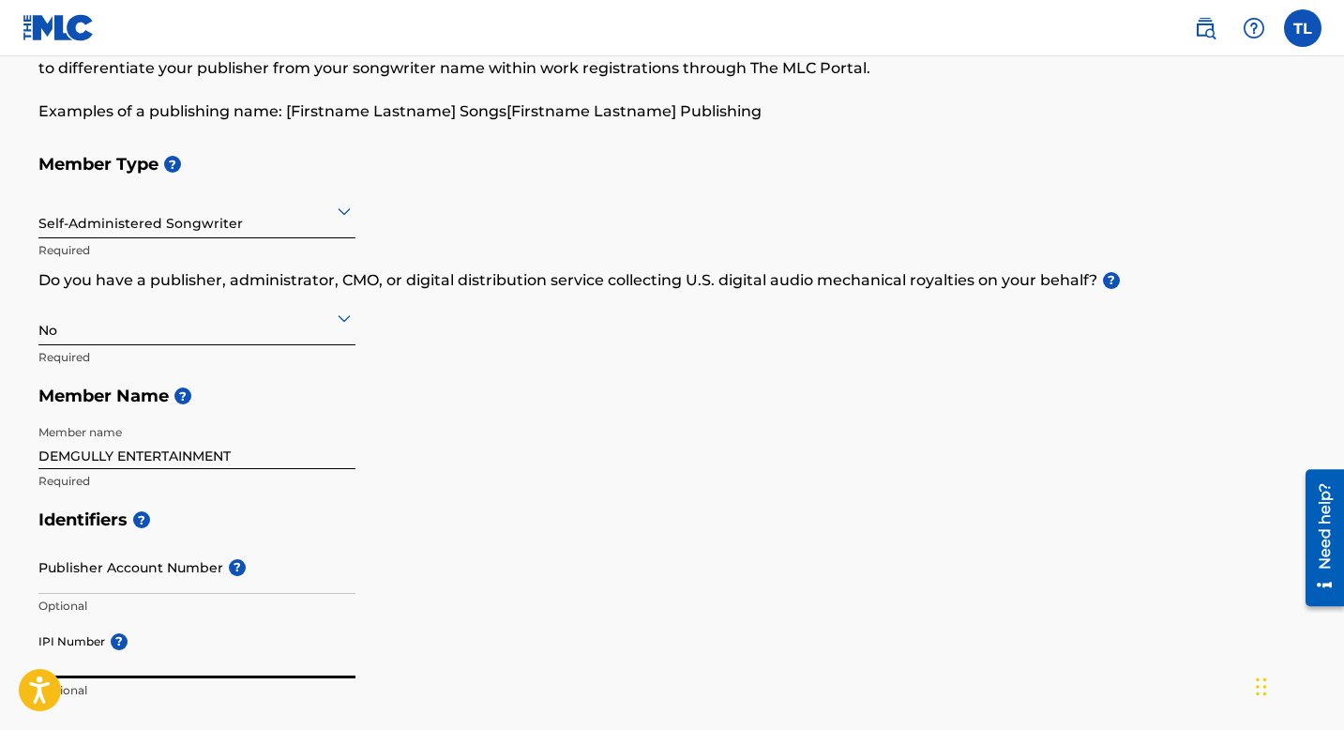
scroll to position [128, 0]
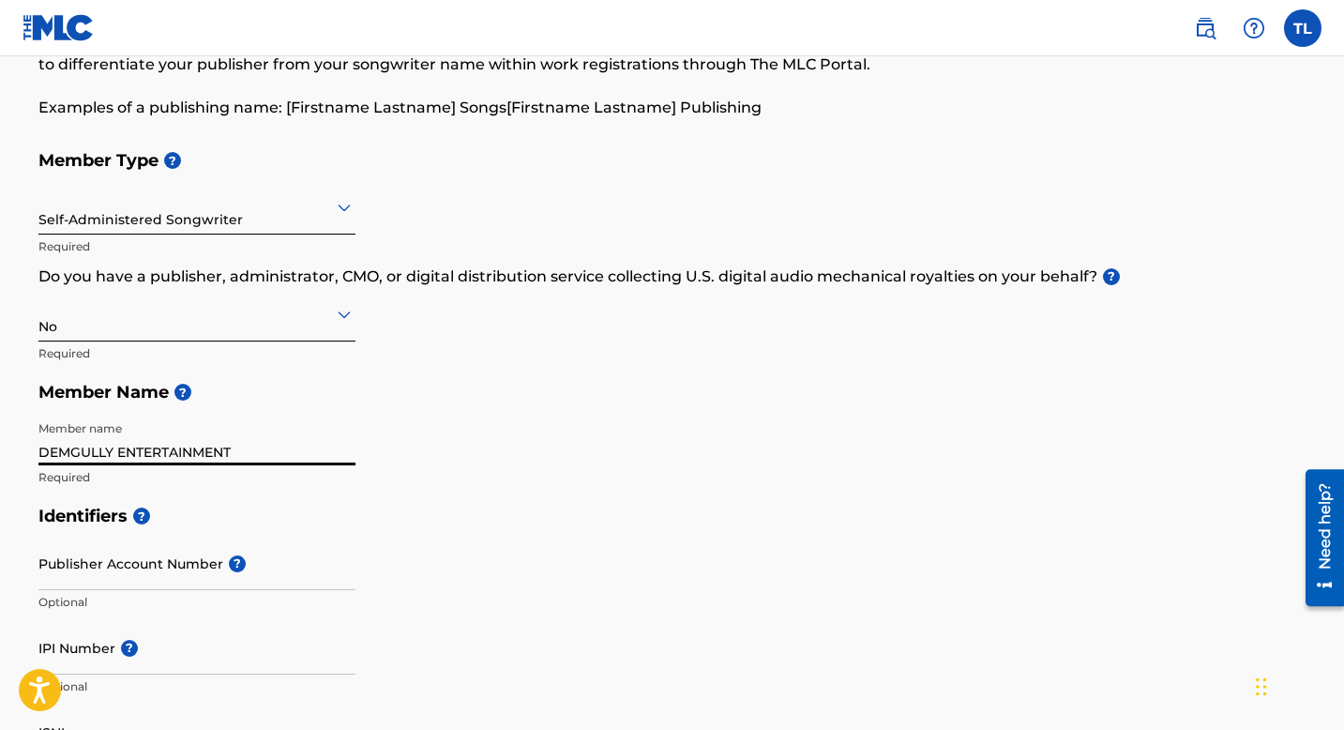
click at [128, 456] on input "DEMGULLY ENTERTAINMENT" at bounding box center [196, 438] width 317 height 53
type input "[PERSON_NAME] & Demgully Entertainment"
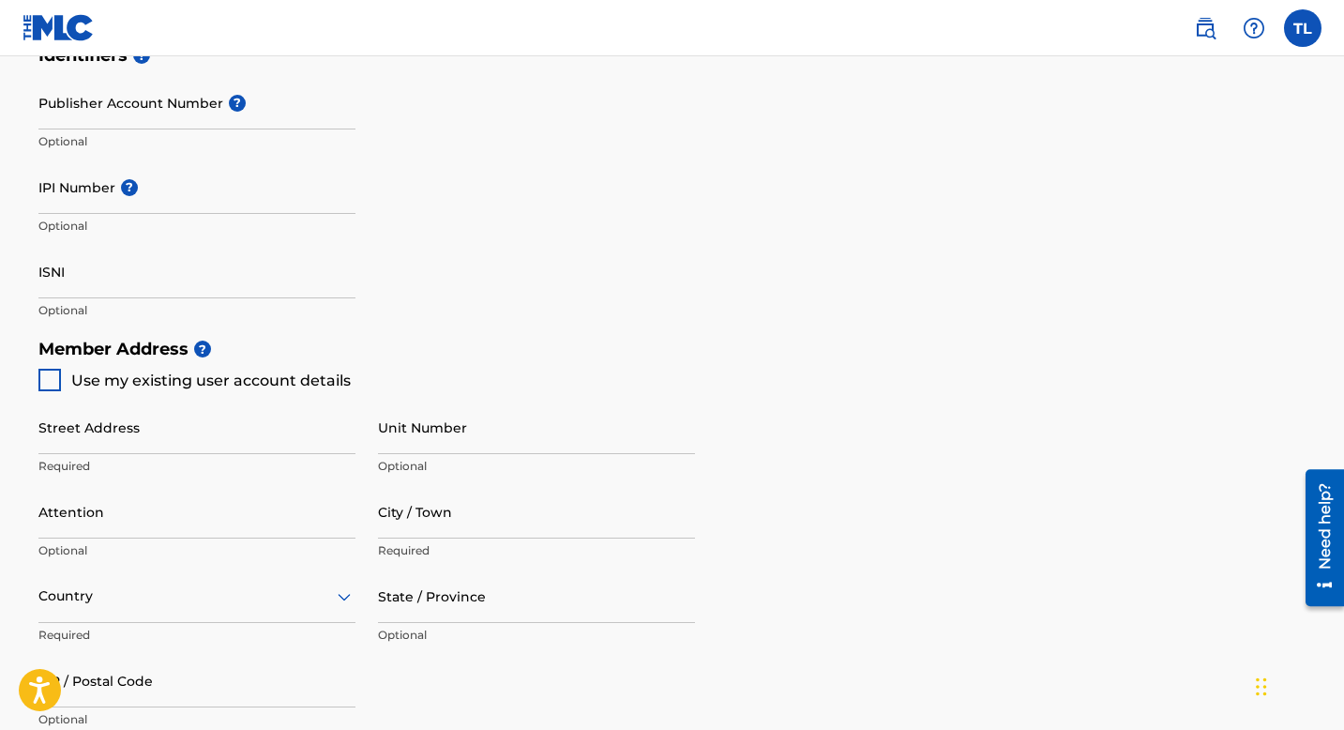
scroll to position [613, 0]
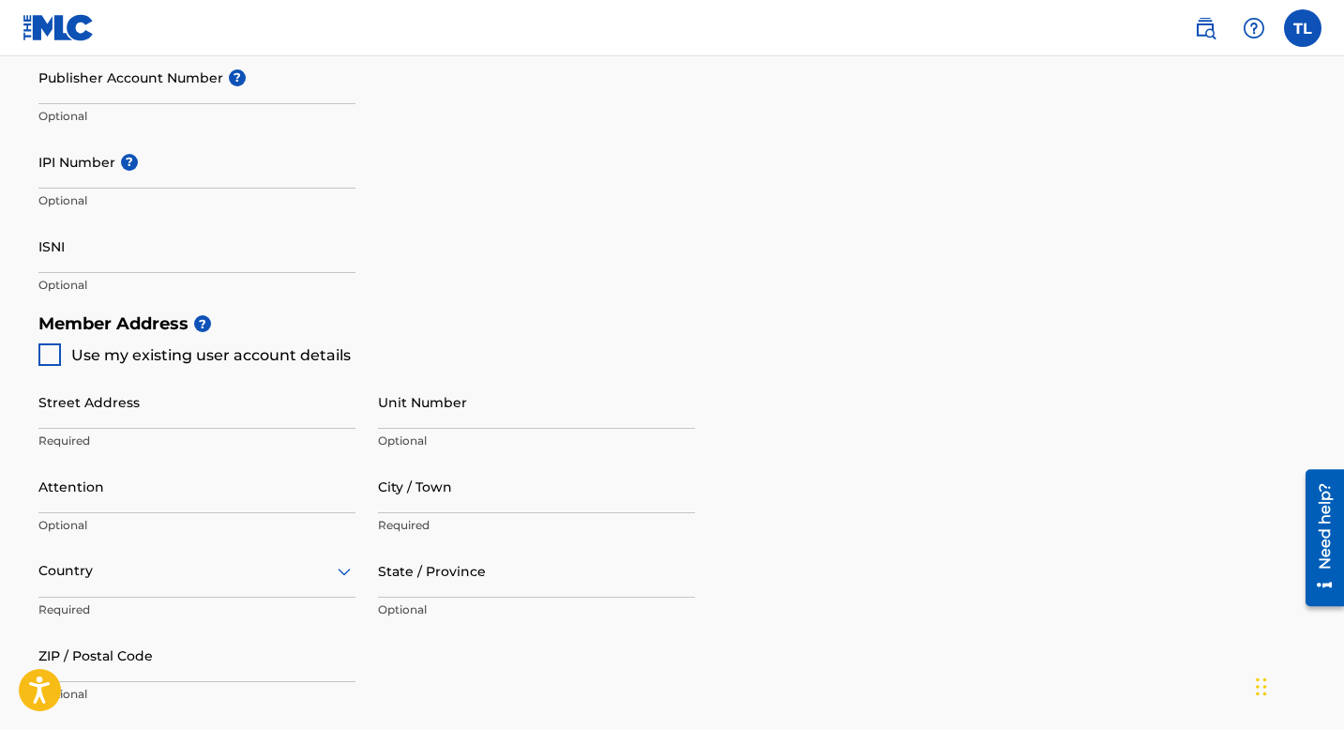
click at [61, 354] on div "Use my existing user account details" at bounding box center [194, 354] width 312 height 23
click at [56, 353] on div at bounding box center [49, 354] width 23 height 23
type input "[STREET_ADDRESS][PERSON_NAME]"
type input "[GEOGRAPHIC_DATA]"
type input "11208"
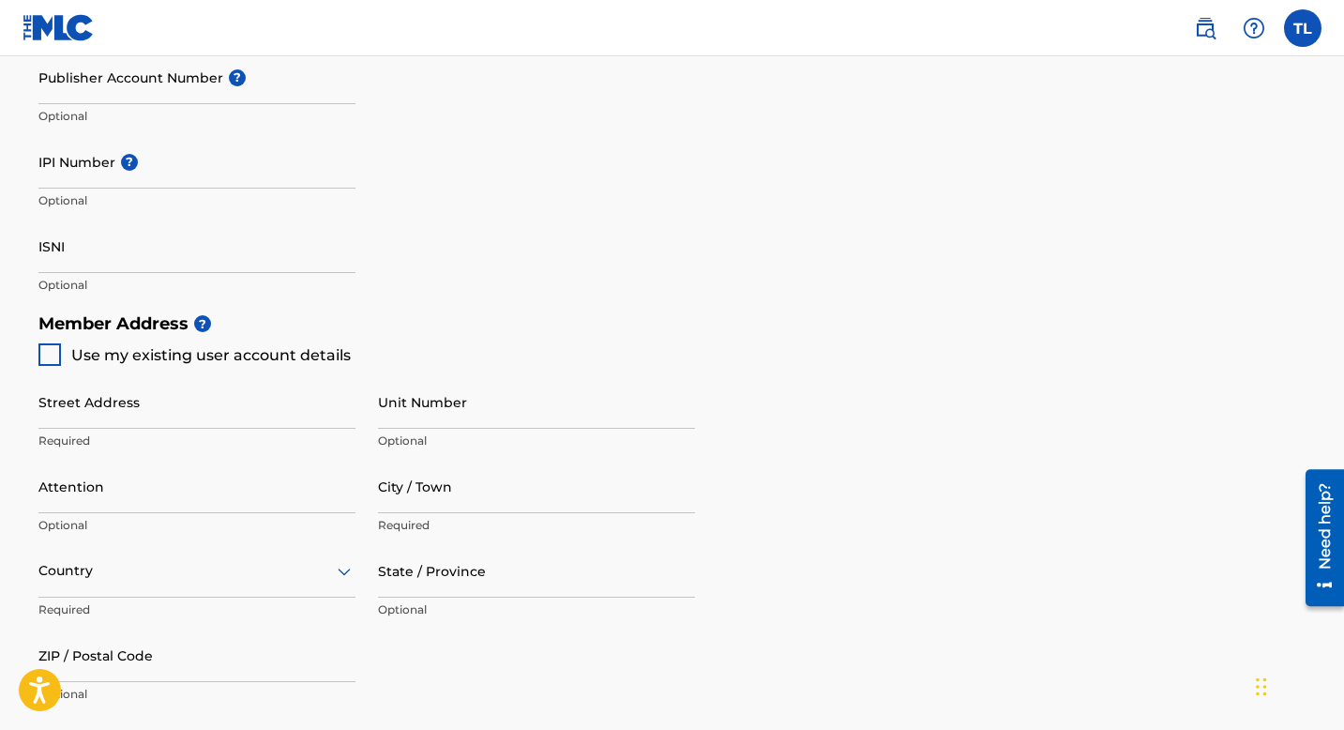
type input "347"
type input "9351548"
type input "[EMAIL_ADDRESS][DOMAIN_NAME]"
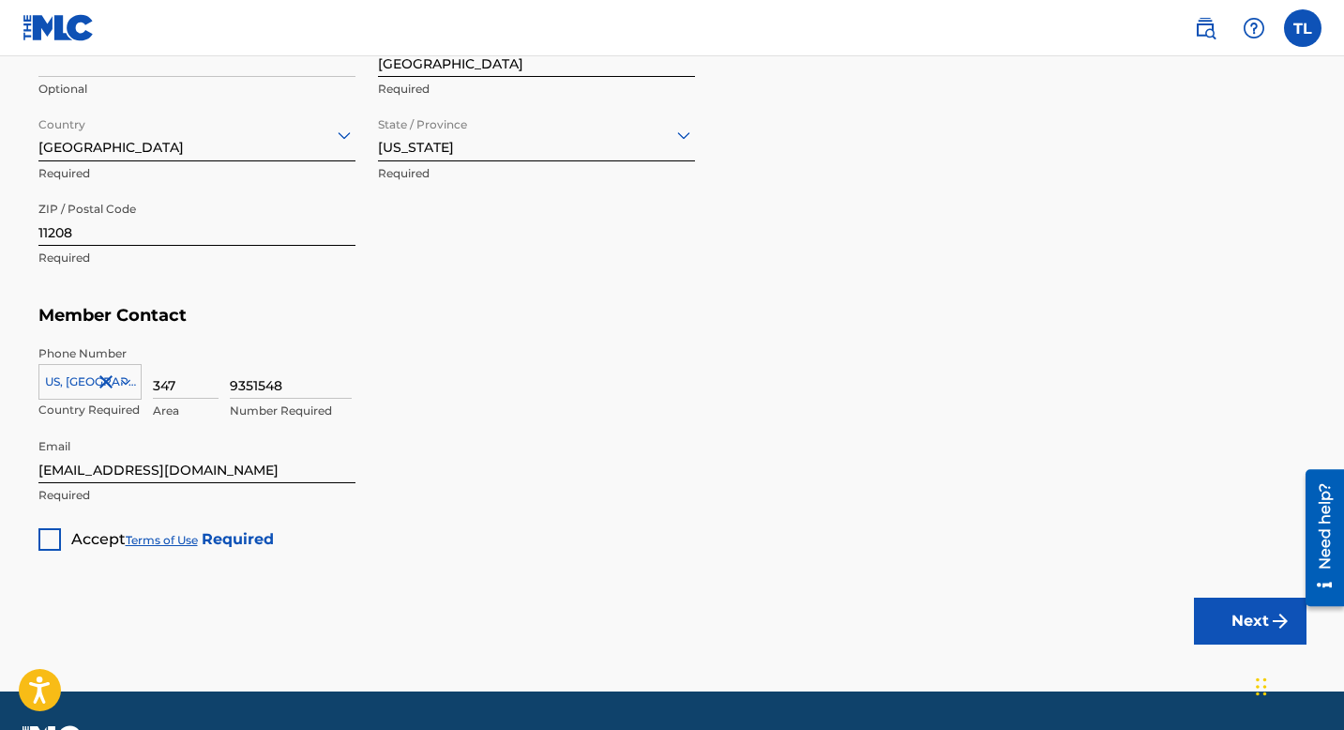
scroll to position [1051, 0]
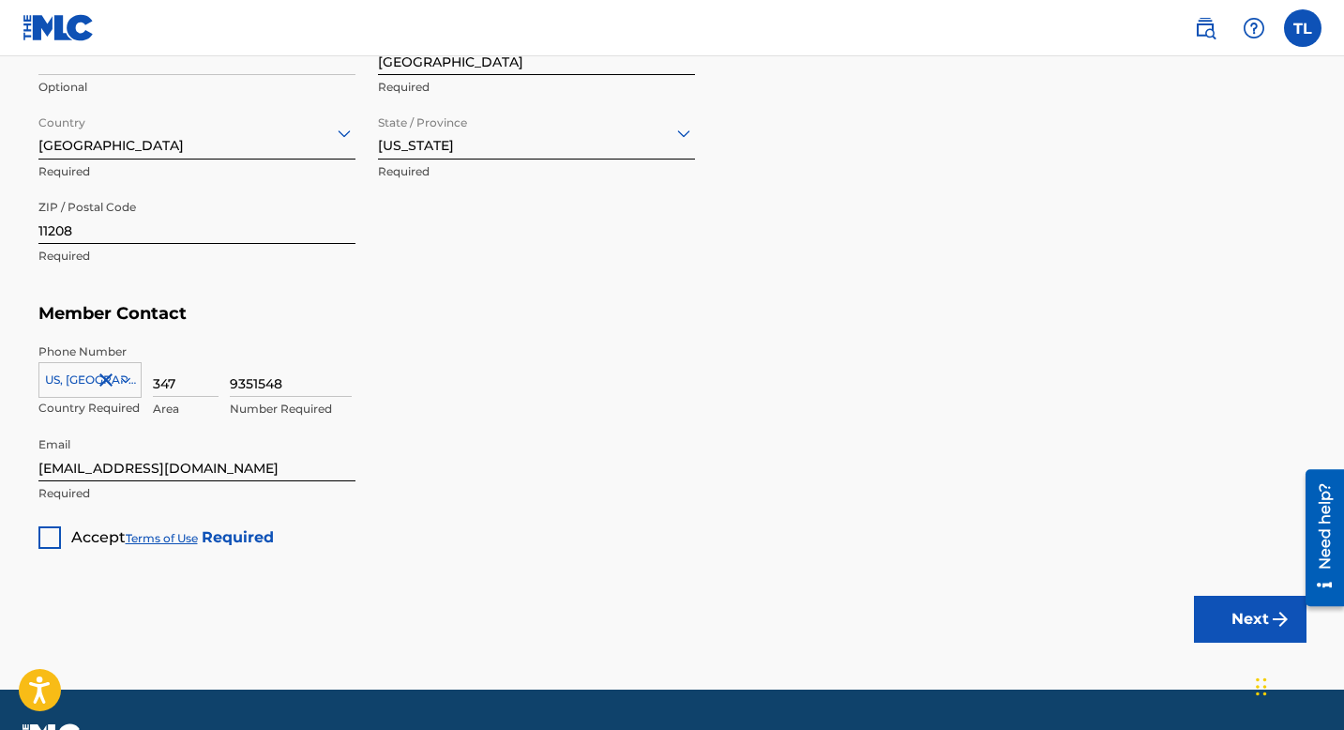
click at [46, 535] on div at bounding box center [49, 537] width 23 height 23
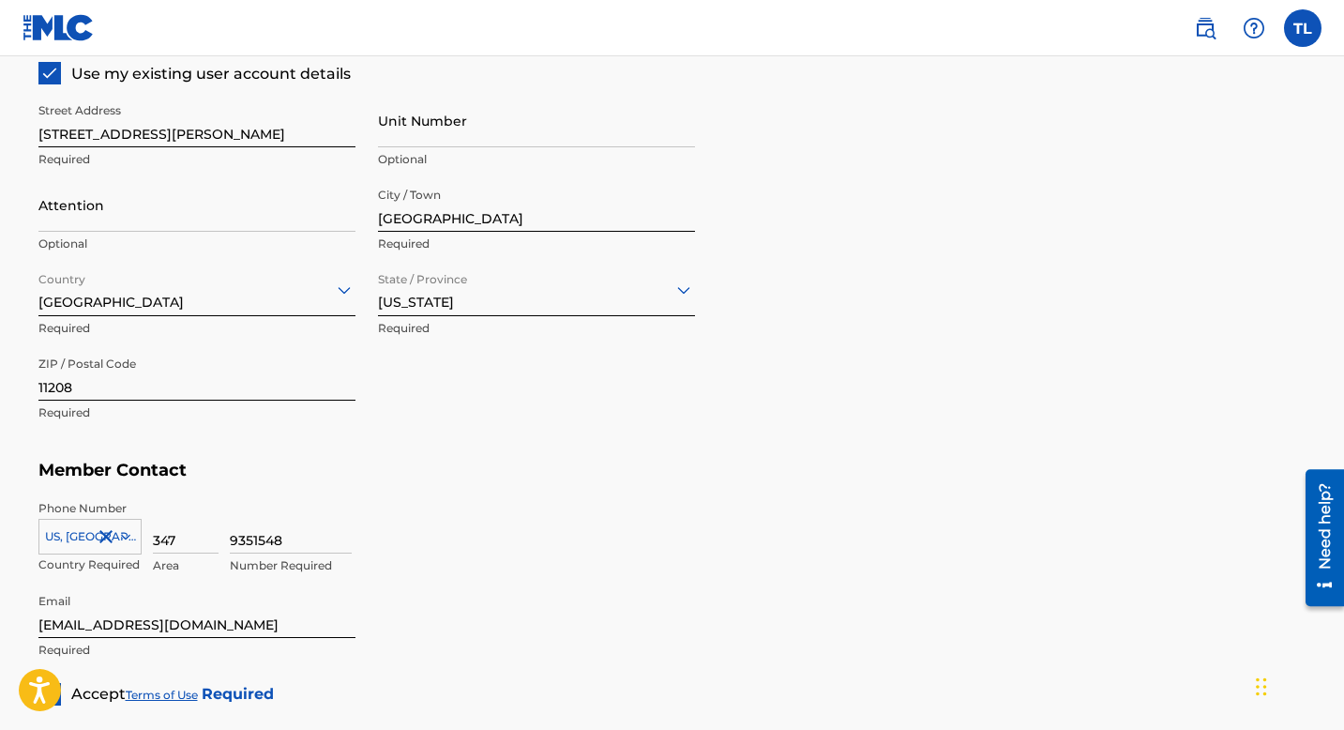
scroll to position [1021, 0]
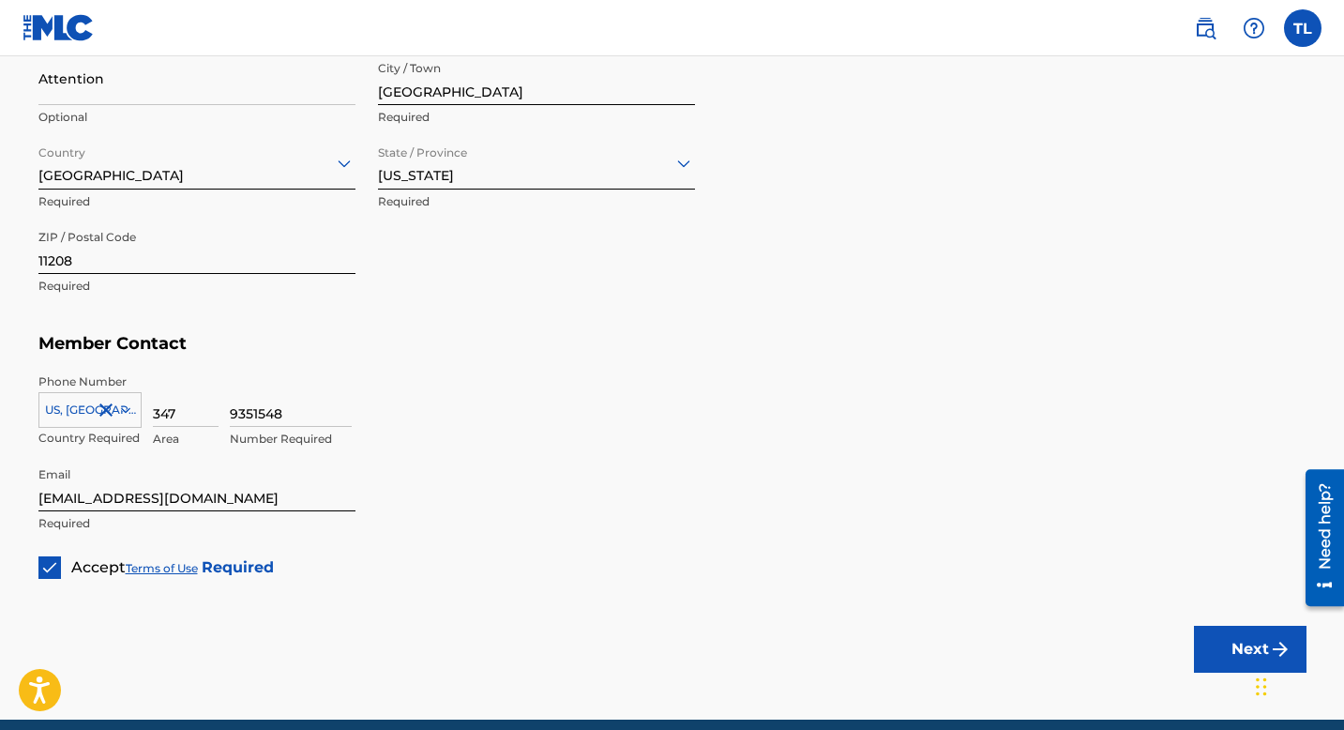
click at [1229, 656] on button "Next" at bounding box center [1250, 648] width 113 height 47
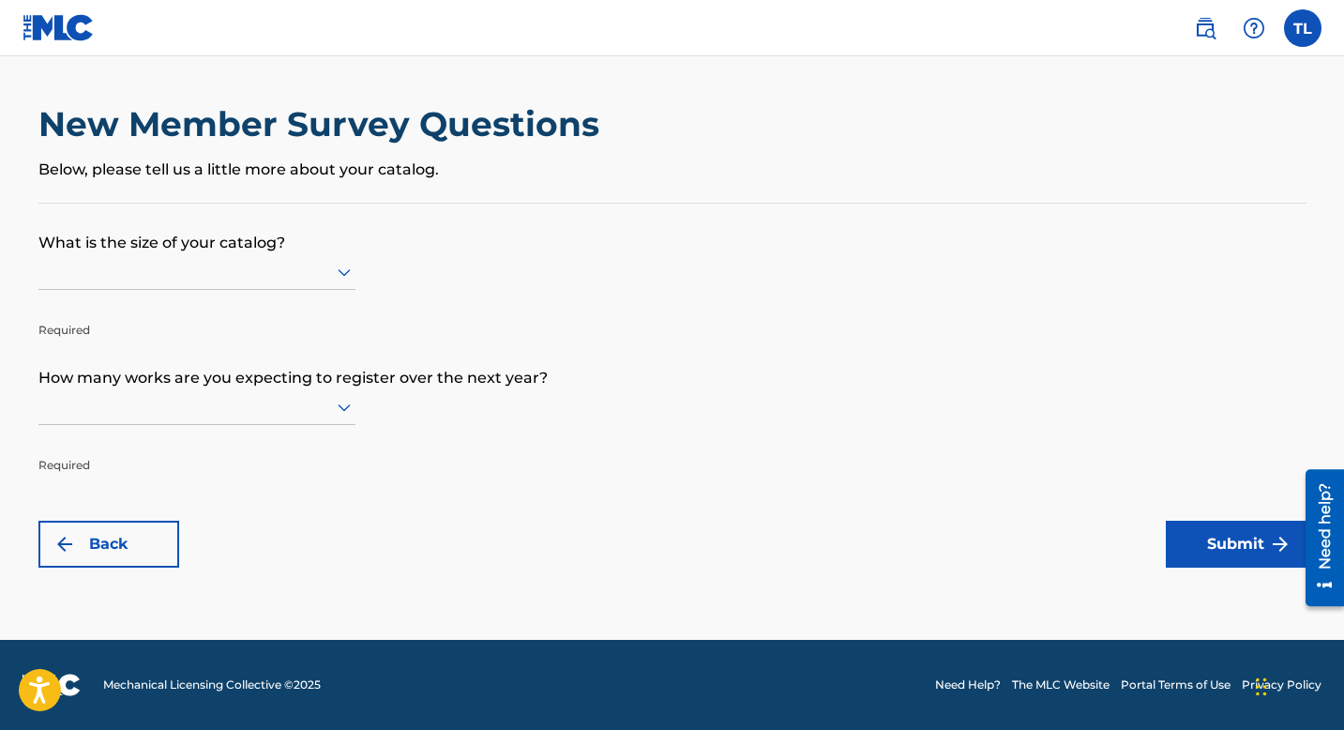
click at [276, 183] on div "New Member Survey Questions Below, please tell us a little more about your cata…" at bounding box center [672, 152] width 1268 height 99
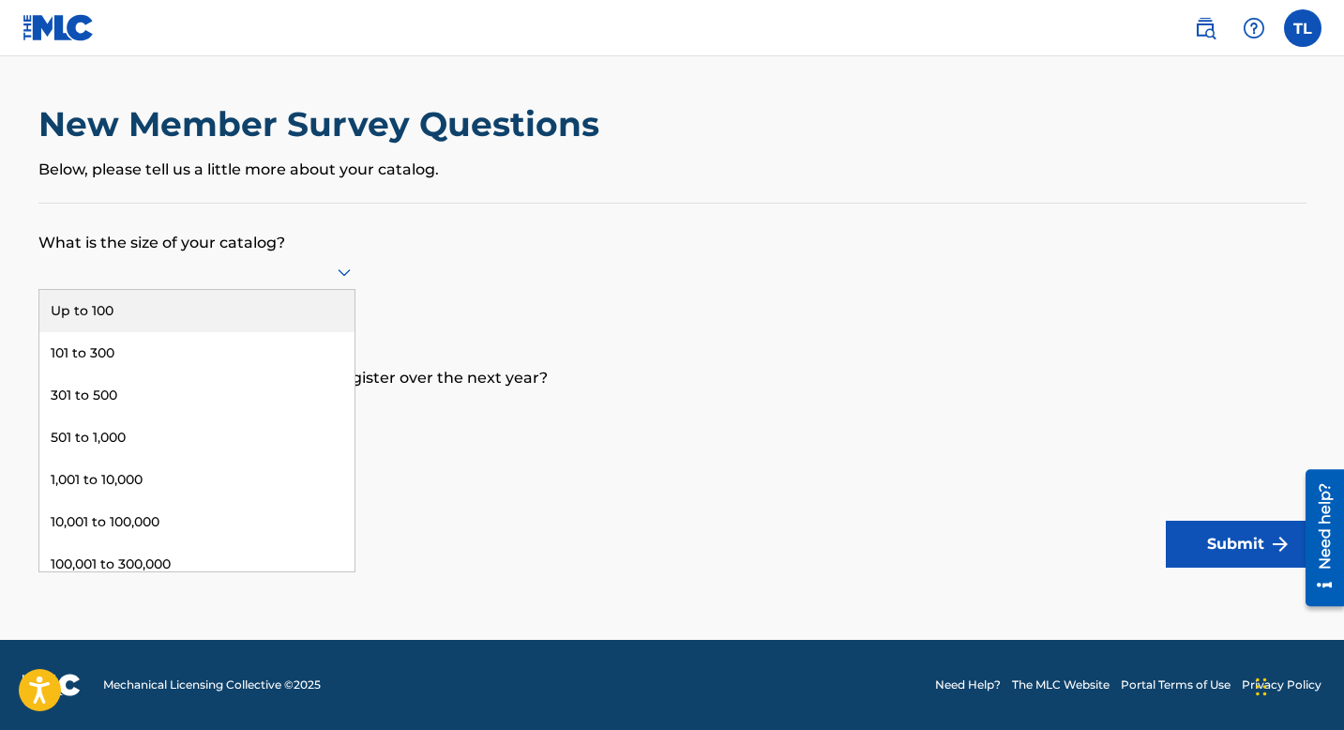
click at [212, 279] on div at bounding box center [196, 271] width 317 height 23
click at [145, 315] on div "Up to 100" at bounding box center [196, 311] width 315 height 42
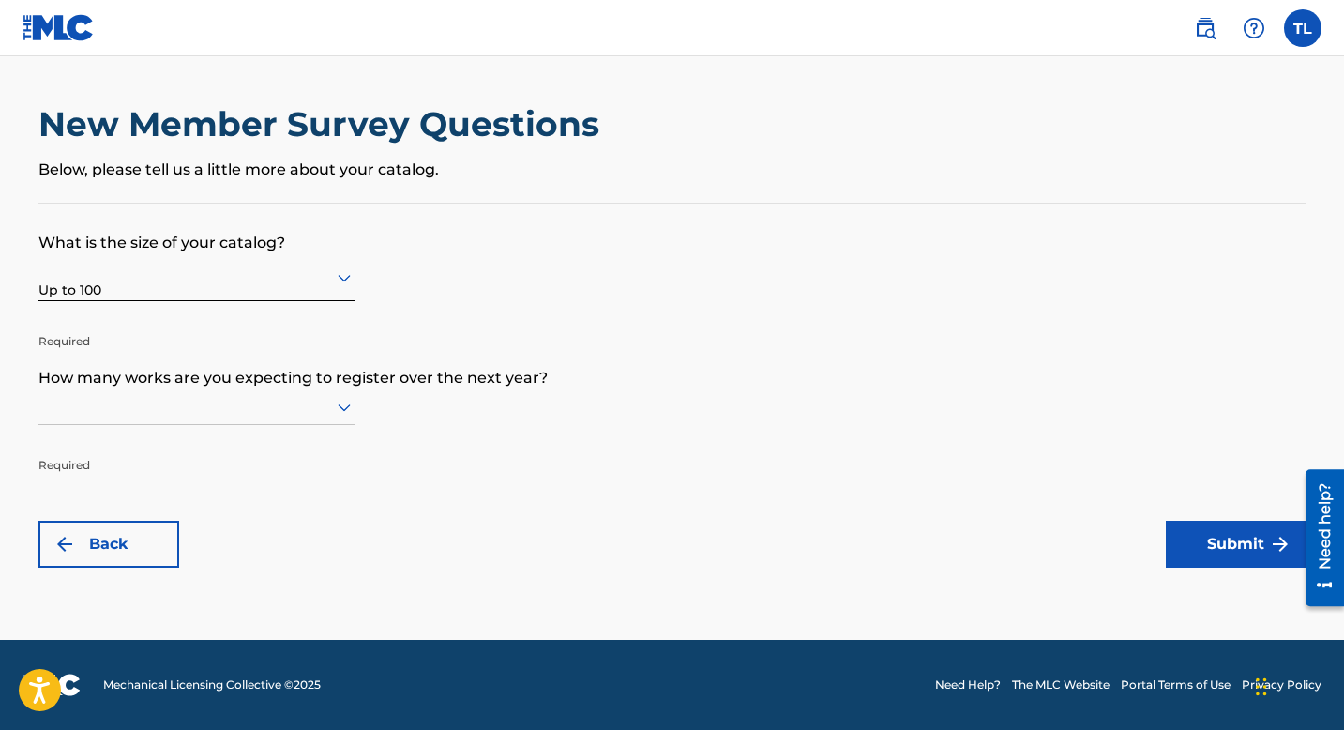
click at [122, 401] on div at bounding box center [196, 406] width 317 height 23
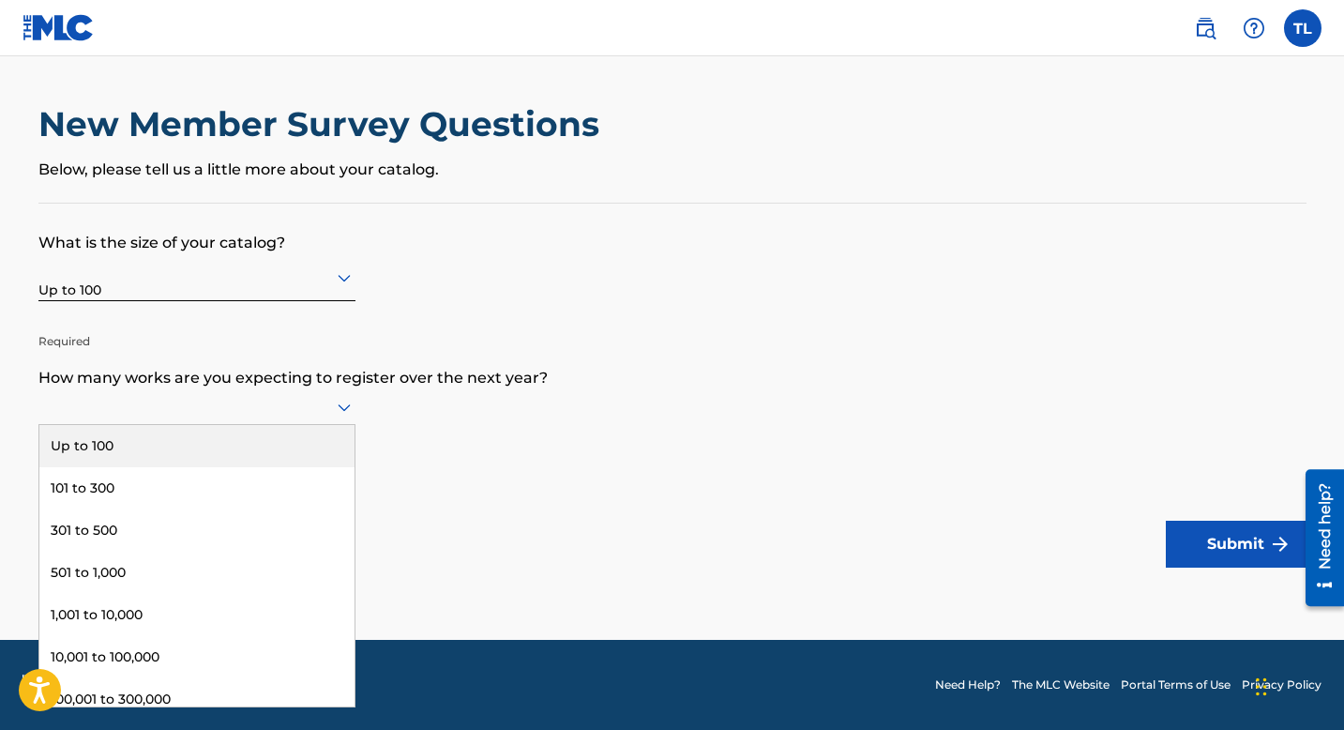
click at [110, 437] on div "Up to 100" at bounding box center [196, 446] width 315 height 42
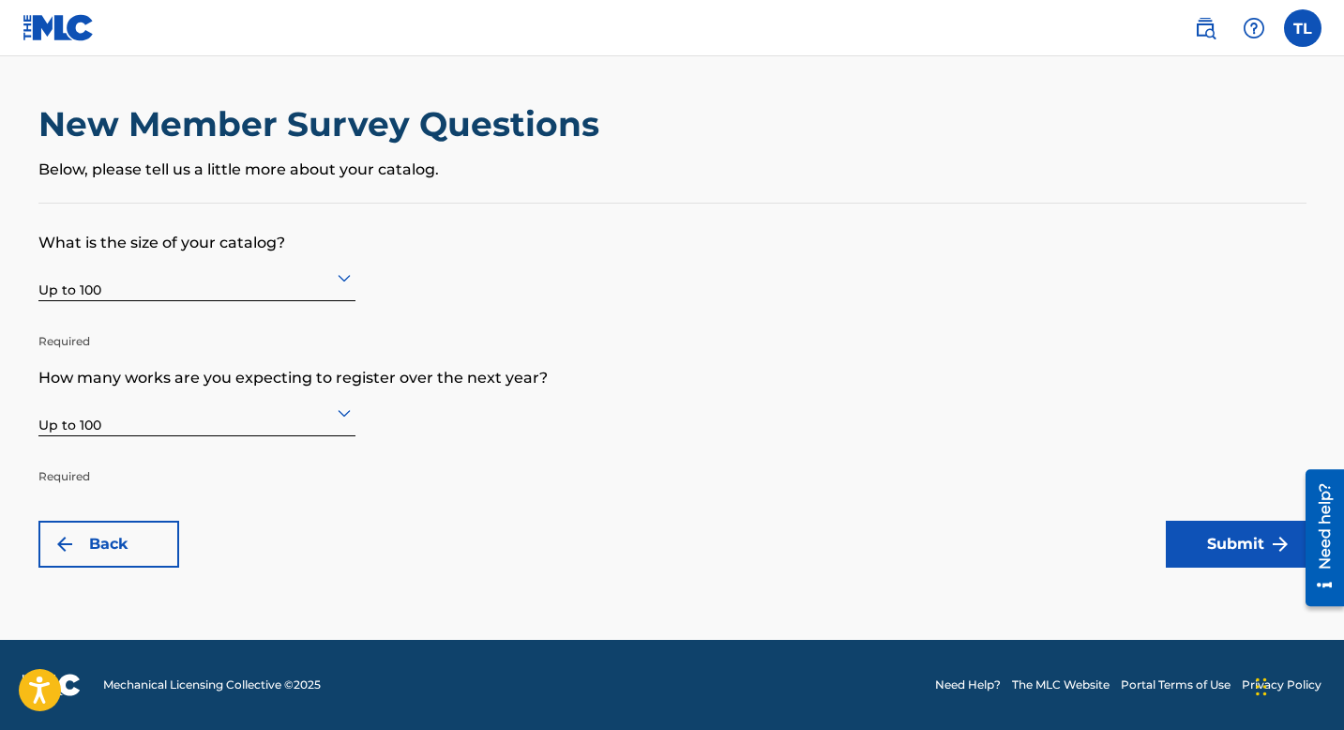
click at [1201, 546] on button "Submit" at bounding box center [1236, 543] width 141 height 47
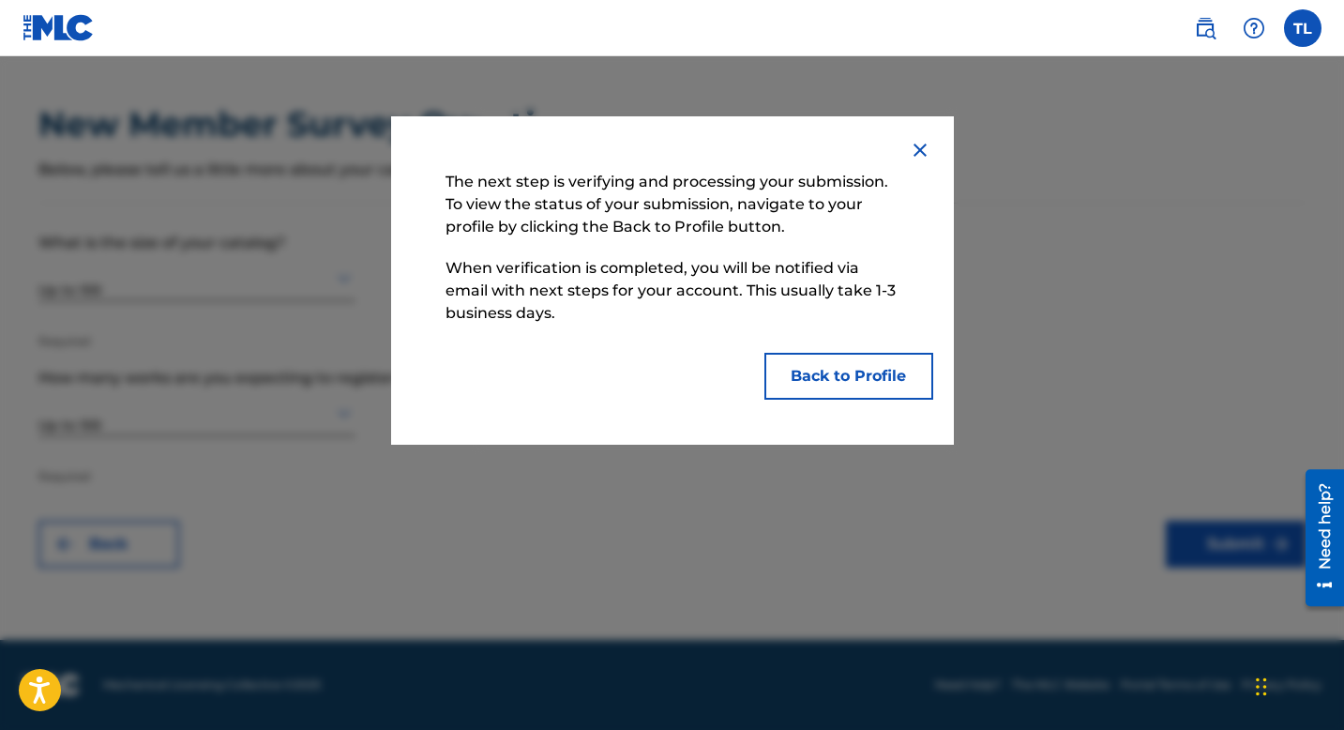
click at [890, 377] on button "Back to Profile" at bounding box center [848, 376] width 169 height 47
